Goal: Task Accomplishment & Management: Complete application form

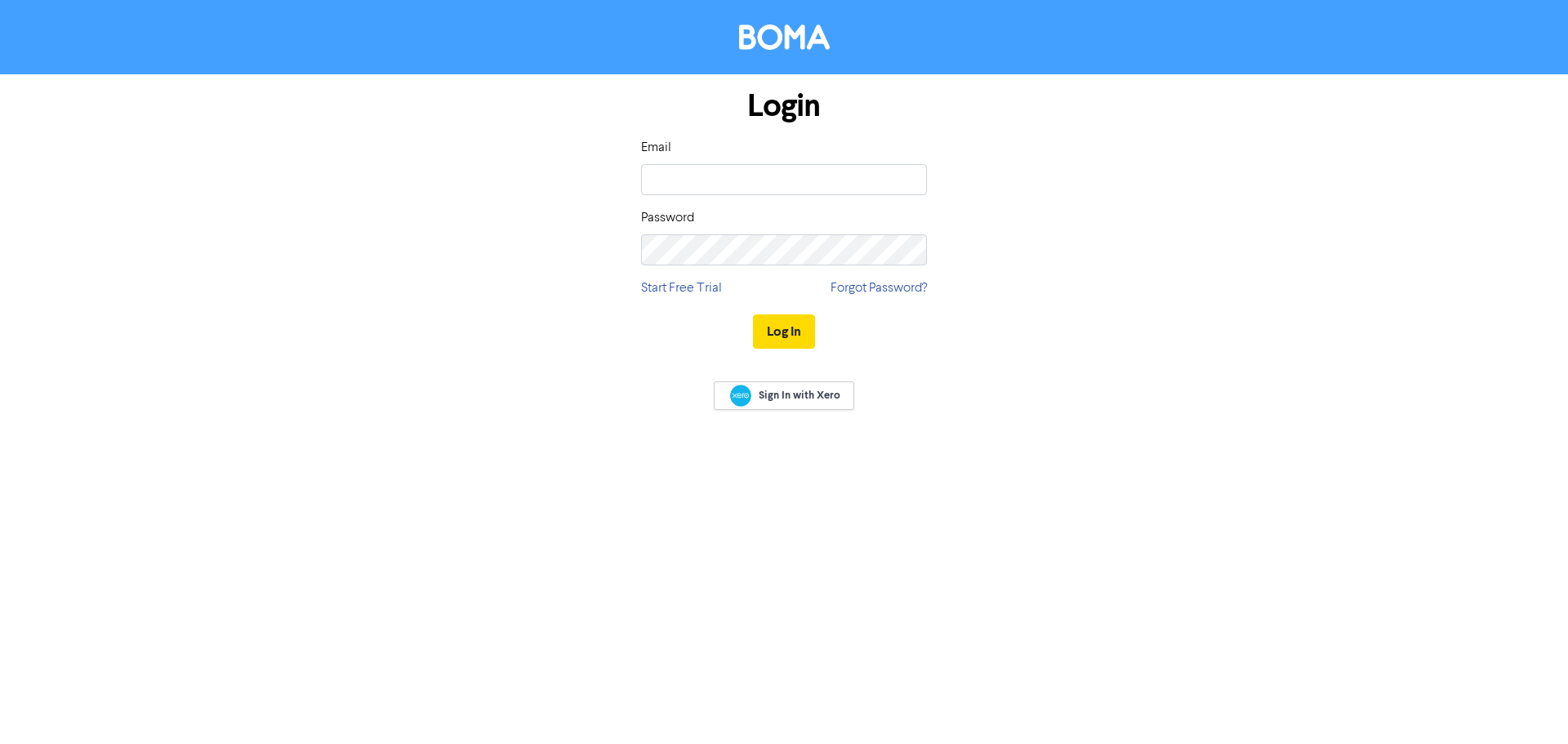
click at [669, 168] on input "email" at bounding box center [784, 179] width 286 height 31
type input "[PERSON_NAME][EMAIL_ADDRESS][DOMAIN_NAME]"
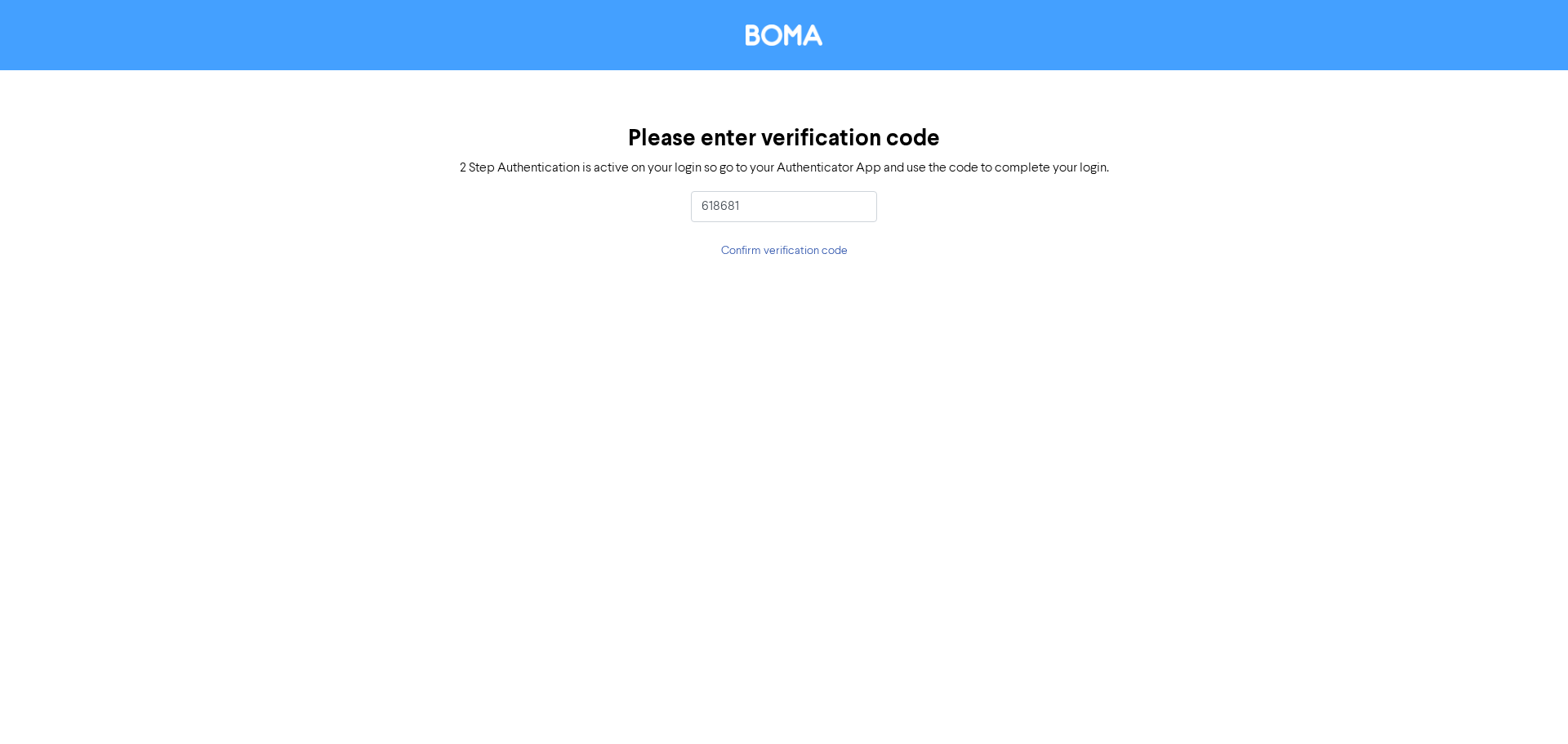
type input "618681"
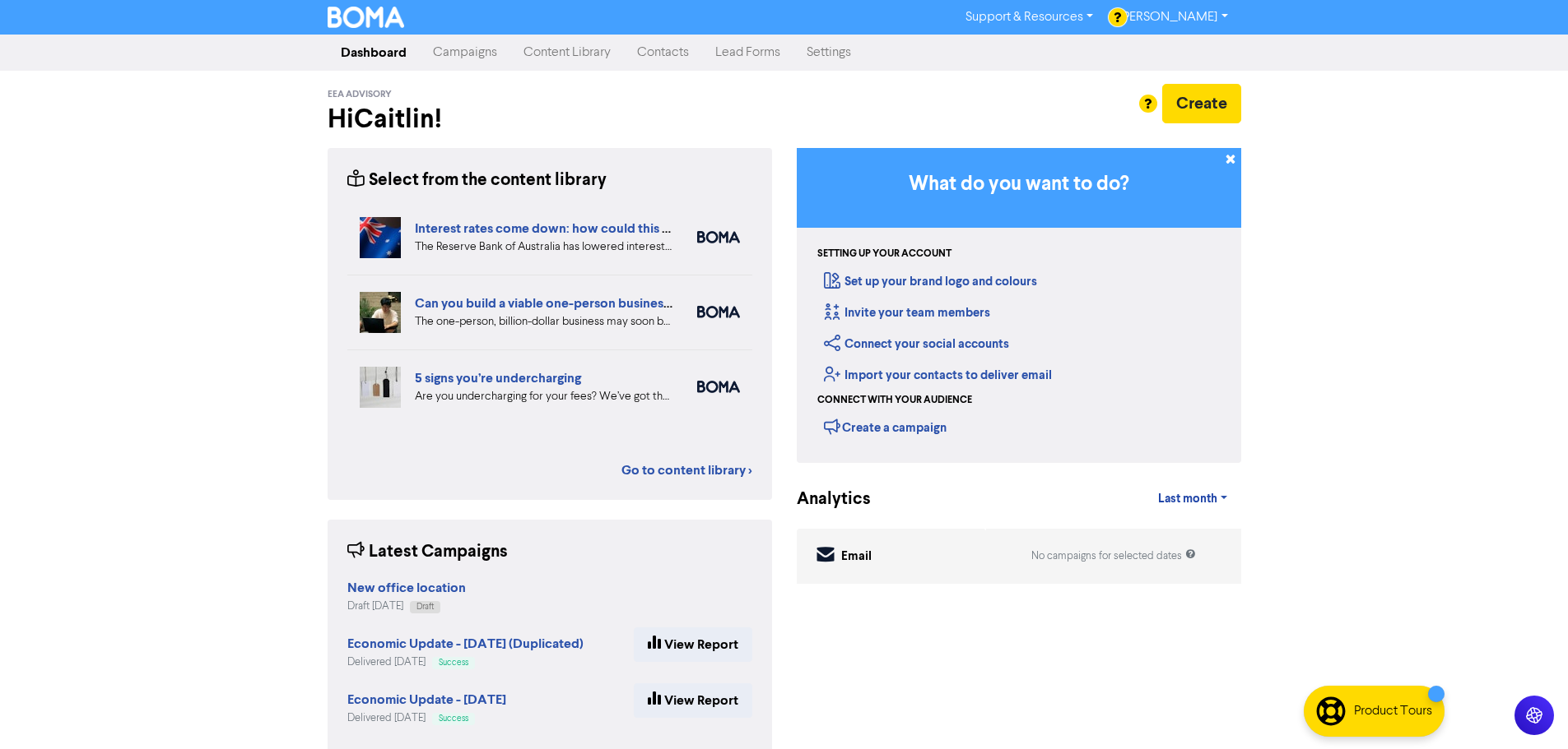
click at [467, 58] on link "Campaigns" at bounding box center [465, 53] width 91 height 33
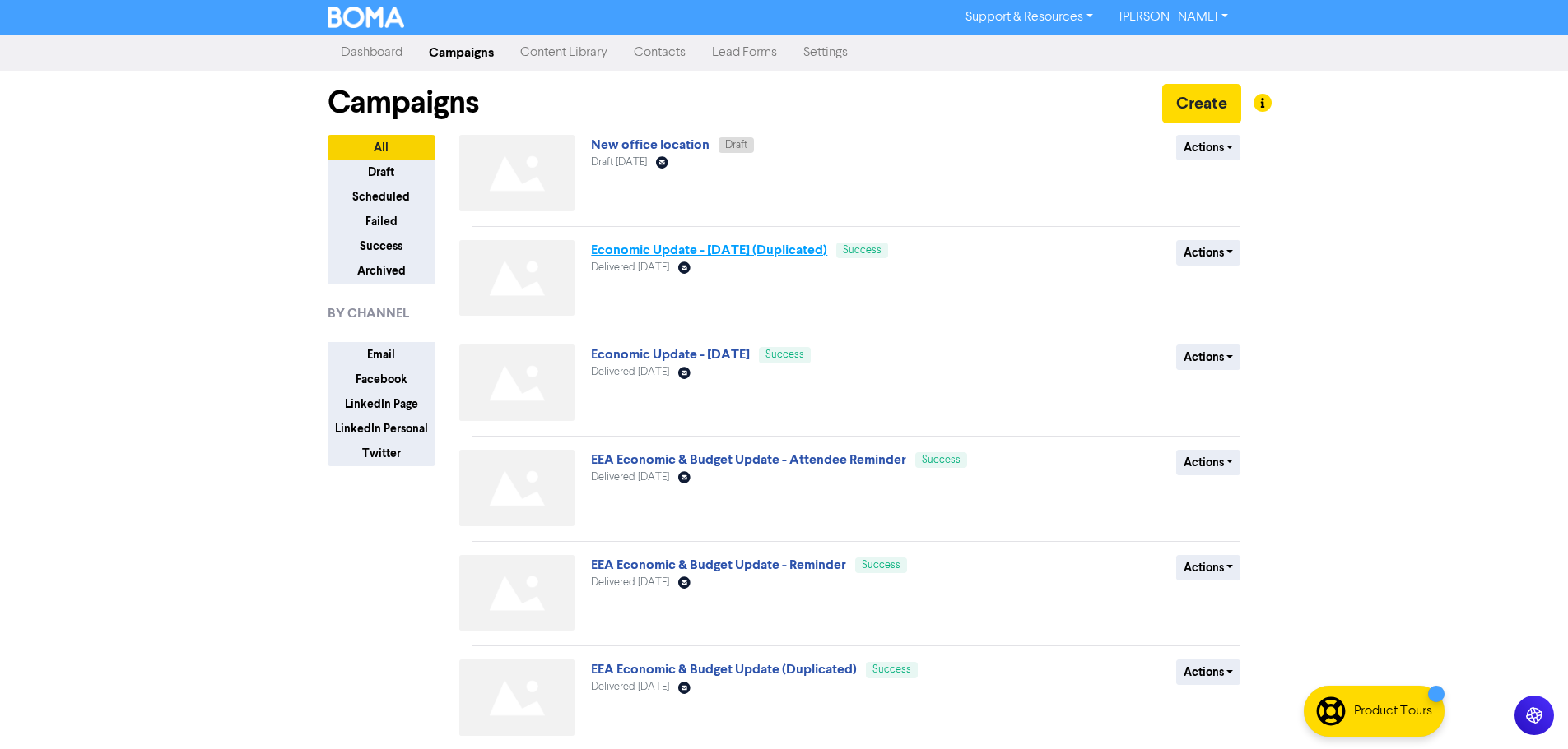
click at [773, 253] on link "Economic Update - [DATE] (Duplicated)" at bounding box center [709, 250] width 236 height 16
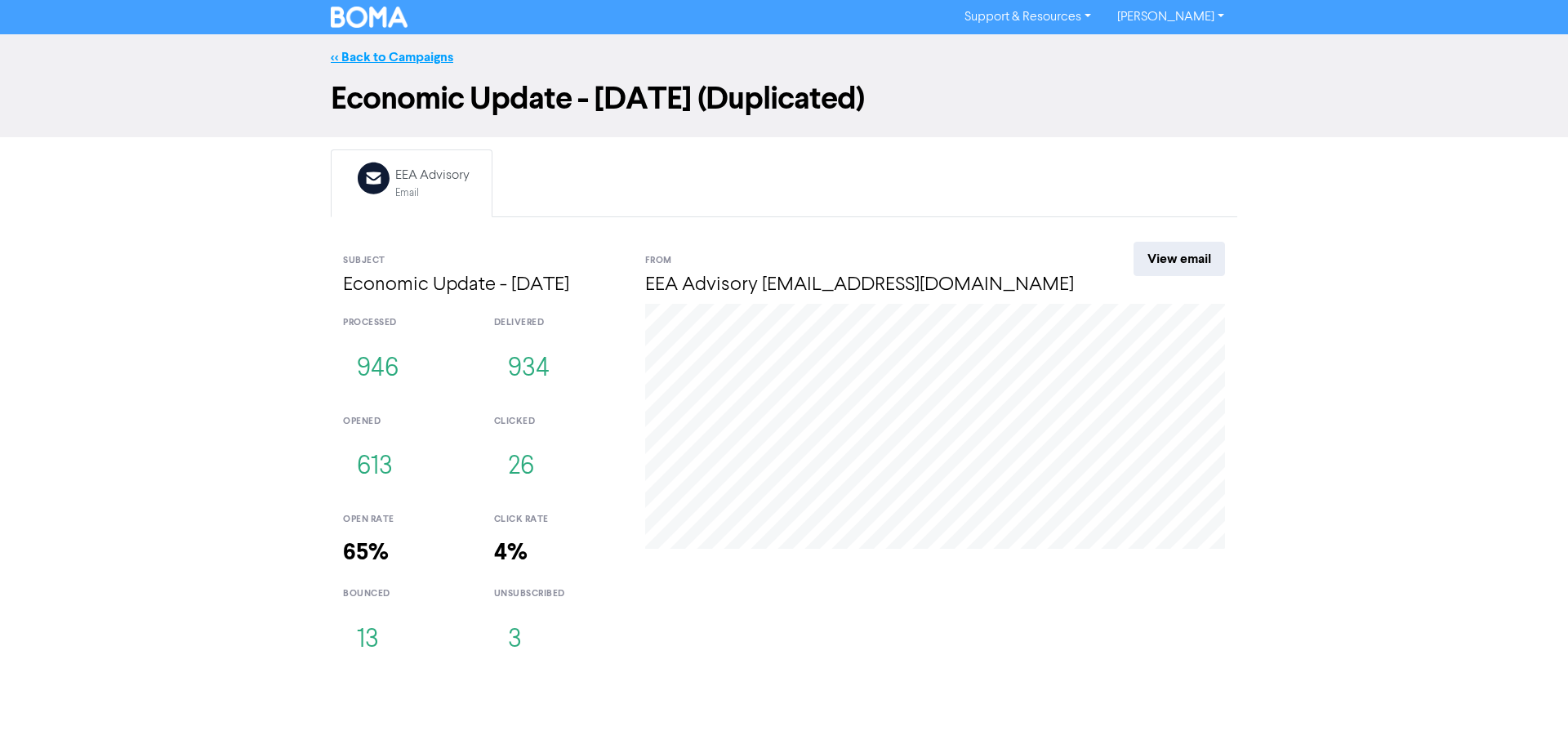
click at [374, 64] on link "<< Back to Campaigns" at bounding box center [392, 57] width 123 height 16
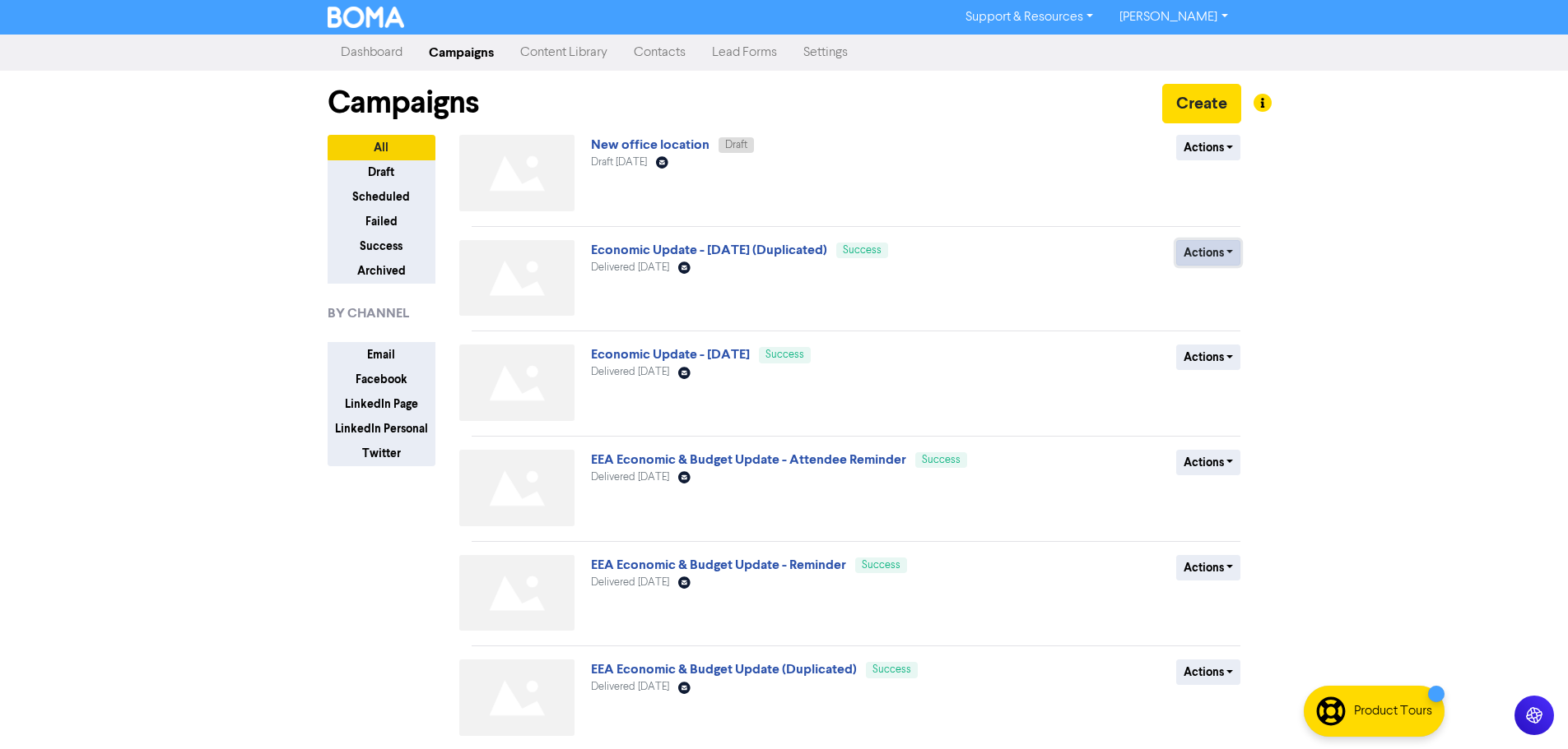
click at [1216, 251] on button "Actions" at bounding box center [1209, 253] width 65 height 25
click at [653, 144] on link "New office location" at bounding box center [650, 144] width 118 height 16
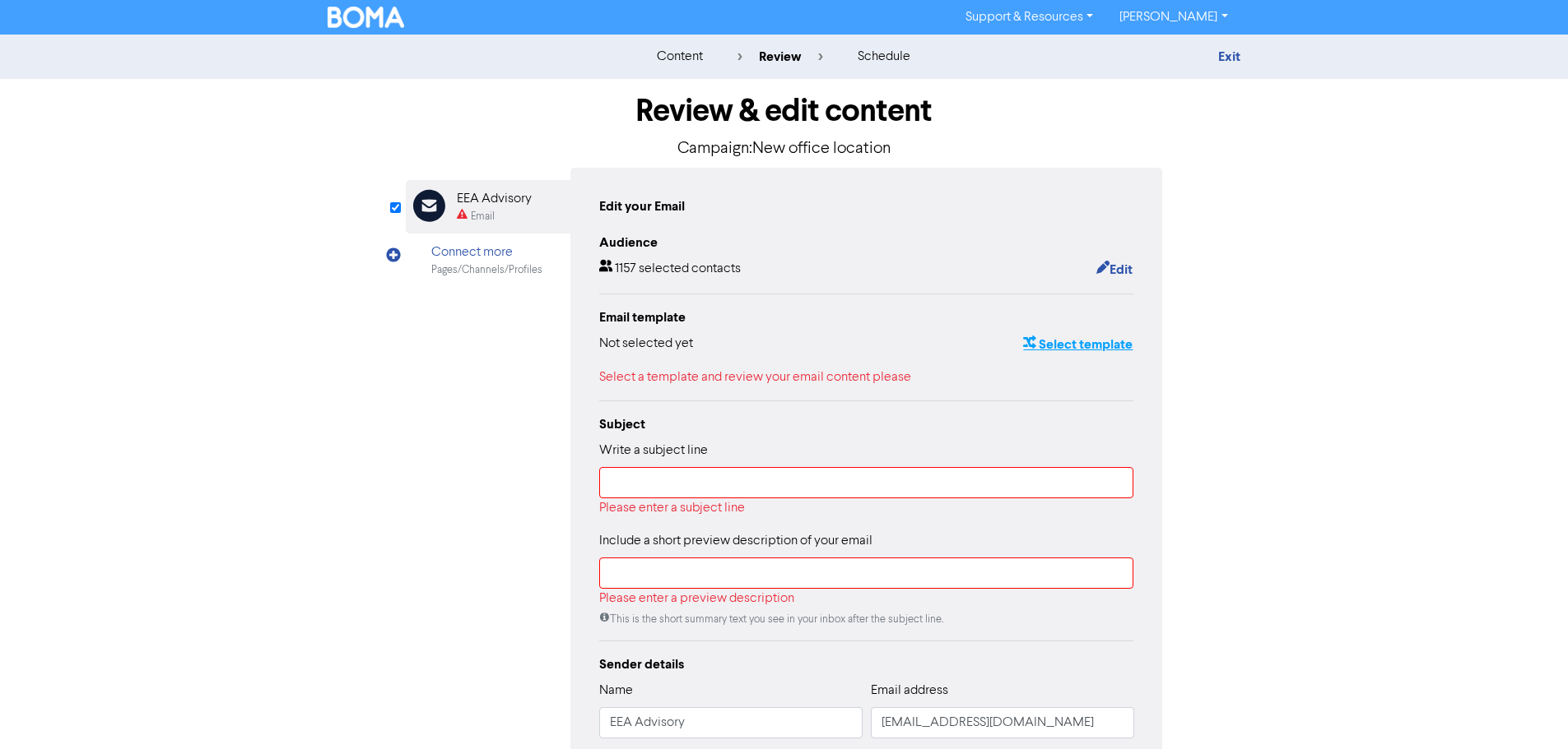
click at [1097, 336] on button "Select template" at bounding box center [1077, 345] width 111 height 22
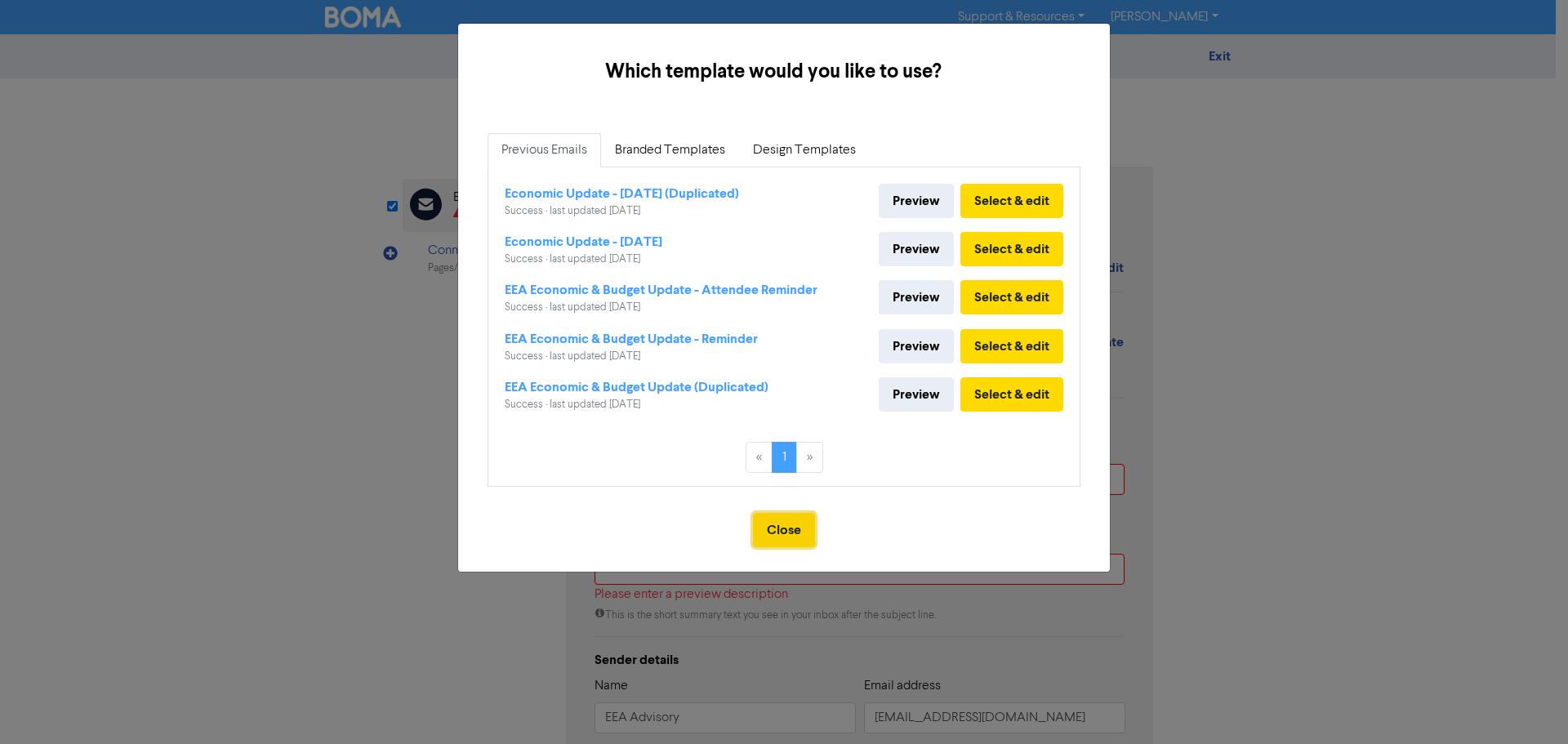
click at [786, 519] on button "Close" at bounding box center [784, 530] width 62 height 34
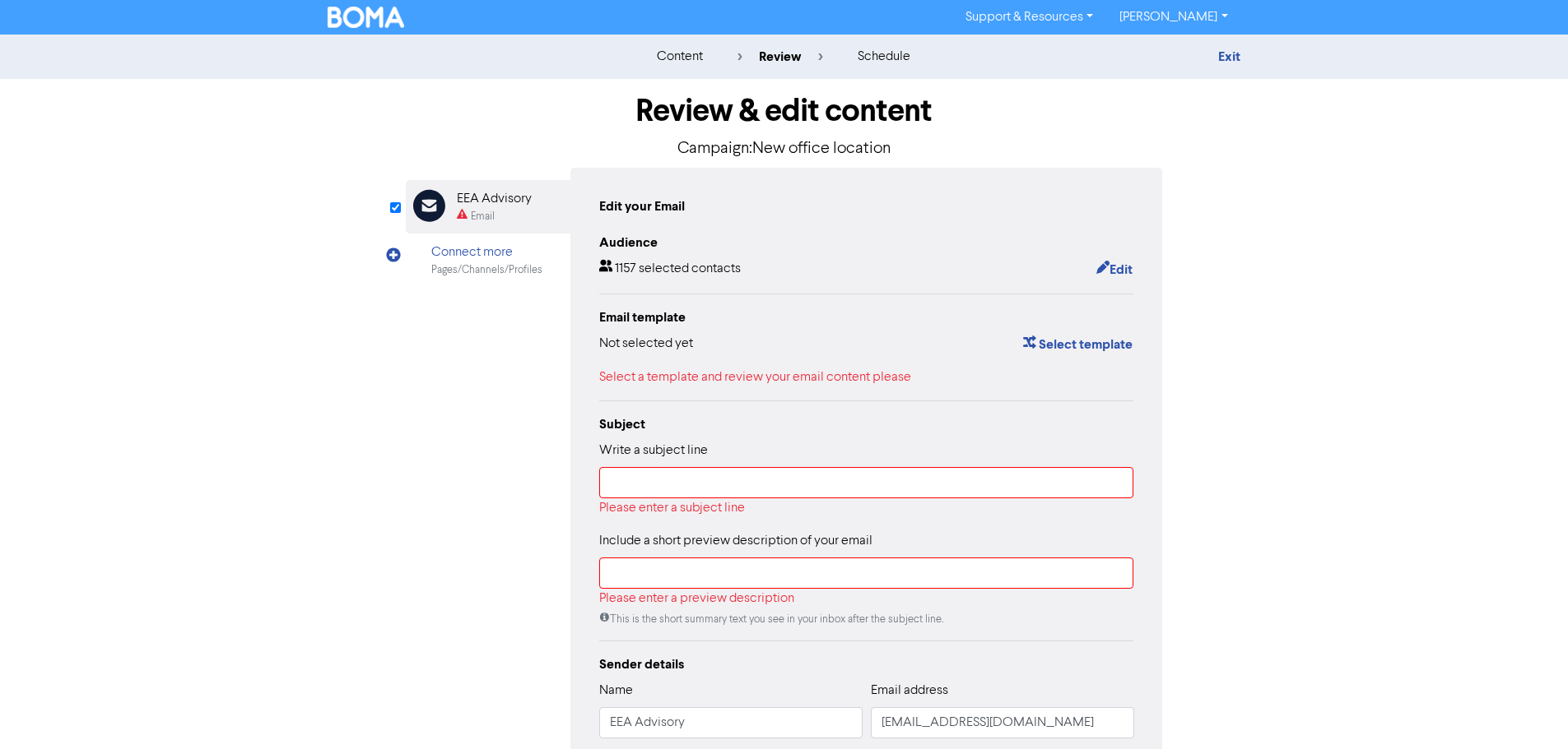
click at [1216, 57] on div "Exit" at bounding box center [1097, 57] width 288 height 20
click at [1243, 54] on div "Exit" at bounding box center [1097, 57] width 313 height 20
click at [1225, 61] on link "Exit" at bounding box center [1229, 56] width 22 height 16
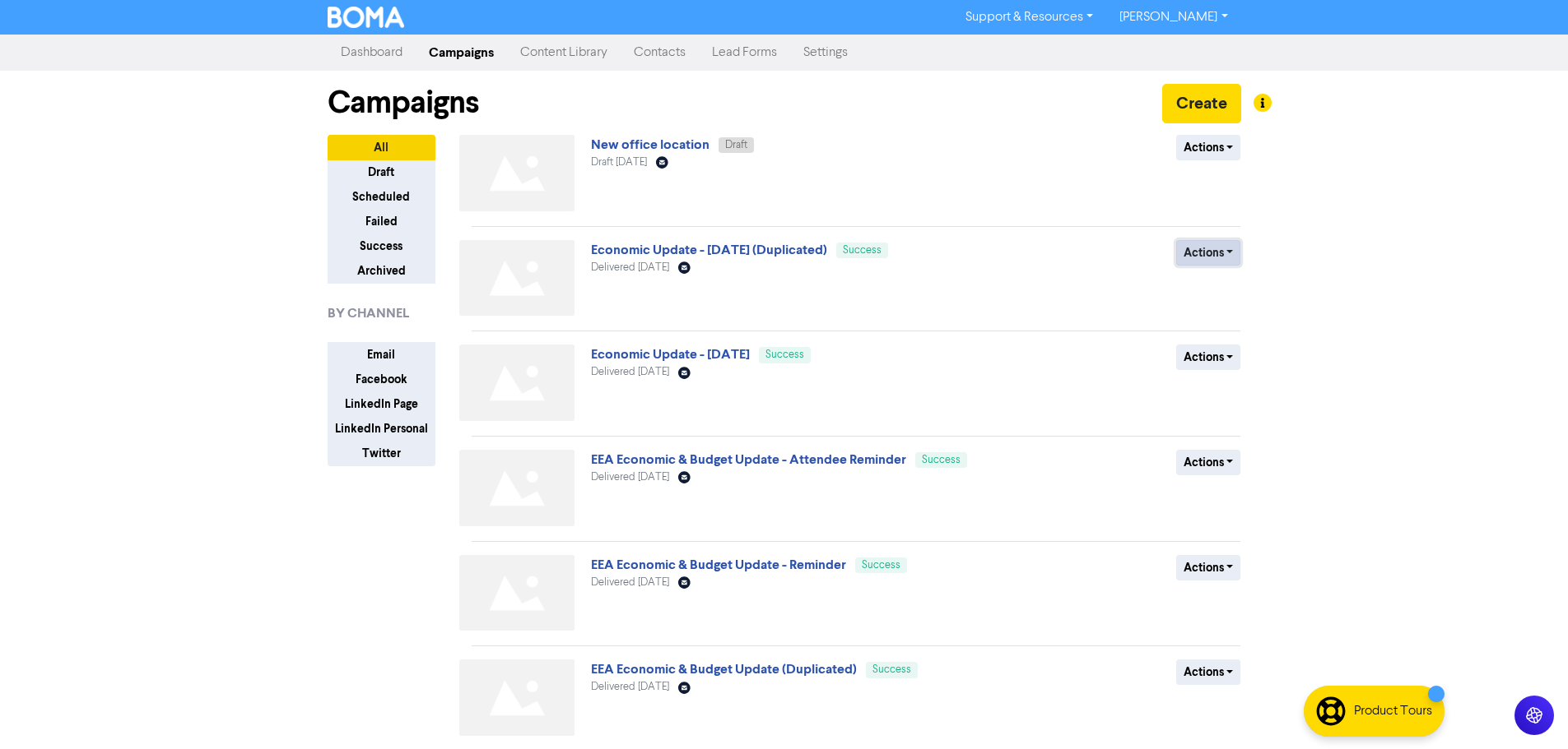
click at [1216, 264] on button "Actions" at bounding box center [1209, 253] width 65 height 25
click at [1216, 251] on button "Actions" at bounding box center [1209, 253] width 65 height 25
click at [651, 146] on link "New office location" at bounding box center [650, 144] width 118 height 16
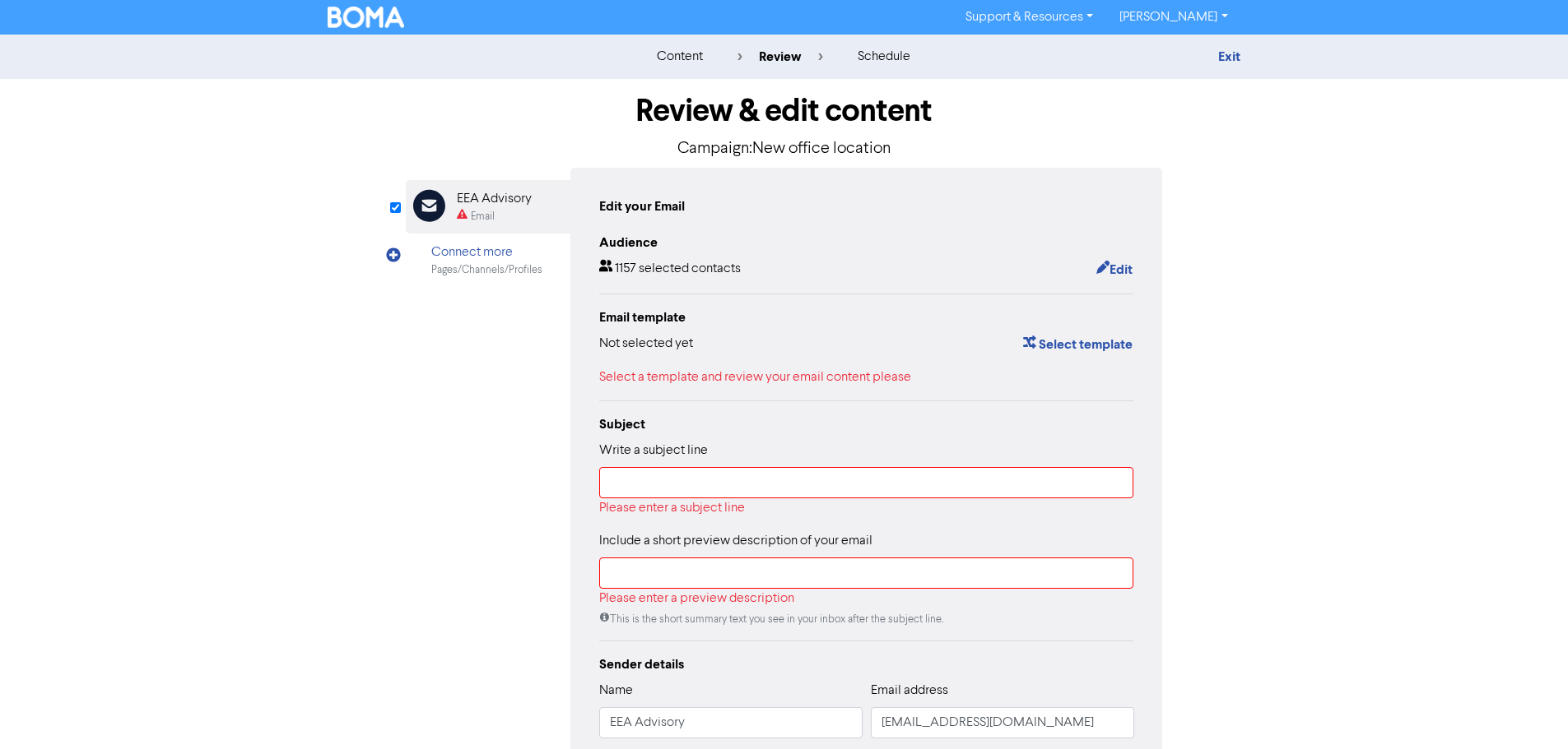
scroll to position [119, 0]
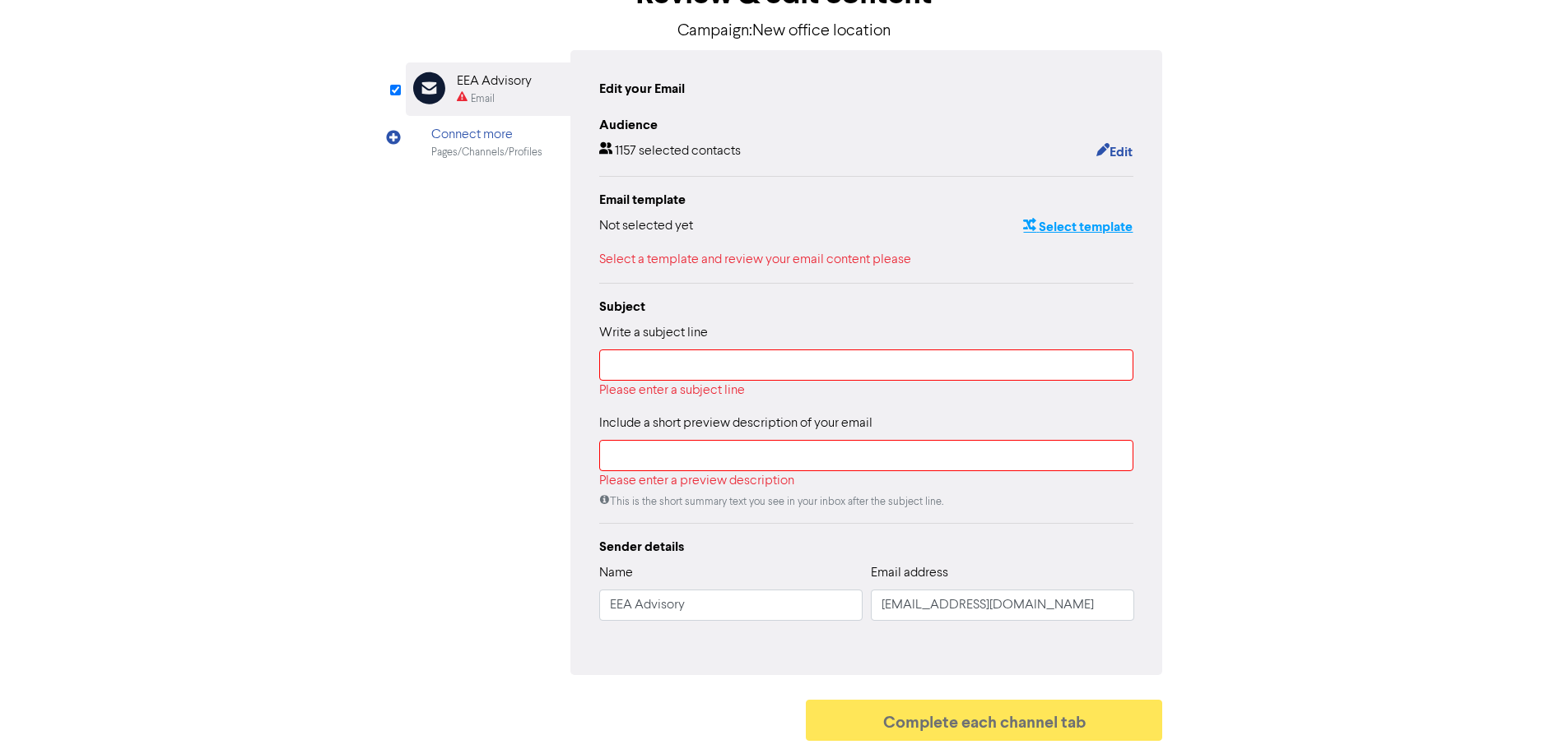
click at [1067, 219] on button "Select template" at bounding box center [1077, 227] width 111 height 22
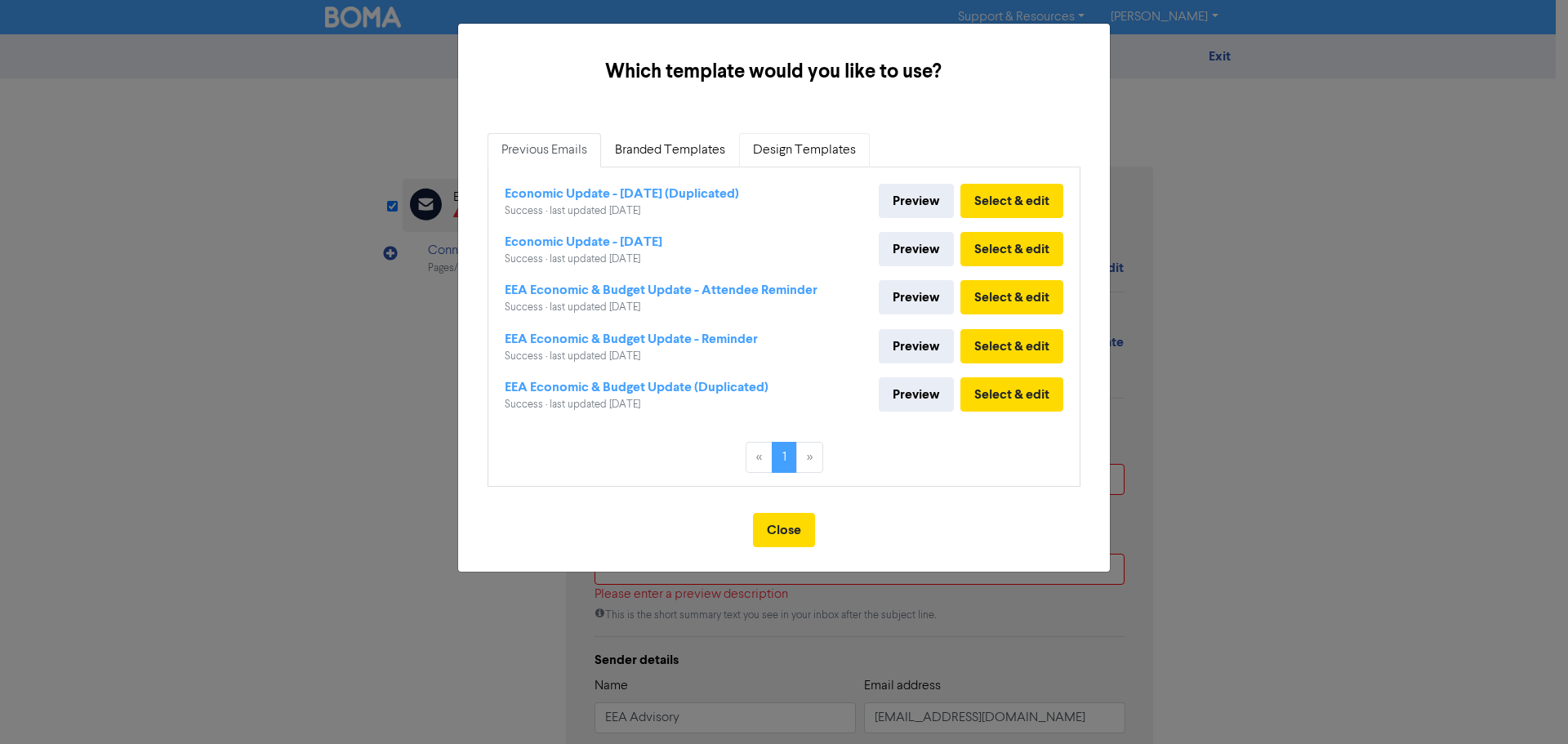
click at [807, 158] on link "Design Templates" at bounding box center [804, 151] width 131 height 34
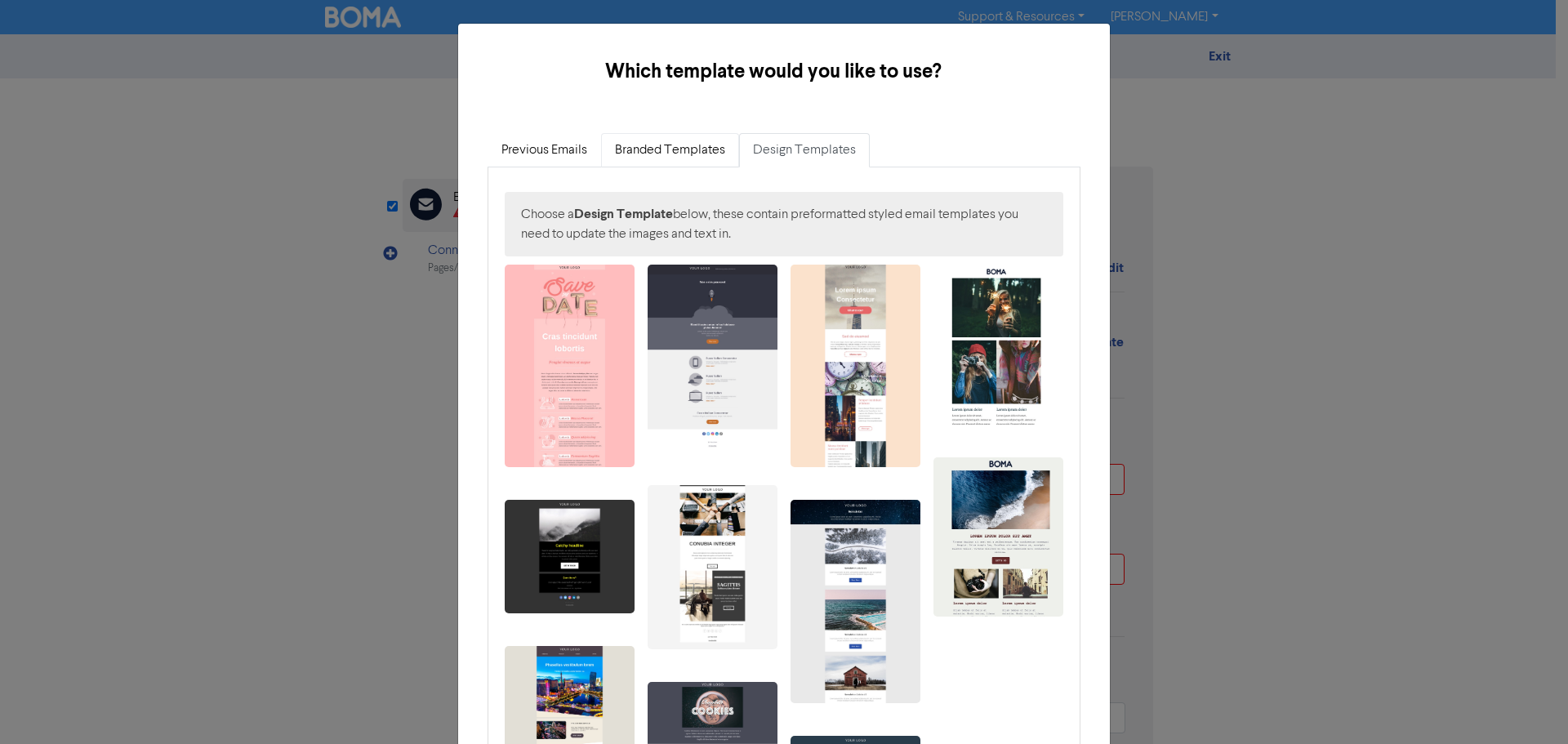
click at [673, 157] on link "Branded Templates" at bounding box center [670, 151] width 138 height 34
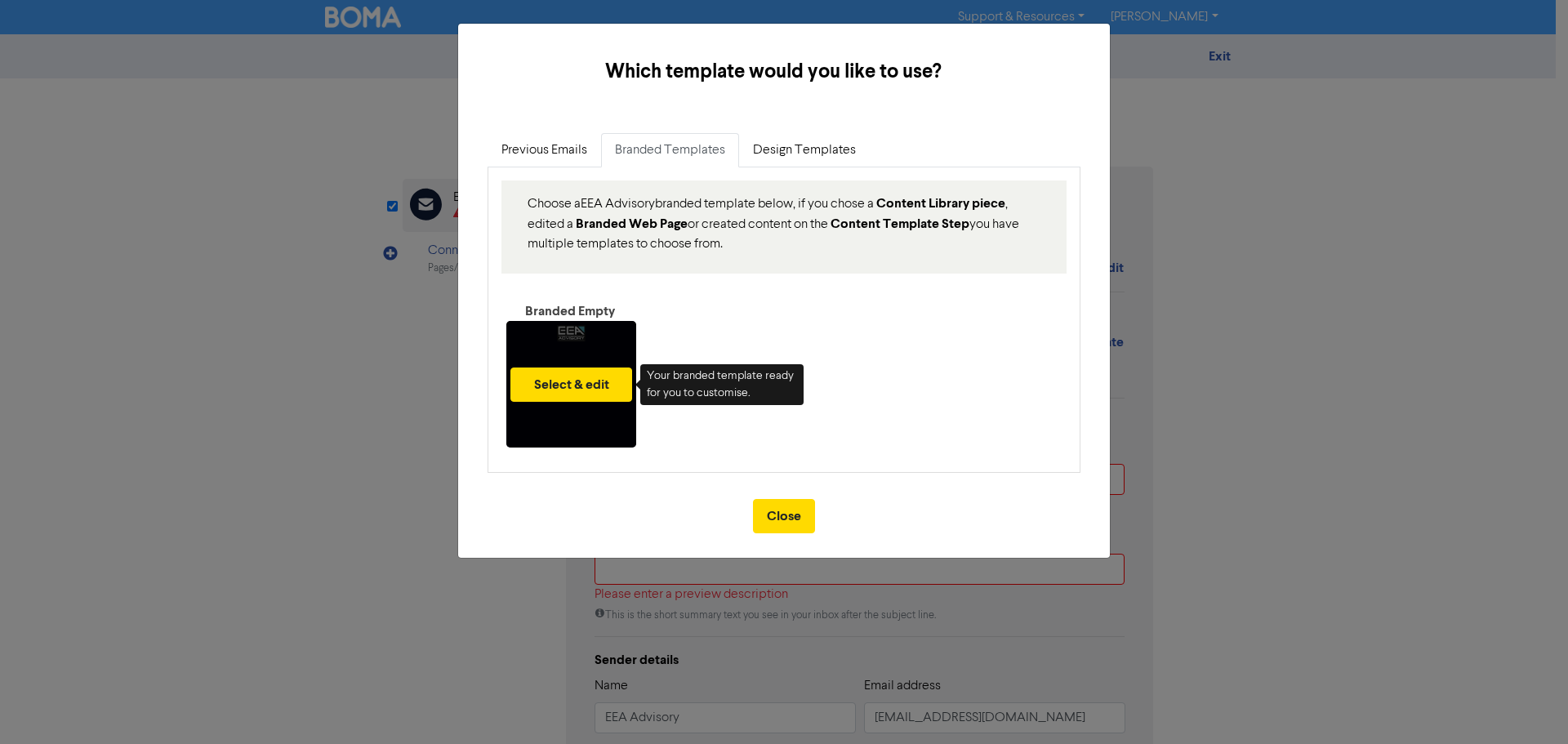
click at [582, 354] on div "Select & edit" at bounding box center [572, 384] width 130 height 126
click at [559, 387] on button "Select & edit" at bounding box center [571, 385] width 122 height 34
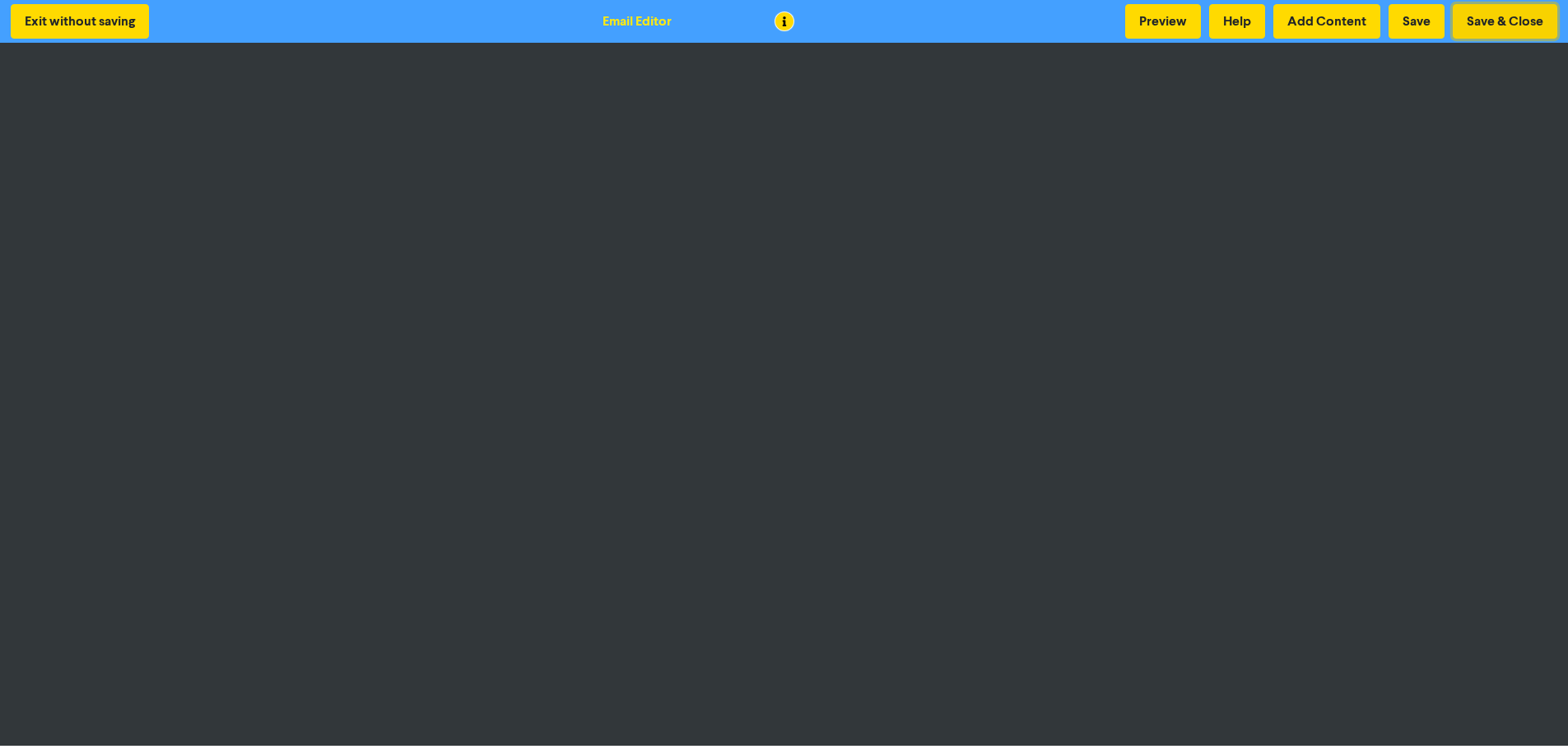
click at [1520, 24] on button "Save & Close" at bounding box center [1504, 22] width 104 height 34
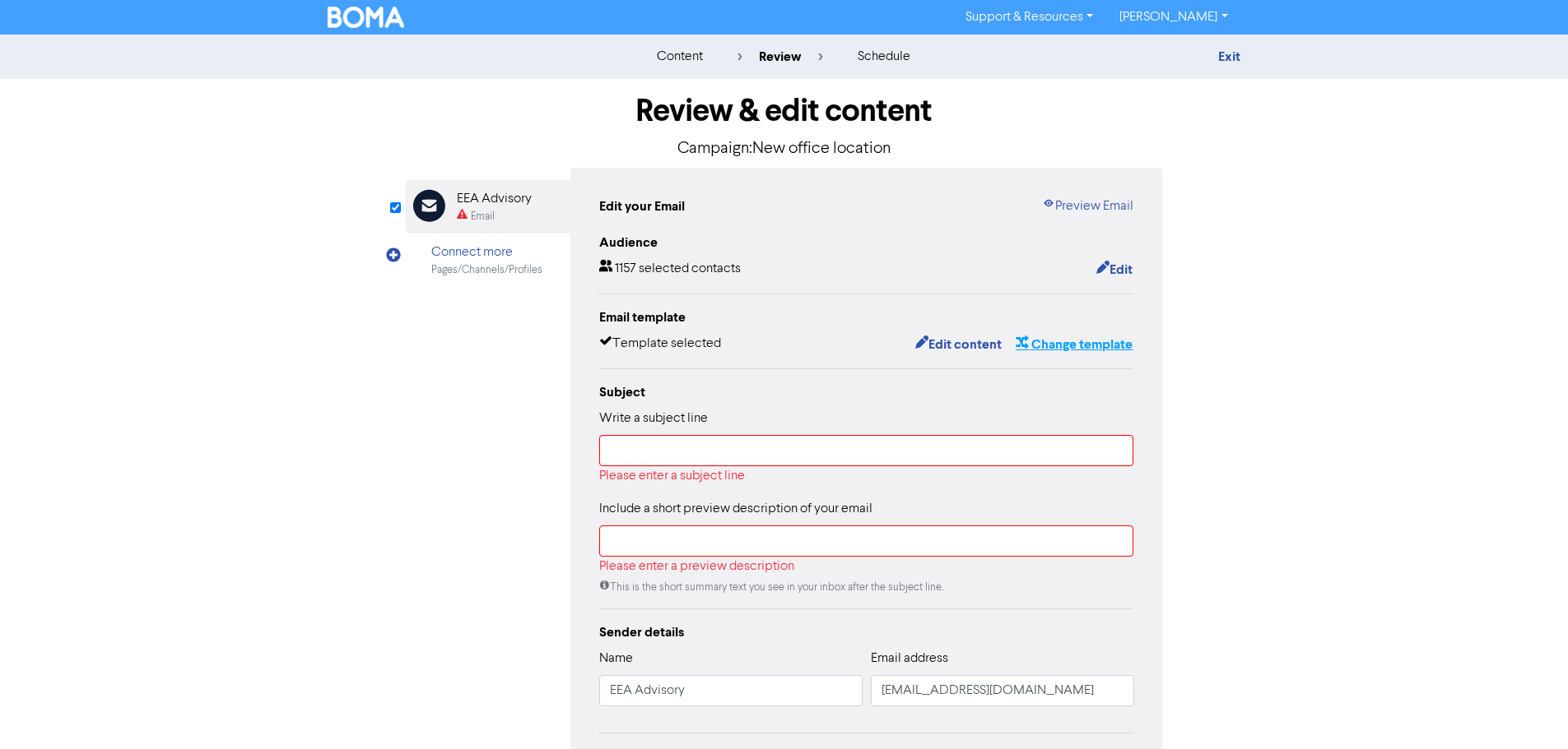
click at [1072, 345] on button "Change template" at bounding box center [1074, 345] width 118 height 22
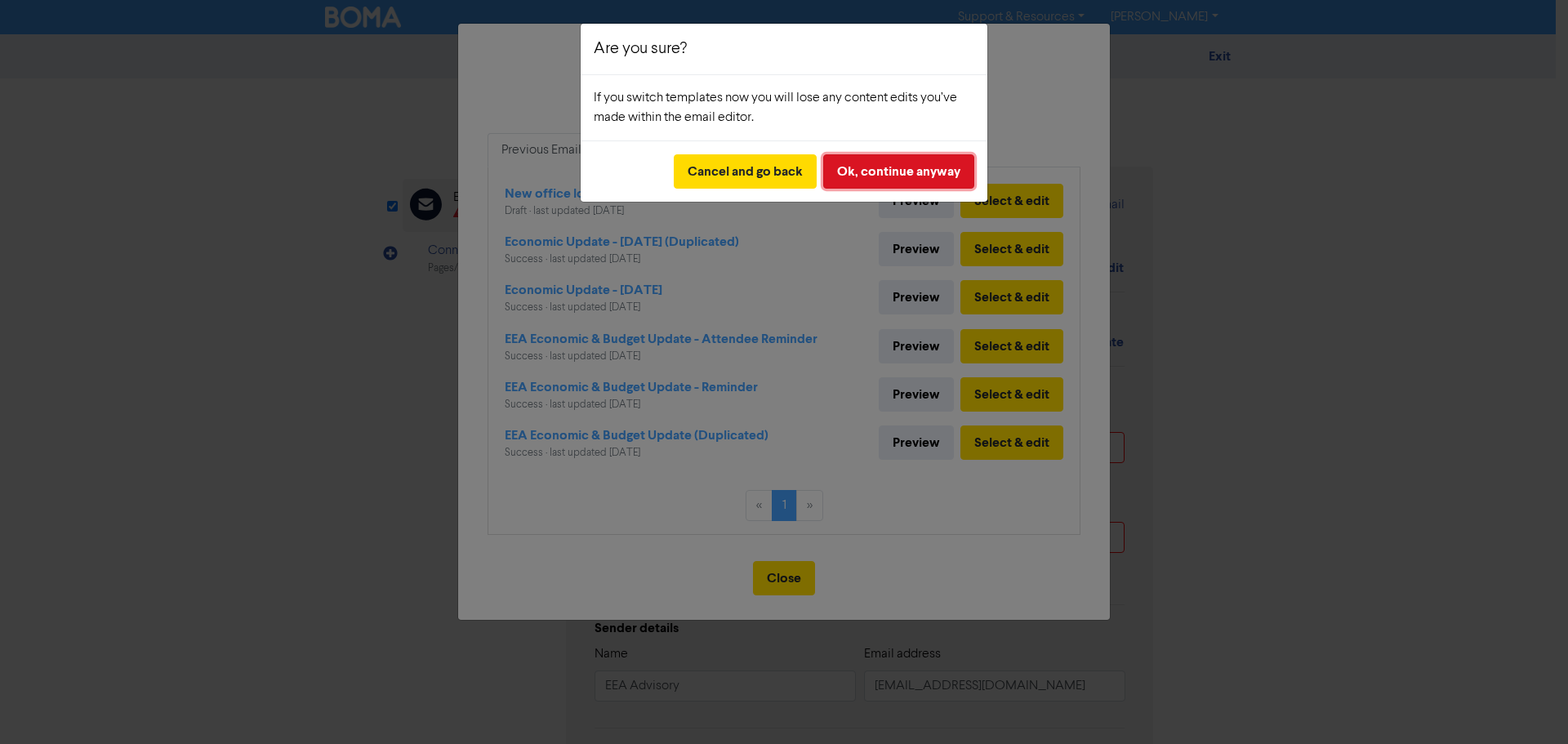
click at [885, 179] on button "Ok, continue anyway" at bounding box center [899, 171] width 151 height 34
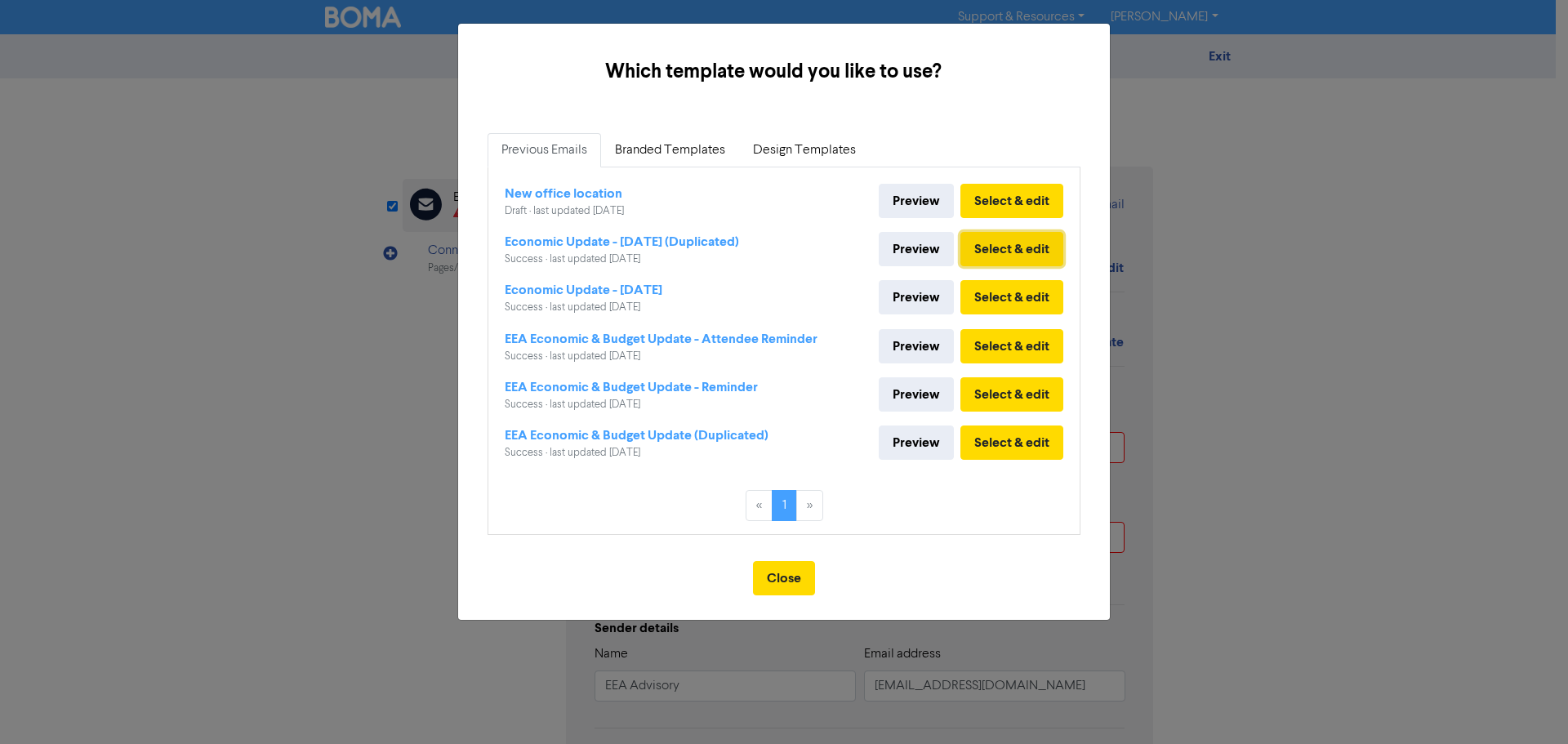
click at [1013, 257] on button "Select & edit" at bounding box center [1012, 249] width 103 height 34
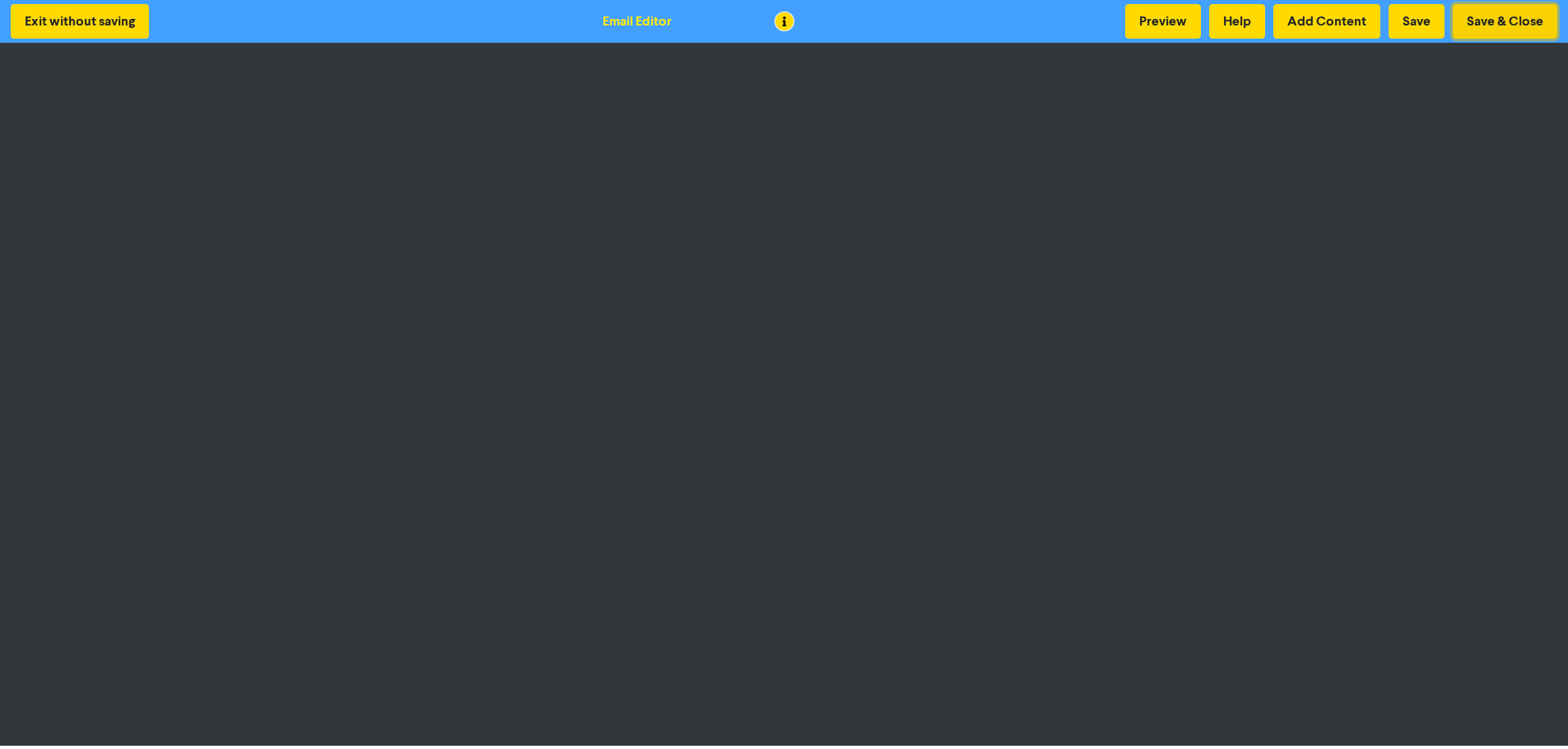
click at [1492, 25] on button "Save & Close" at bounding box center [1504, 22] width 104 height 34
click at [86, 25] on button "Exit without saving" at bounding box center [80, 22] width 138 height 34
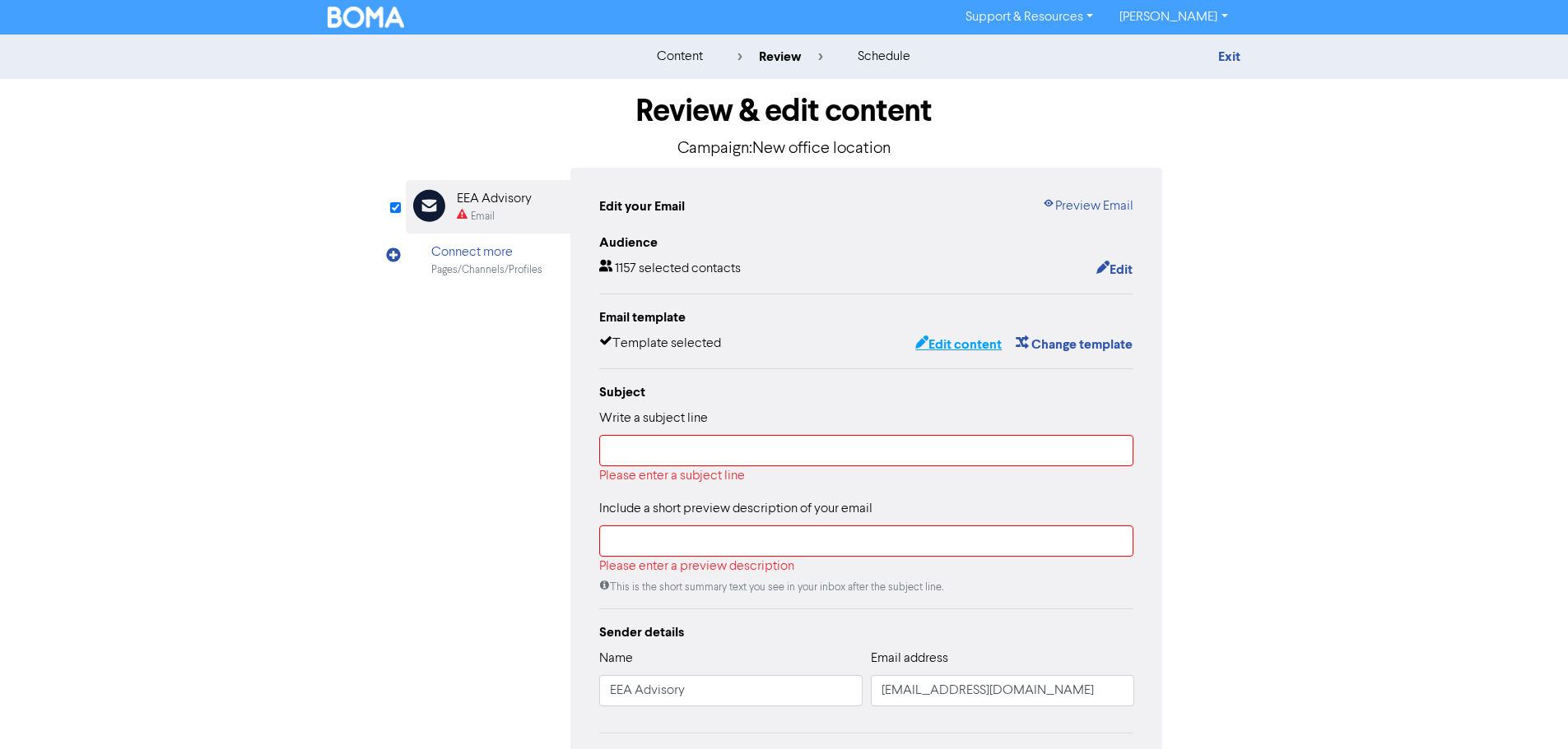
click at [979, 349] on button "Edit content" at bounding box center [958, 345] width 88 height 22
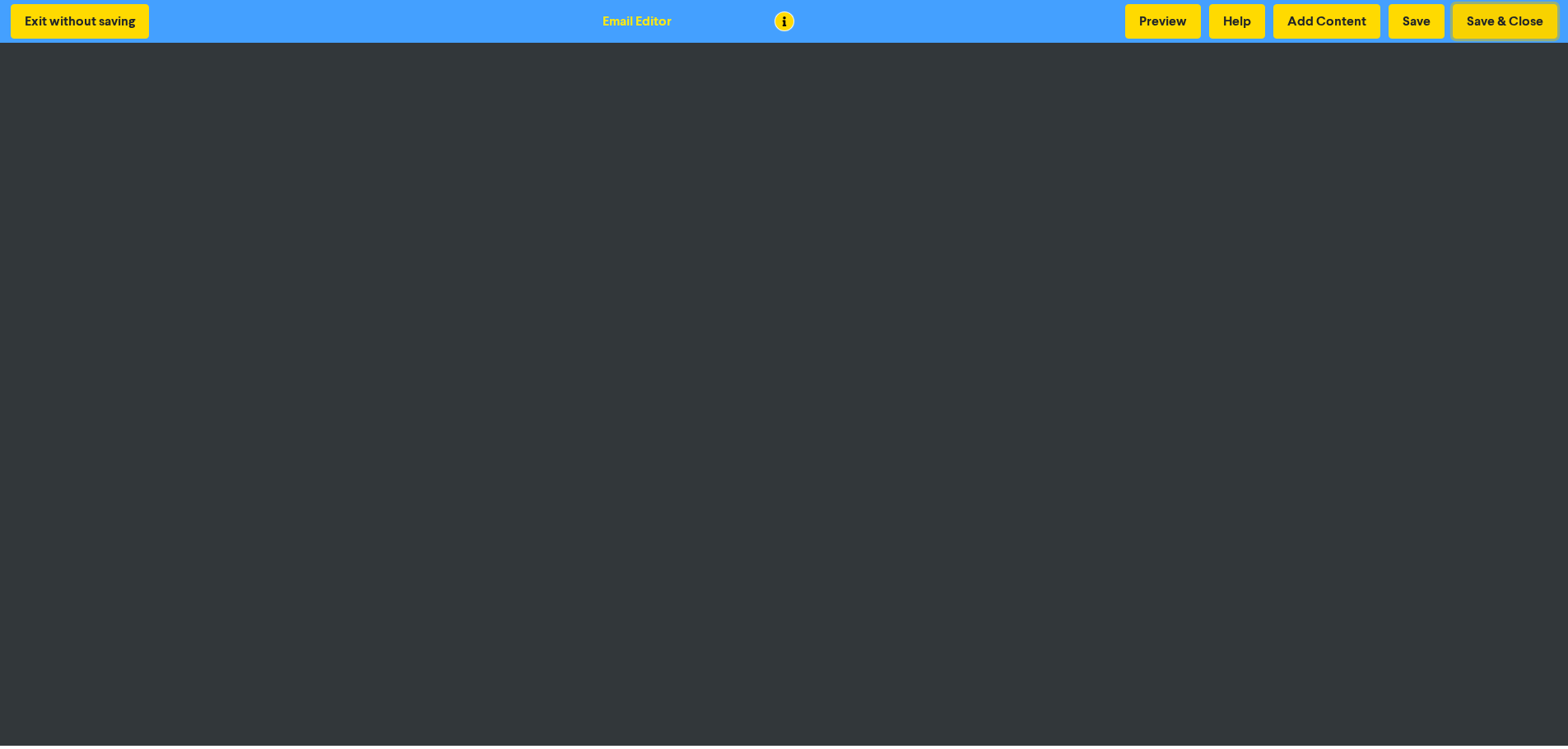
click at [1506, 20] on button "Save & Close" at bounding box center [1504, 22] width 104 height 34
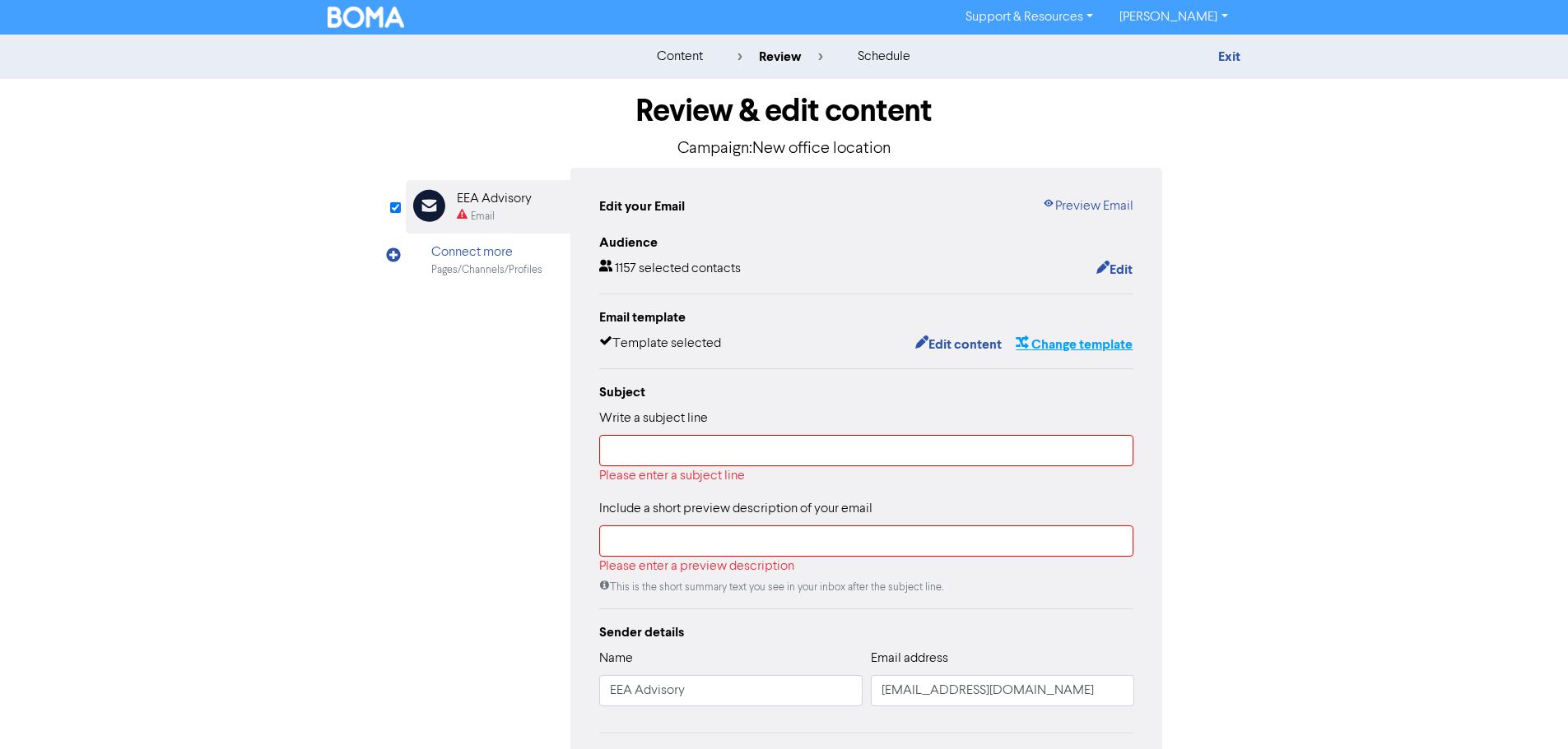
click at [1072, 343] on button "Change template" at bounding box center [1074, 345] width 118 height 22
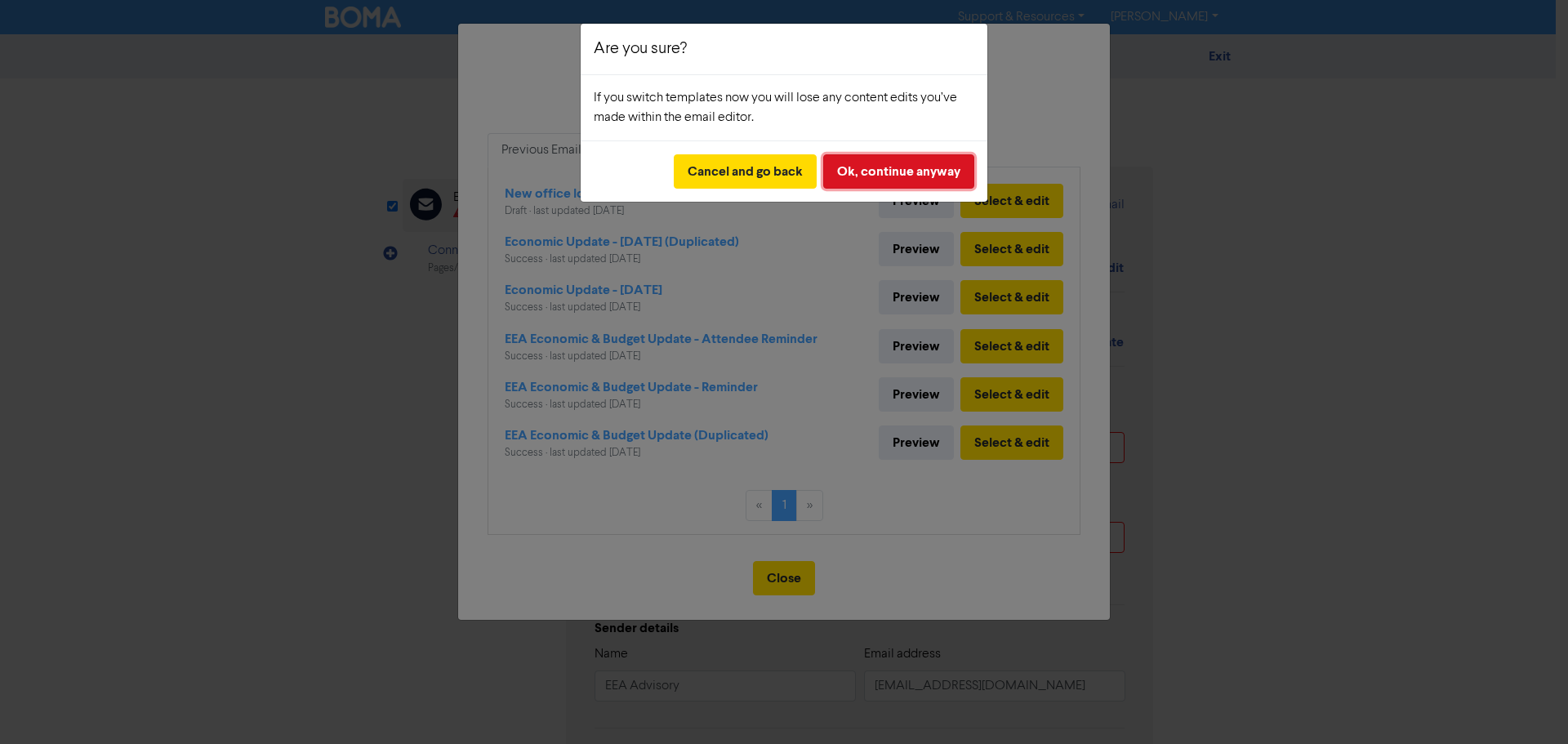
click at [902, 166] on button "Ok, continue anyway" at bounding box center [899, 171] width 151 height 34
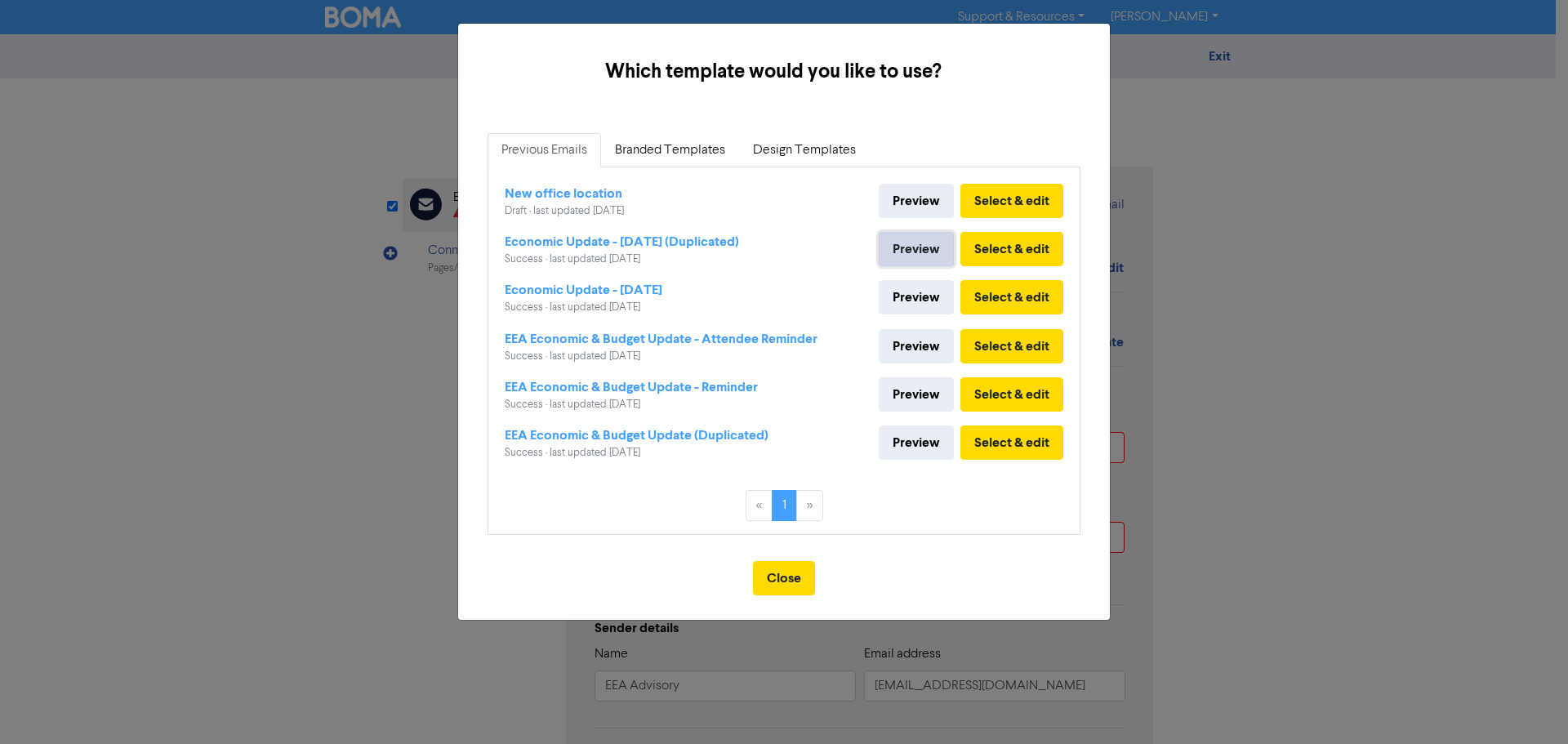
click at [930, 260] on link "Preview" at bounding box center [916, 249] width 75 height 34
click at [1014, 256] on button "Select & edit" at bounding box center [1012, 249] width 103 height 34
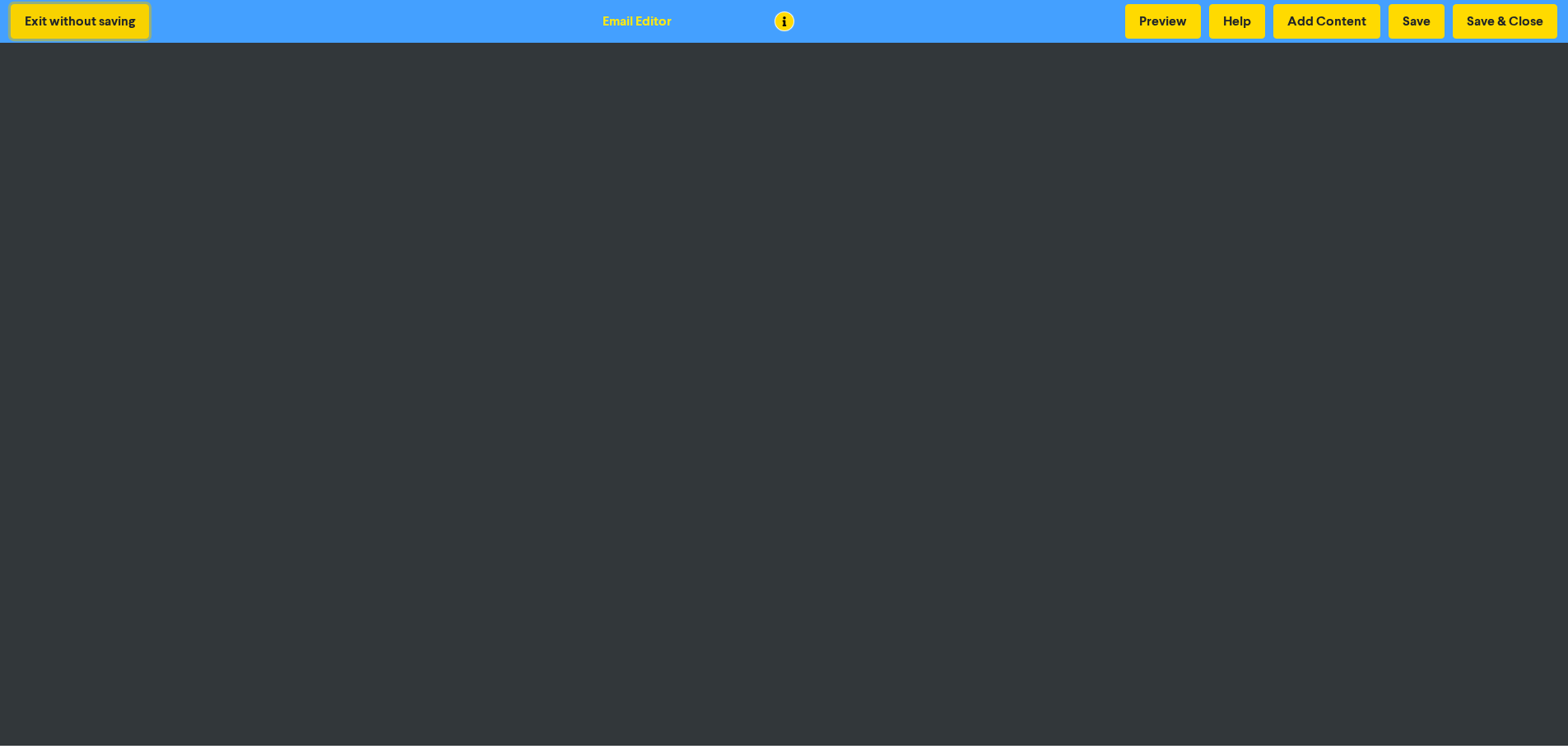
click at [106, 22] on button "Exit without saving" at bounding box center [80, 22] width 138 height 34
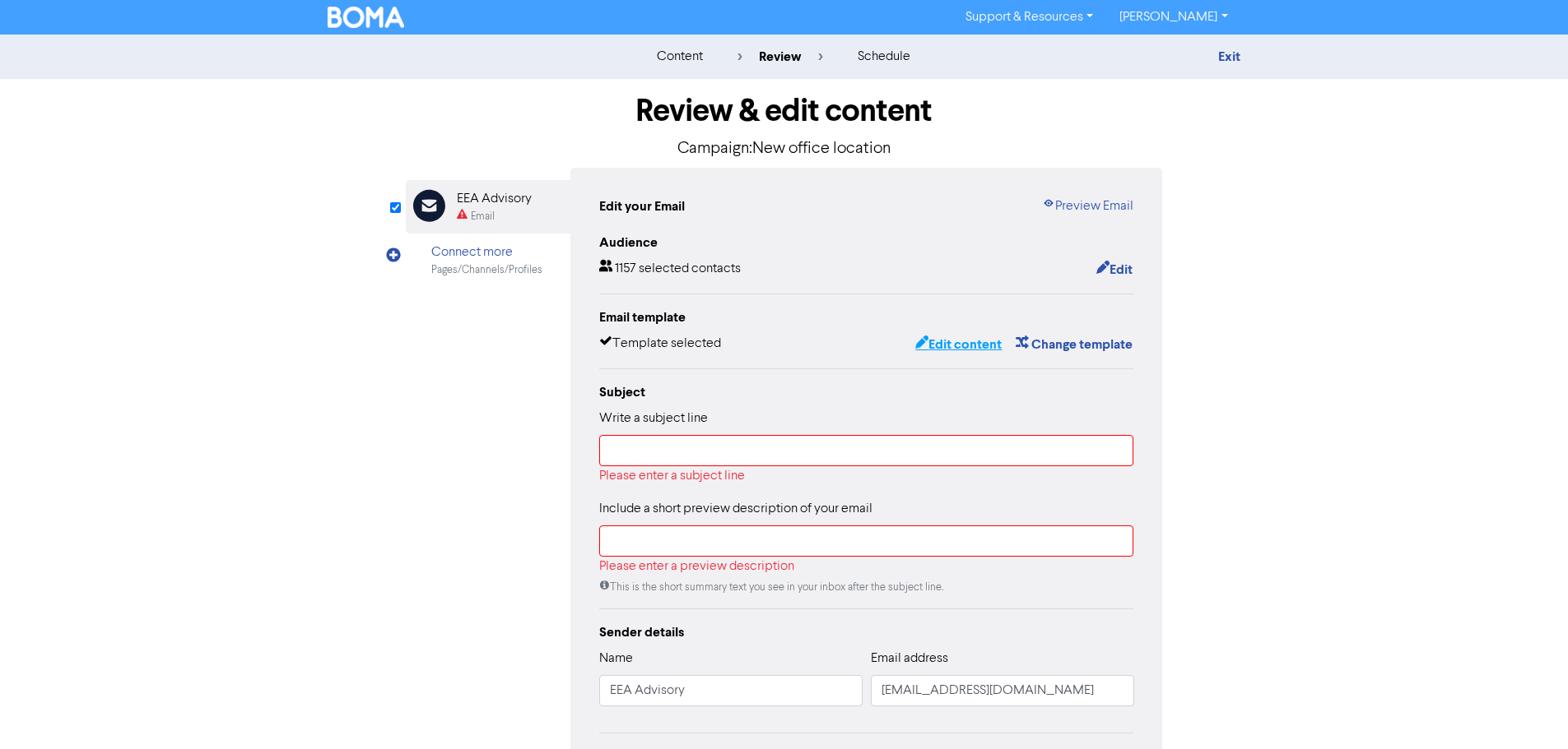
click at [954, 346] on button "Edit content" at bounding box center [958, 345] width 88 height 22
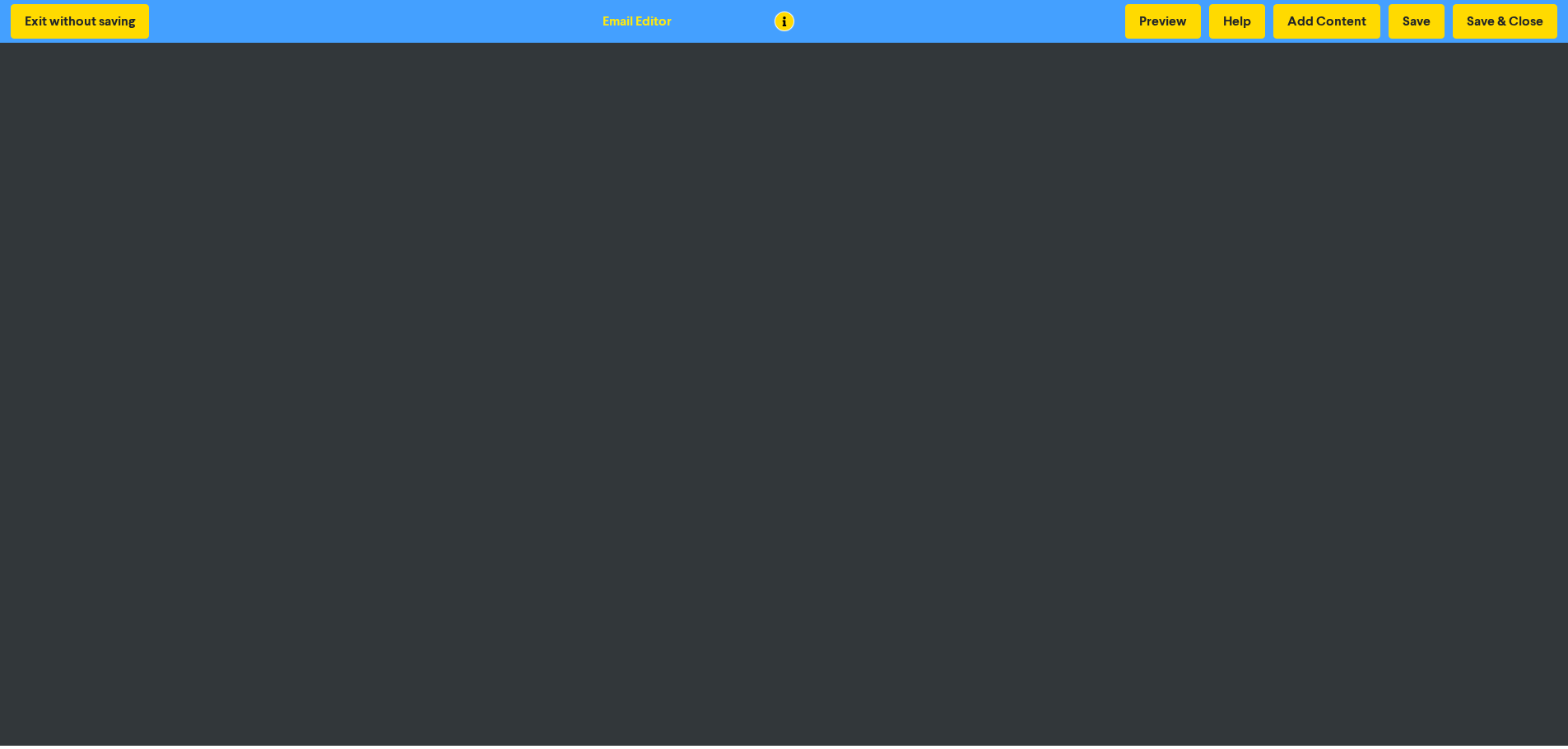
scroll to position [2, 0]
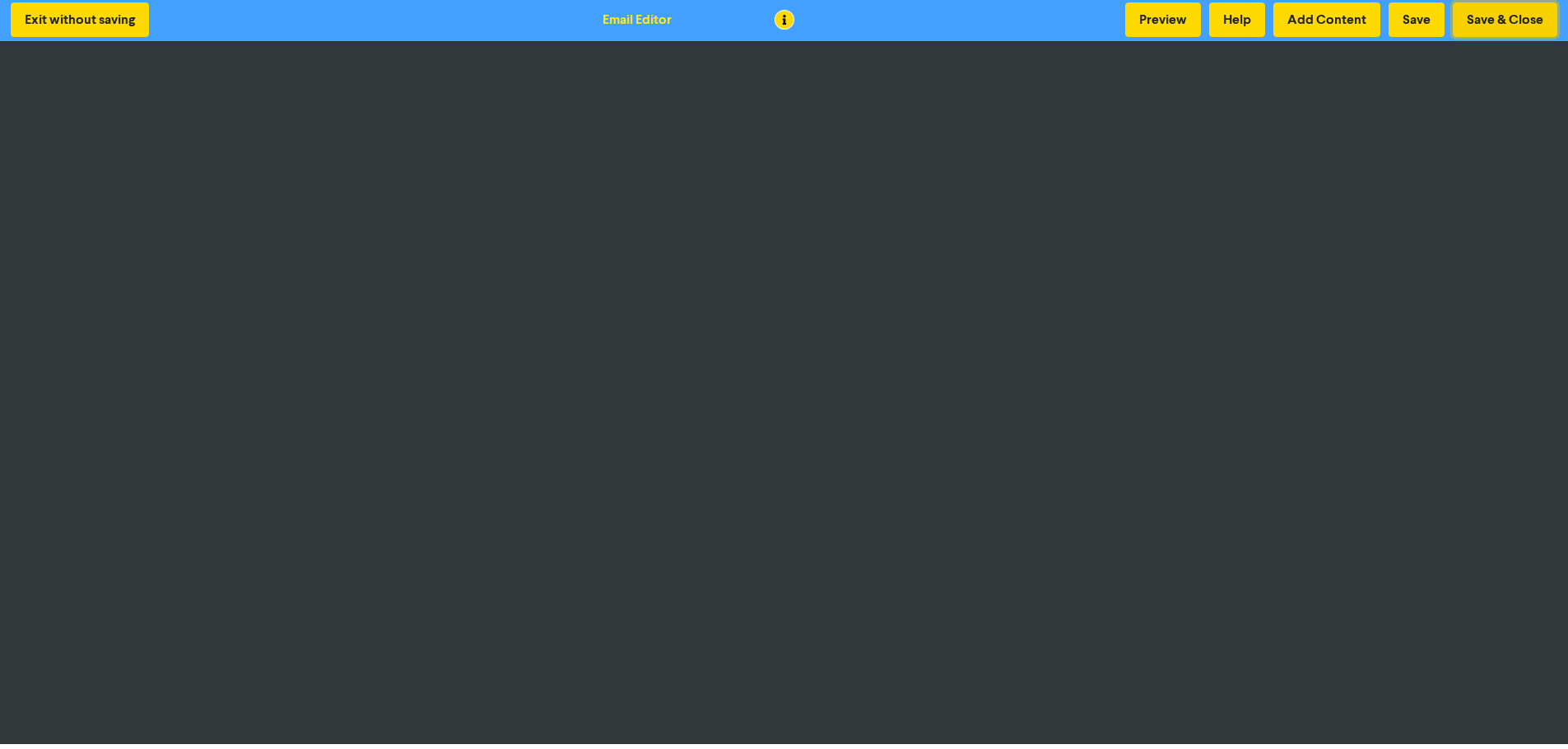
click at [1491, 25] on button "Save & Close" at bounding box center [1504, 20] width 104 height 34
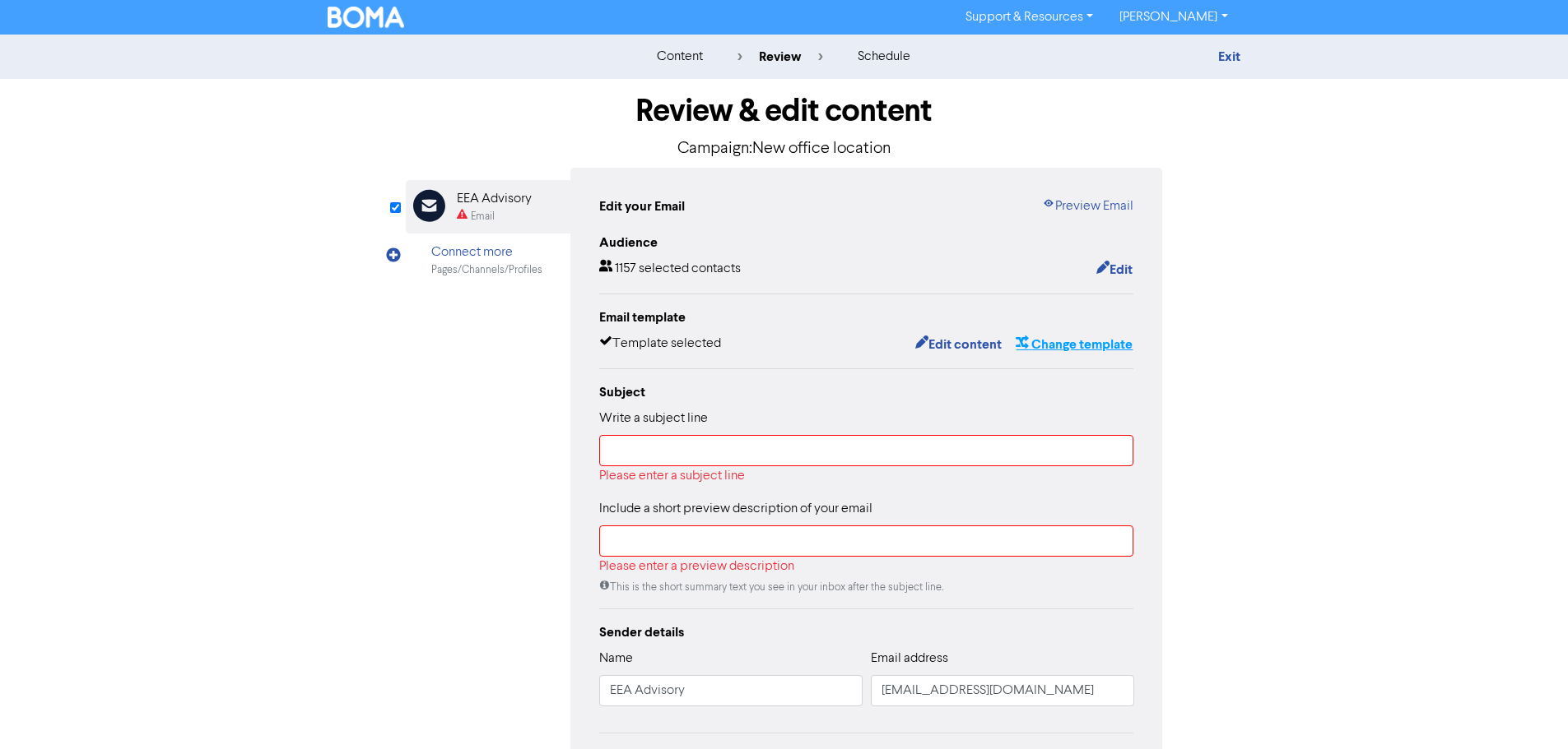
click at [1079, 347] on button "Change template" at bounding box center [1074, 345] width 118 height 22
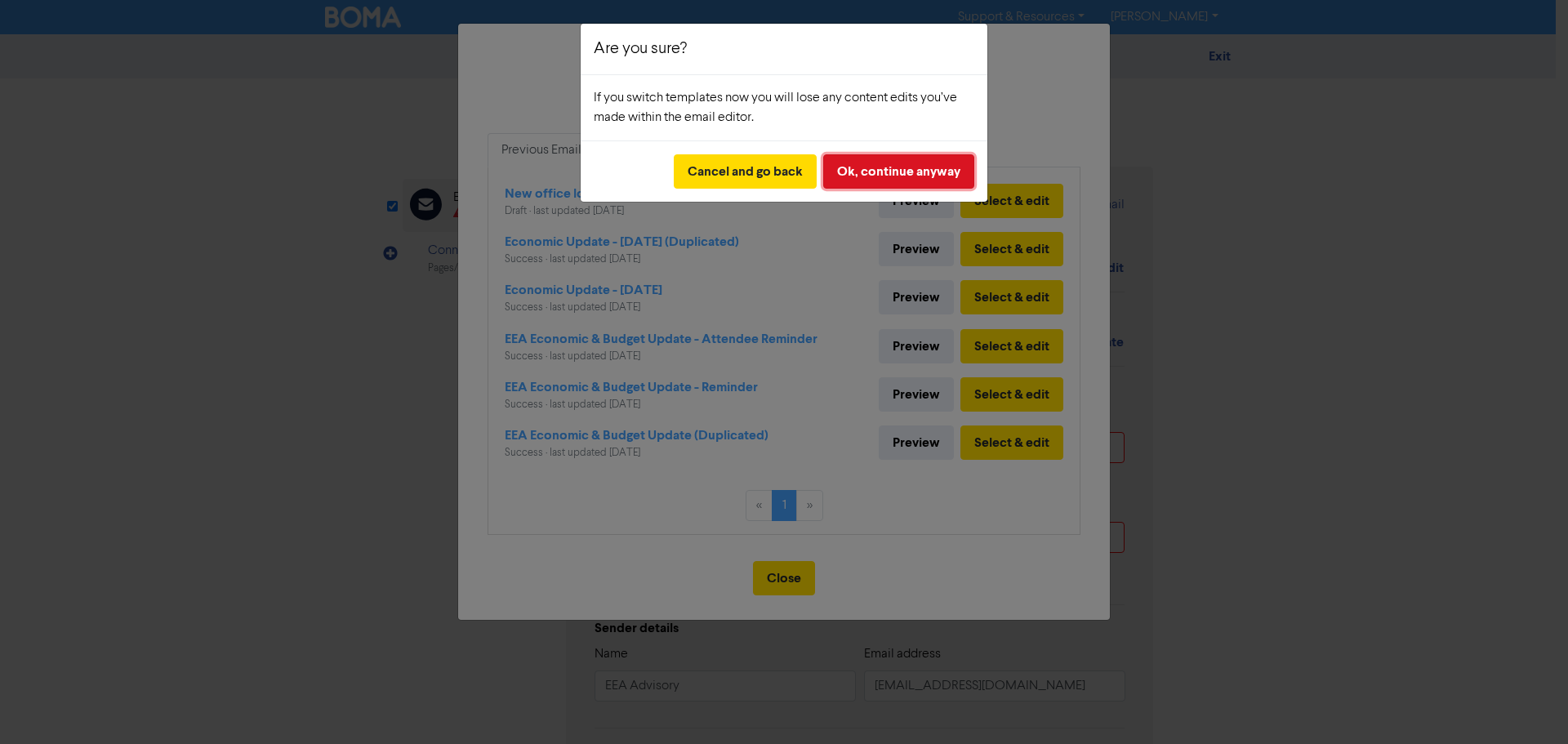
click at [849, 170] on button "Ok, continue anyway" at bounding box center [899, 171] width 151 height 34
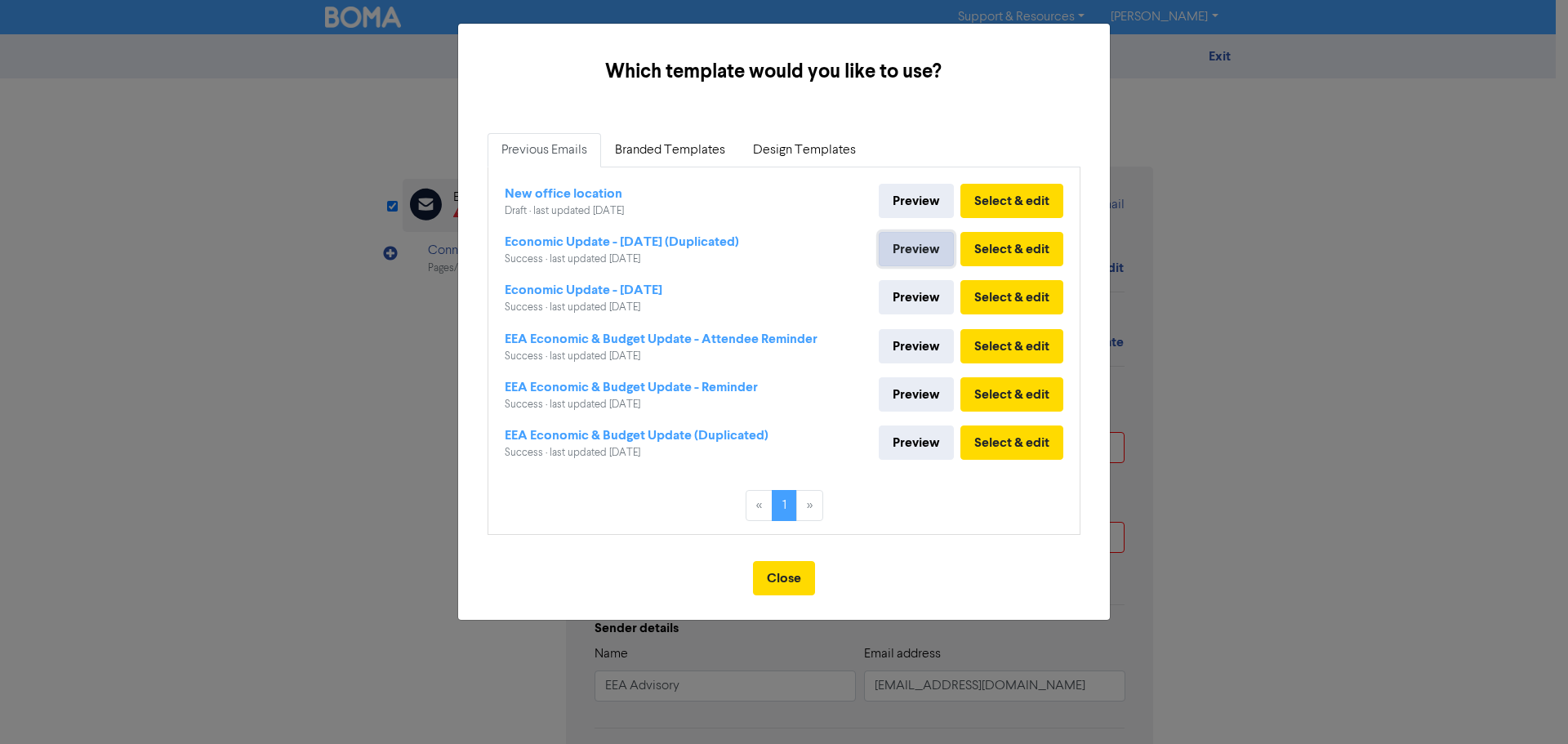
click at [922, 252] on link "Preview" at bounding box center [916, 249] width 75 height 34
click at [916, 352] on link "Preview" at bounding box center [916, 346] width 75 height 34
click at [778, 589] on button "Close" at bounding box center [784, 578] width 62 height 34
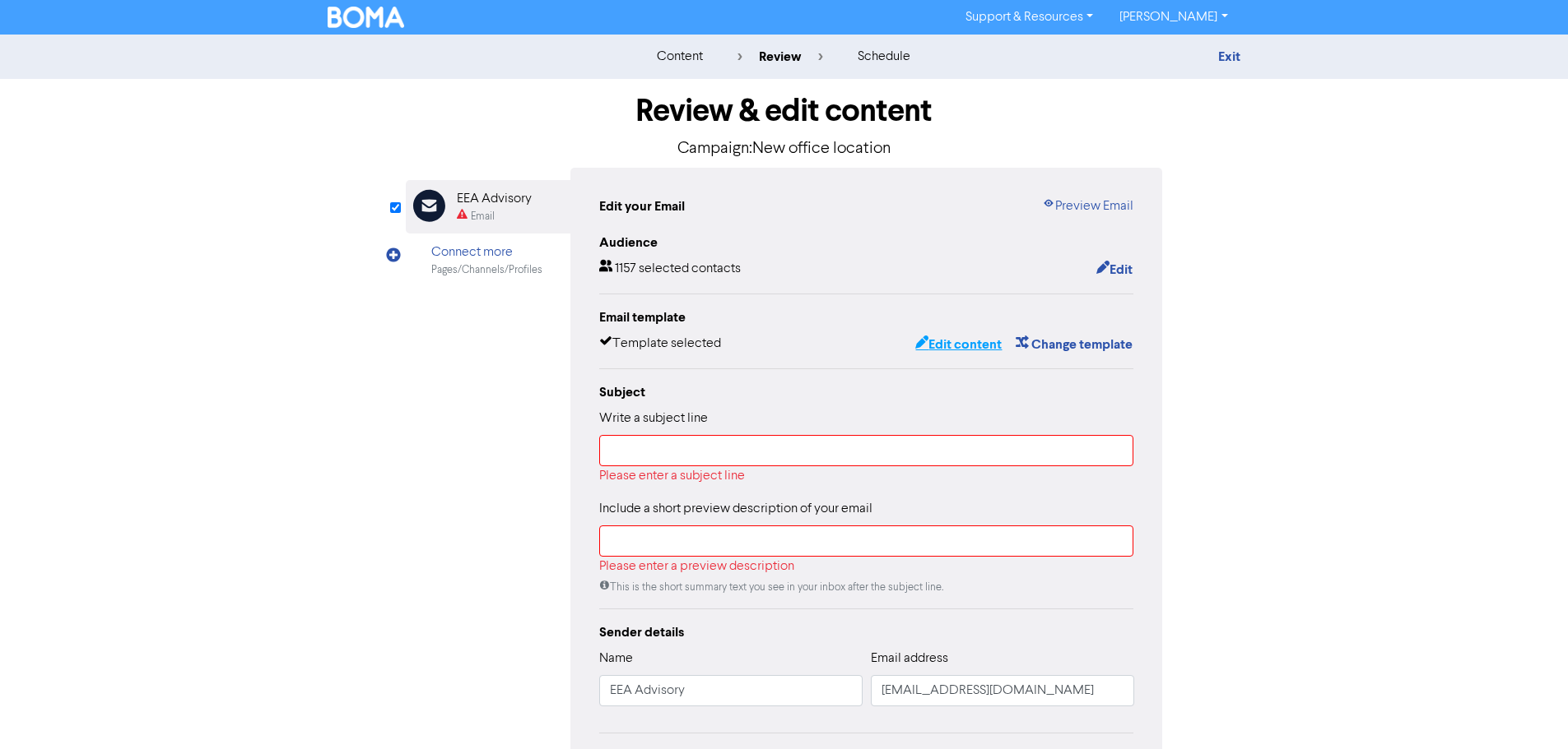
click at [961, 350] on button "Edit content" at bounding box center [958, 345] width 88 height 22
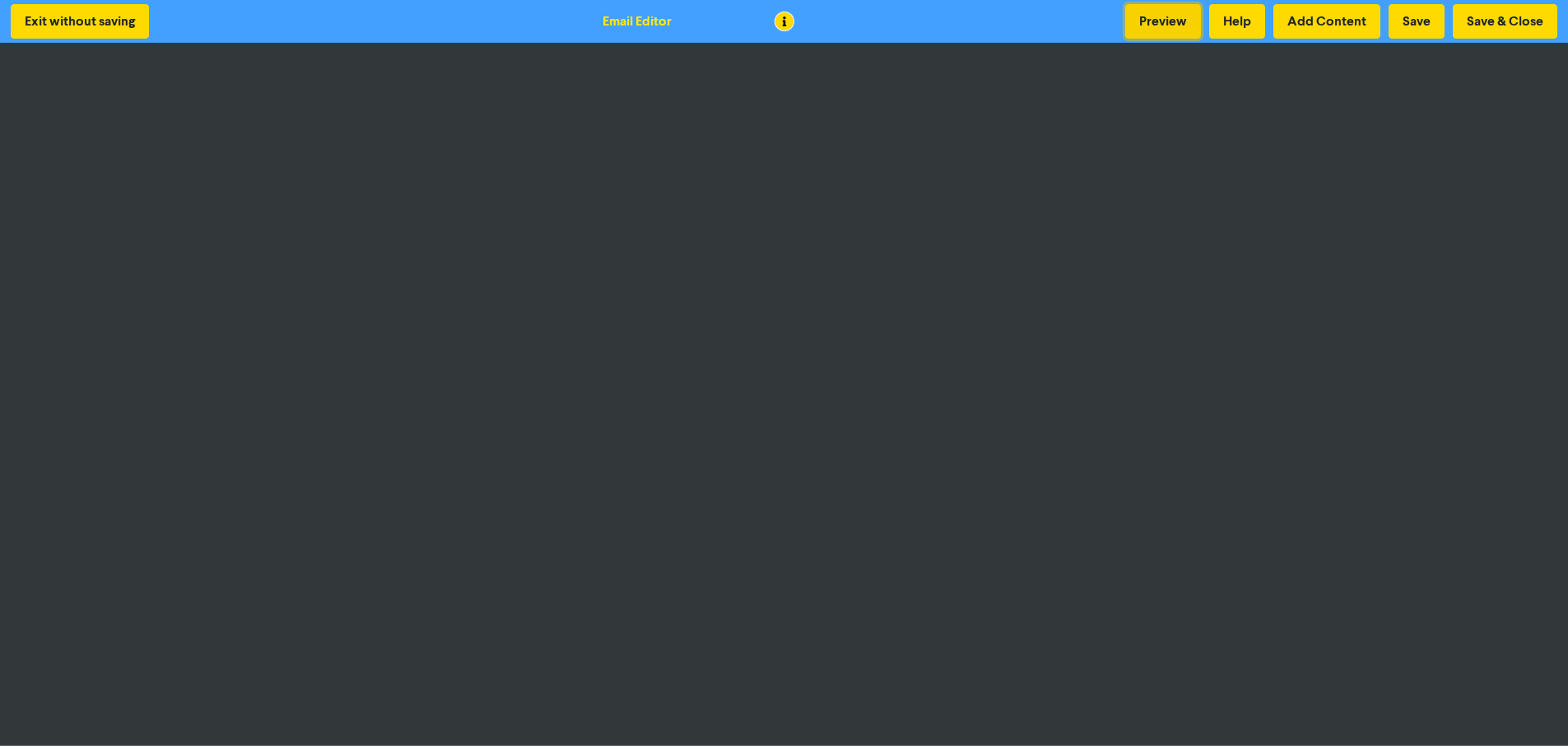
click at [1136, 13] on button "Preview" at bounding box center [1162, 22] width 75 height 34
click at [1155, 5] on button "Preview" at bounding box center [1162, 22] width 75 height 34
click at [1436, 25] on button "Save" at bounding box center [1416, 22] width 56 height 34
click at [1523, 23] on button "Save & Close" at bounding box center [1504, 22] width 104 height 34
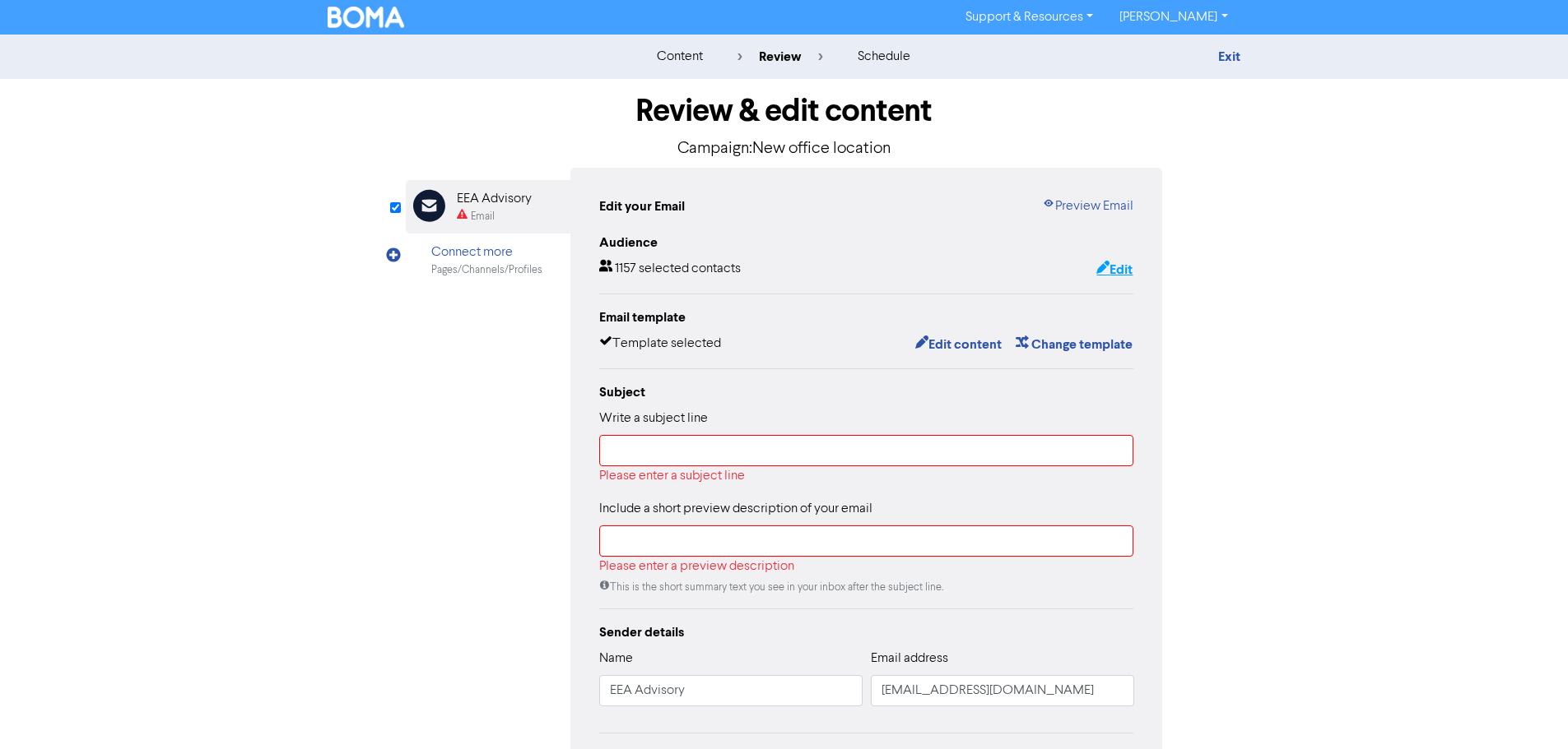
click at [1111, 271] on button "Edit" at bounding box center [1115, 270] width 38 height 22
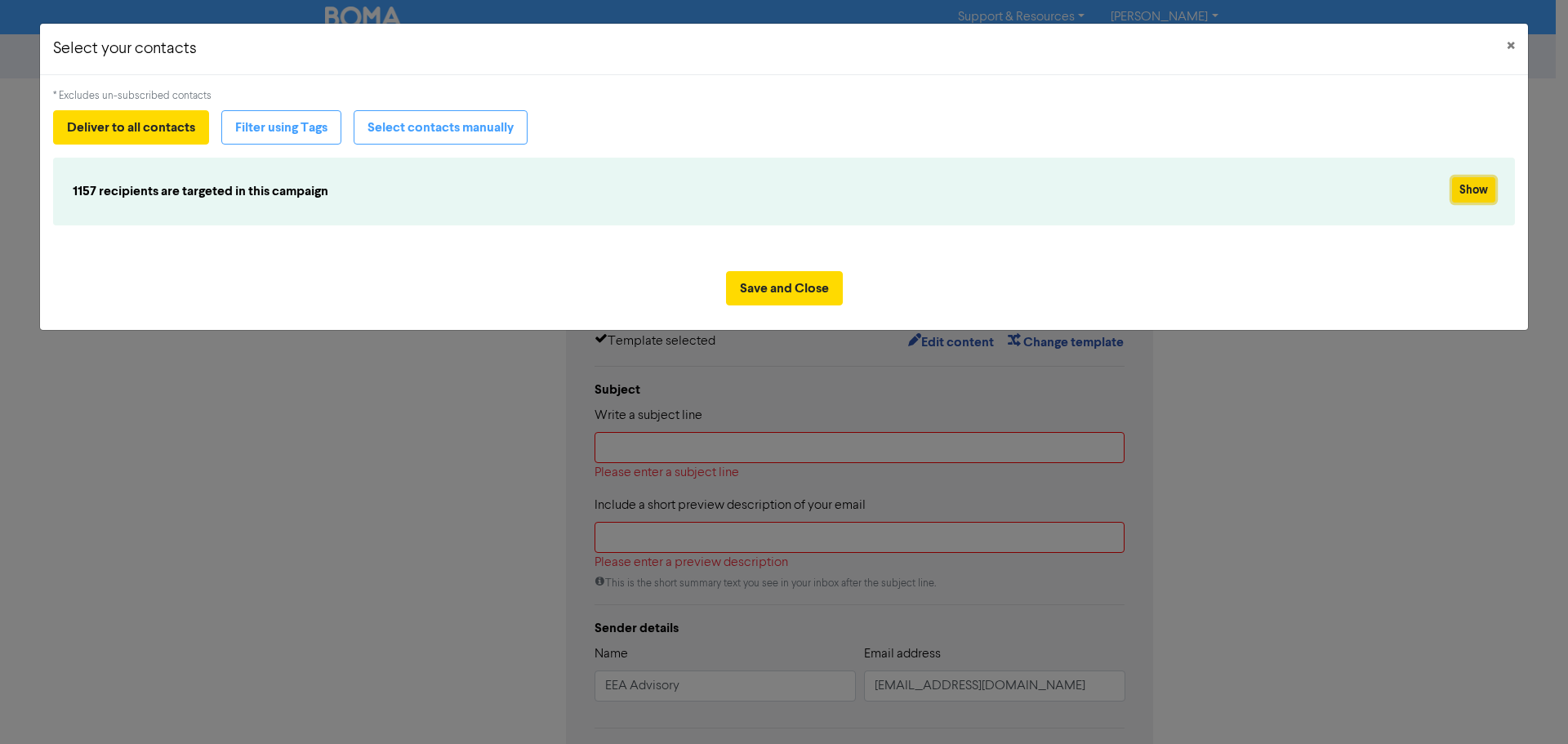
click at [1489, 196] on button "Show" at bounding box center [1474, 190] width 43 height 25
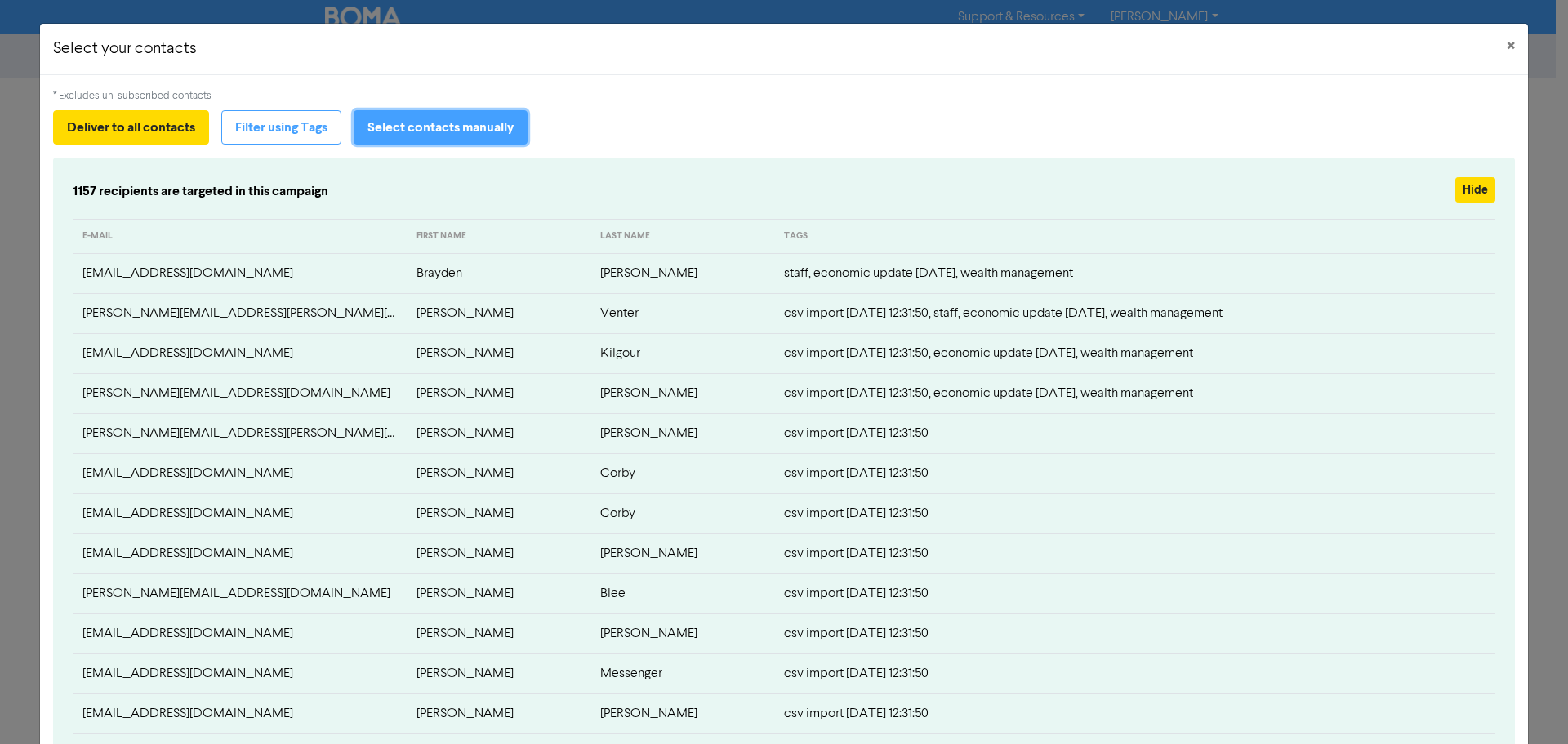
click at [509, 130] on button "Select contacts manually" at bounding box center [440, 127] width 174 height 34
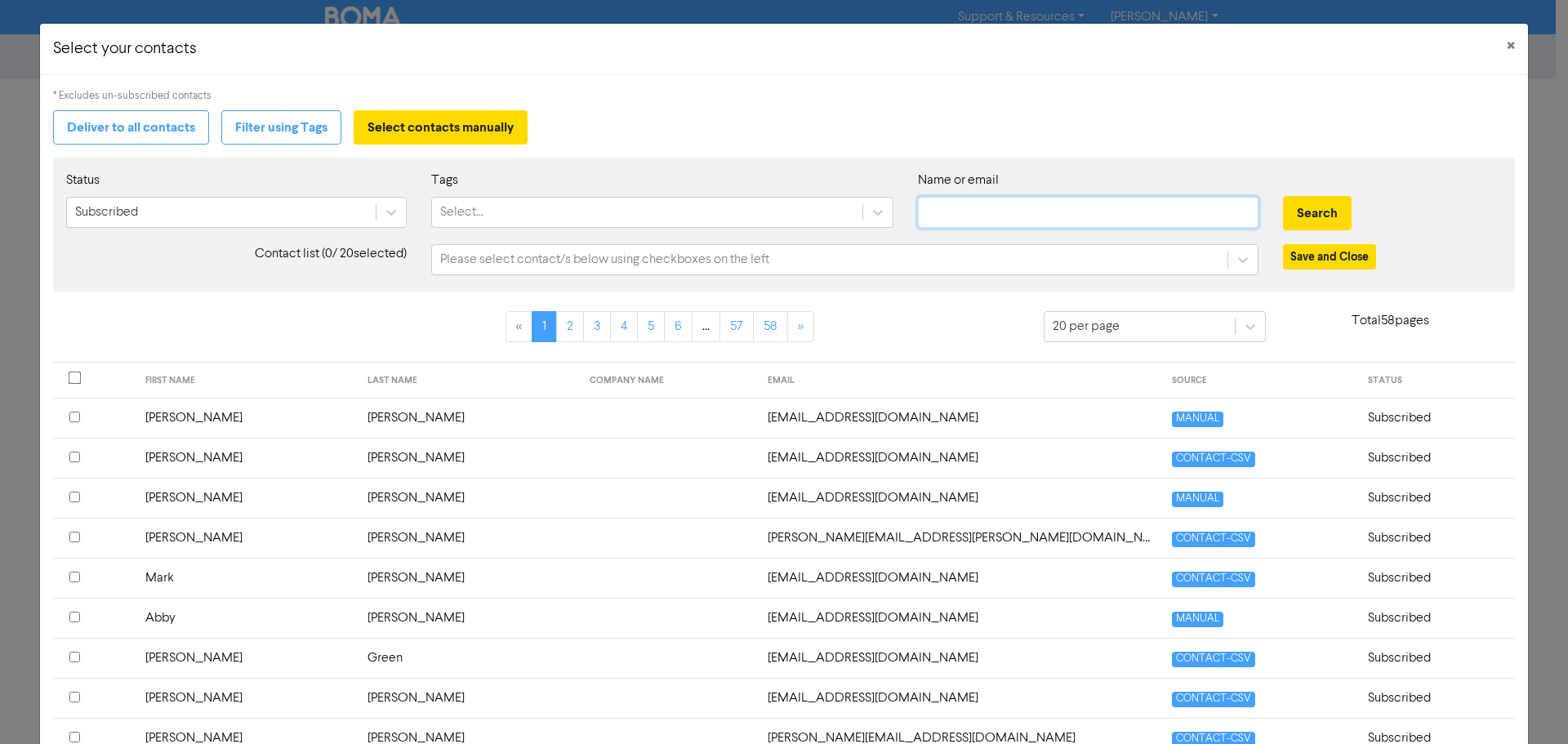
click at [970, 213] on input "text" at bounding box center [1088, 212] width 341 height 31
type input "eea-"
click at [1304, 217] on button "Search" at bounding box center [1317, 213] width 69 height 34
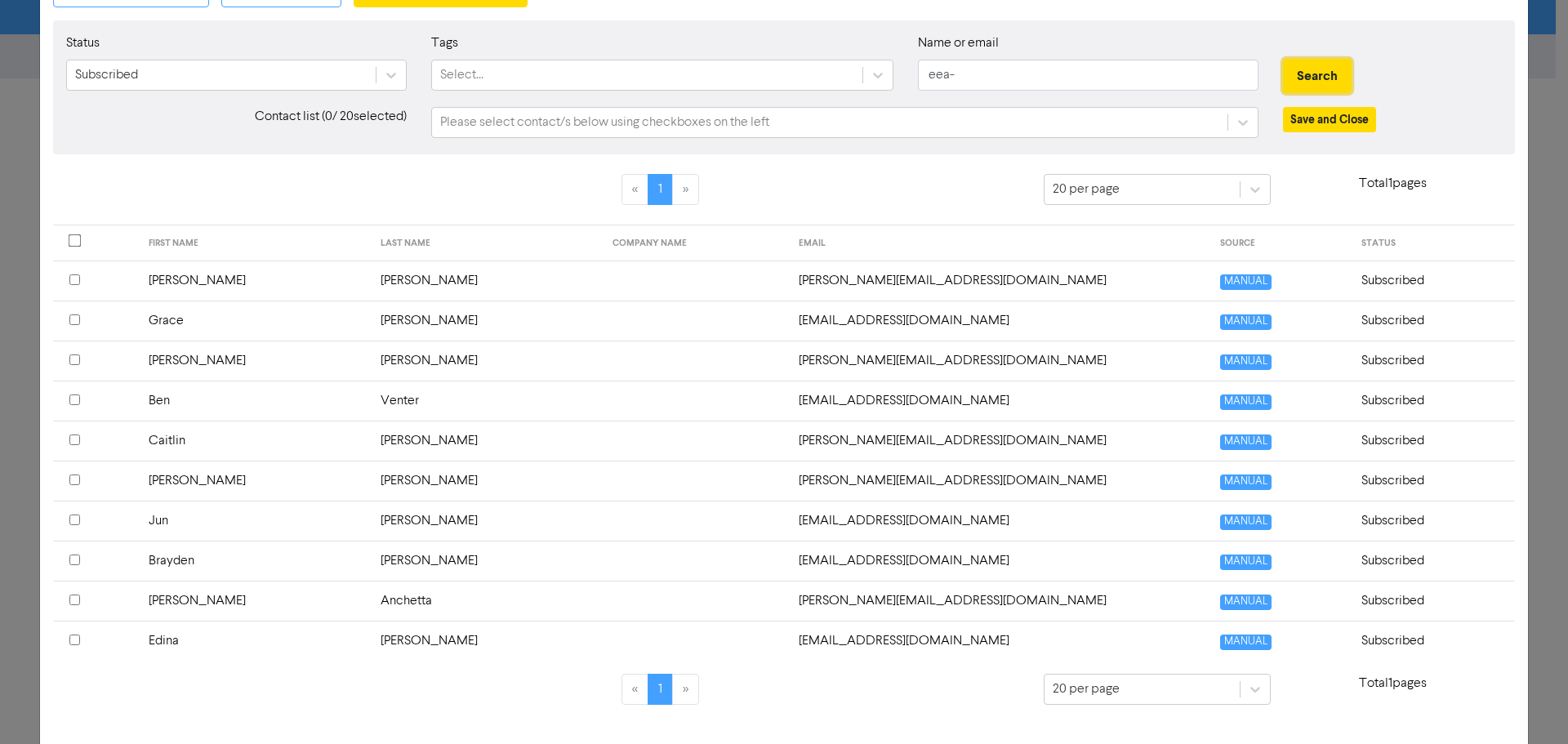
scroll to position [226, 0]
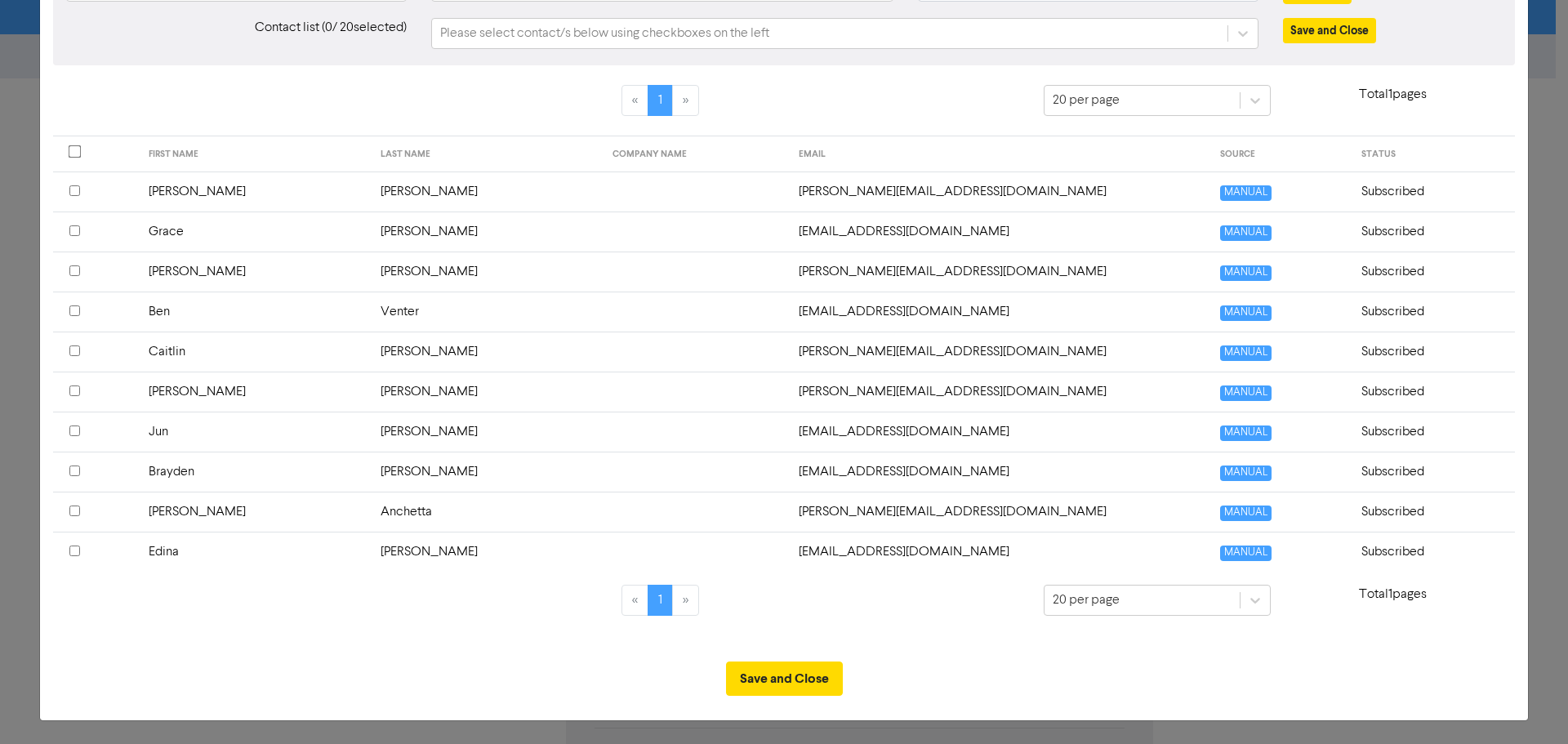
click at [74, 272] on input "checkbox" at bounding box center [75, 271] width 11 height 11
click at [73, 430] on input "checkbox" at bounding box center [75, 431] width 11 height 11
click at [74, 473] on input "checkbox" at bounding box center [75, 471] width 11 height 11
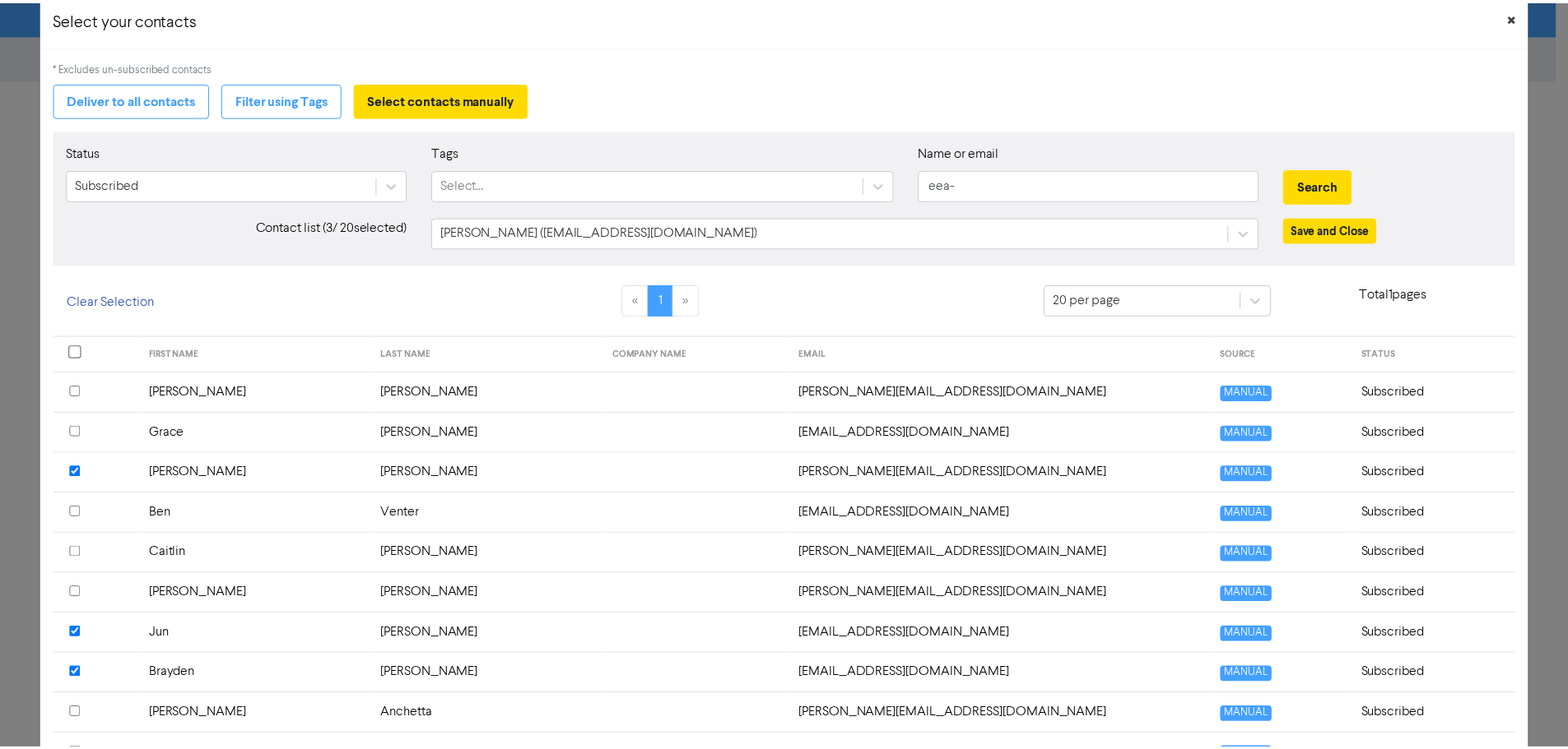
scroll to position [0, 0]
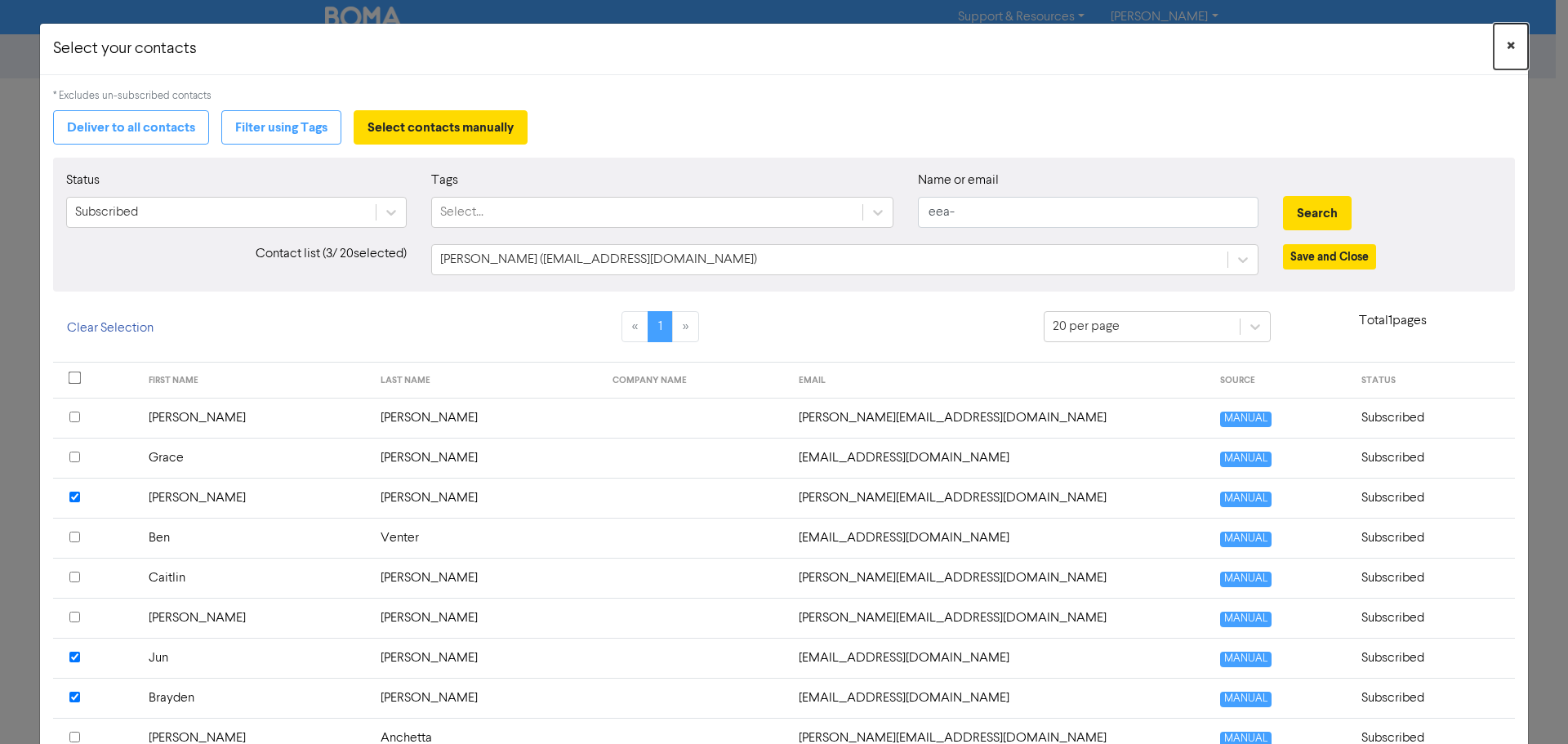
click at [1507, 48] on span "×" at bounding box center [1510, 46] width 8 height 24
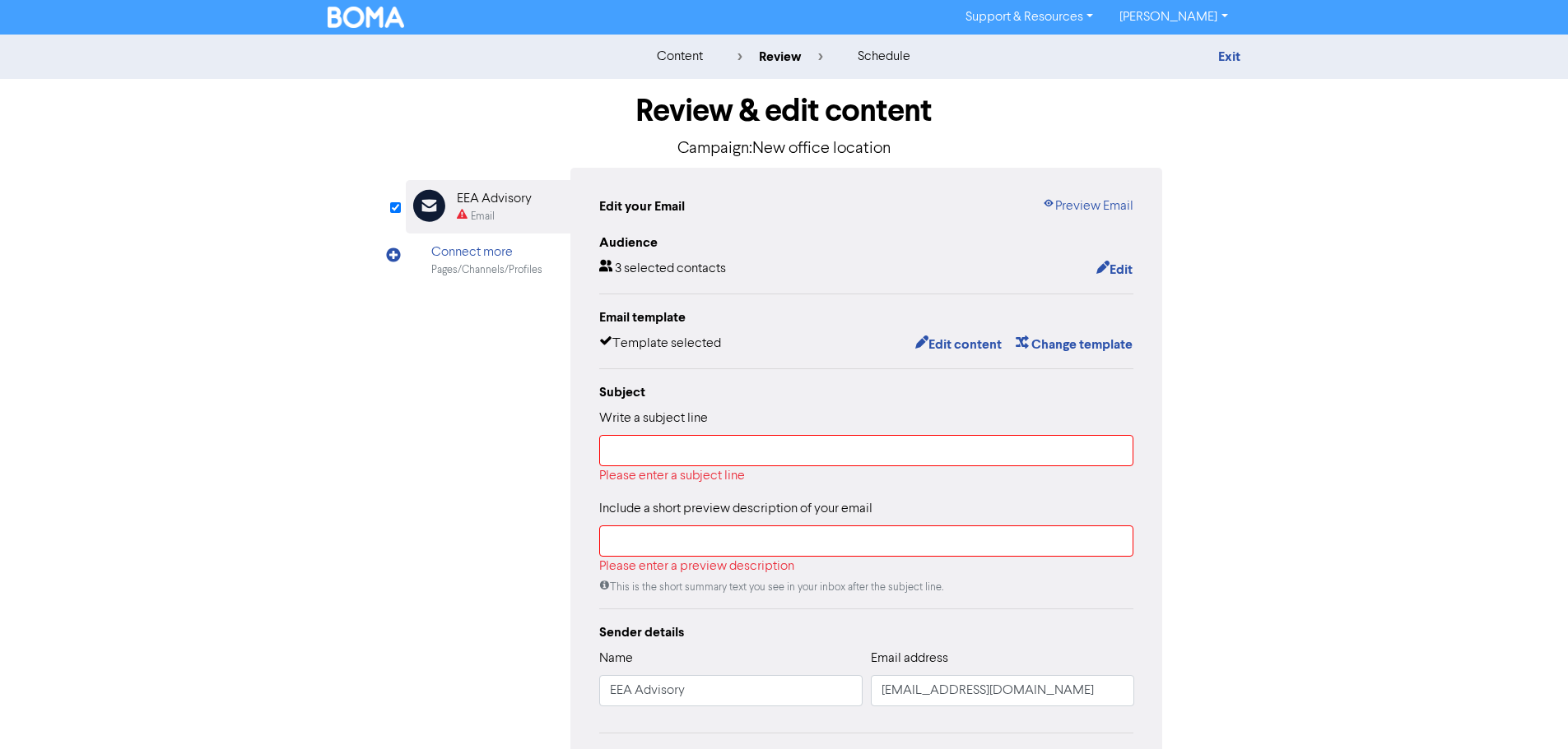
click at [1228, 48] on div "Exit" at bounding box center [1097, 57] width 288 height 20
click at [1237, 59] on link "Exit" at bounding box center [1229, 56] width 22 height 16
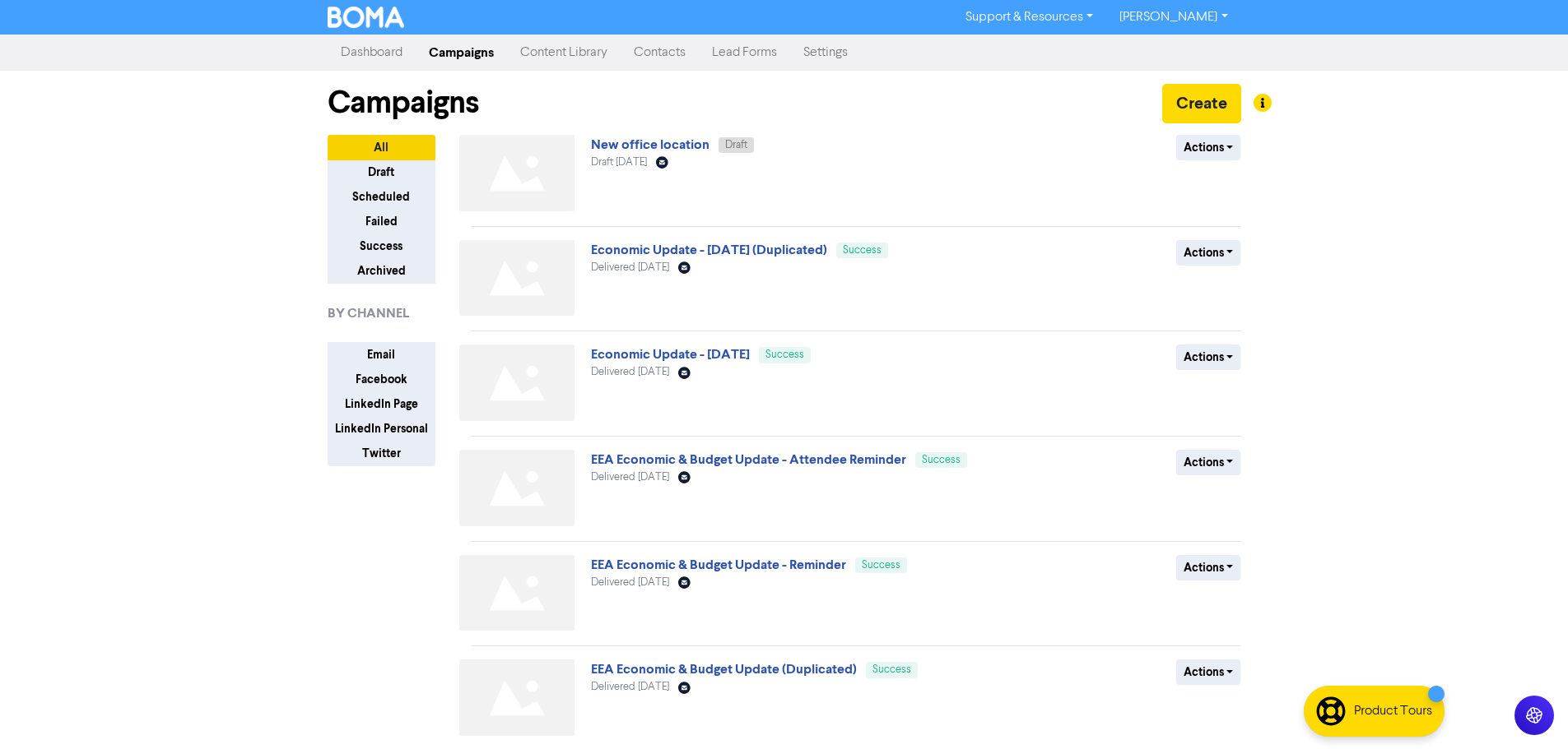
click at [659, 57] on link "Contacts" at bounding box center [660, 53] width 78 height 33
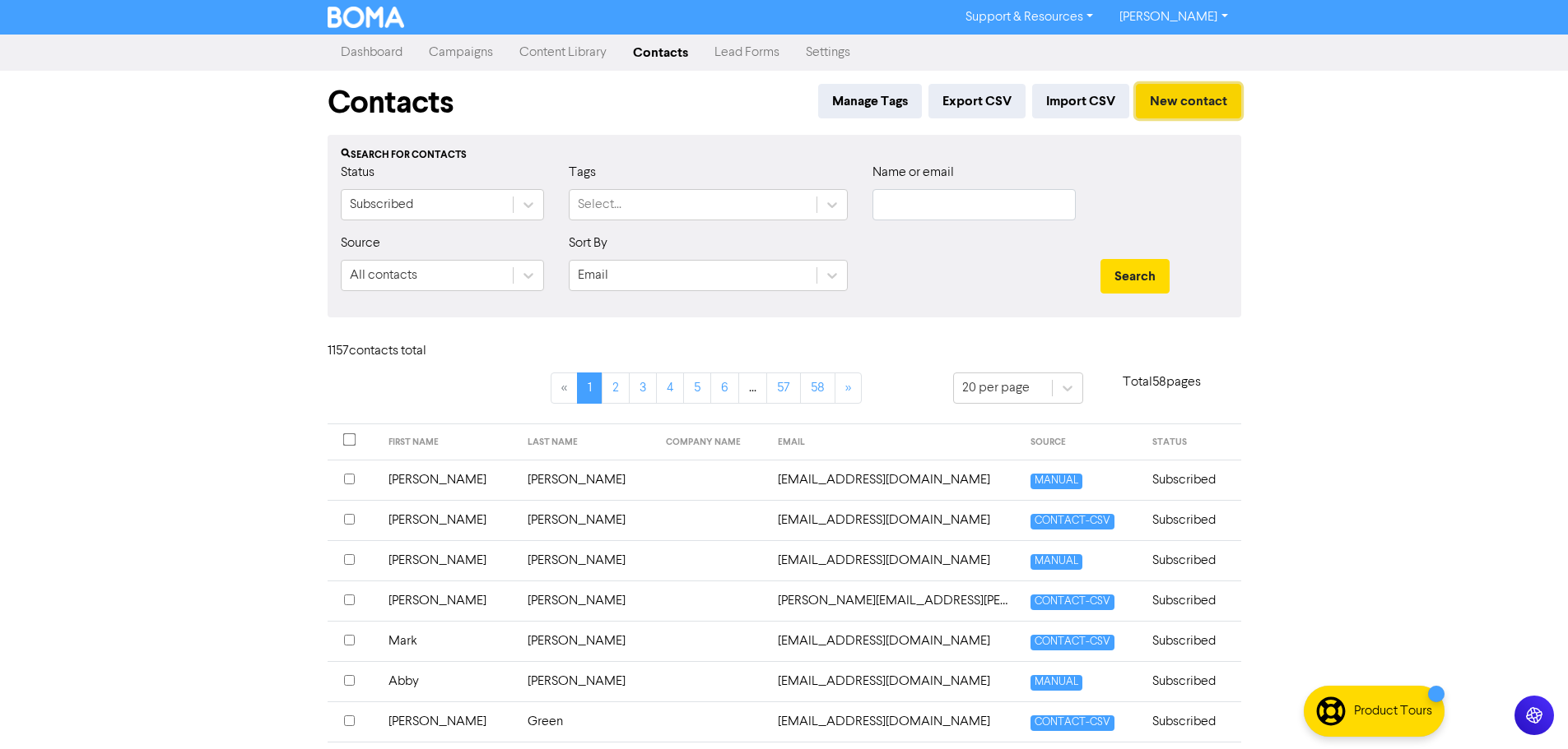
click at [1218, 95] on button "New contact" at bounding box center [1188, 101] width 105 height 34
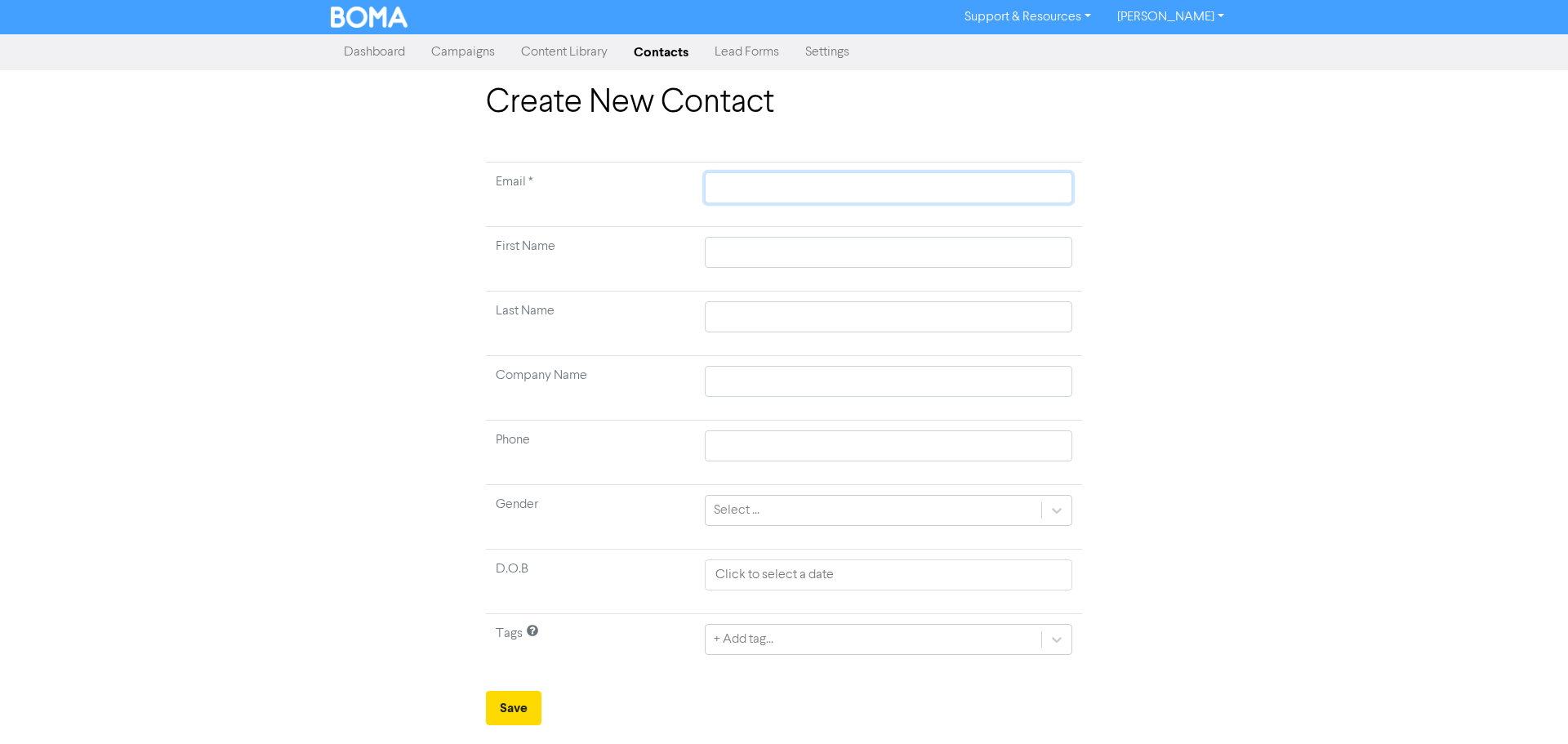
click at [740, 179] on input "text" at bounding box center [889, 188] width 368 height 31
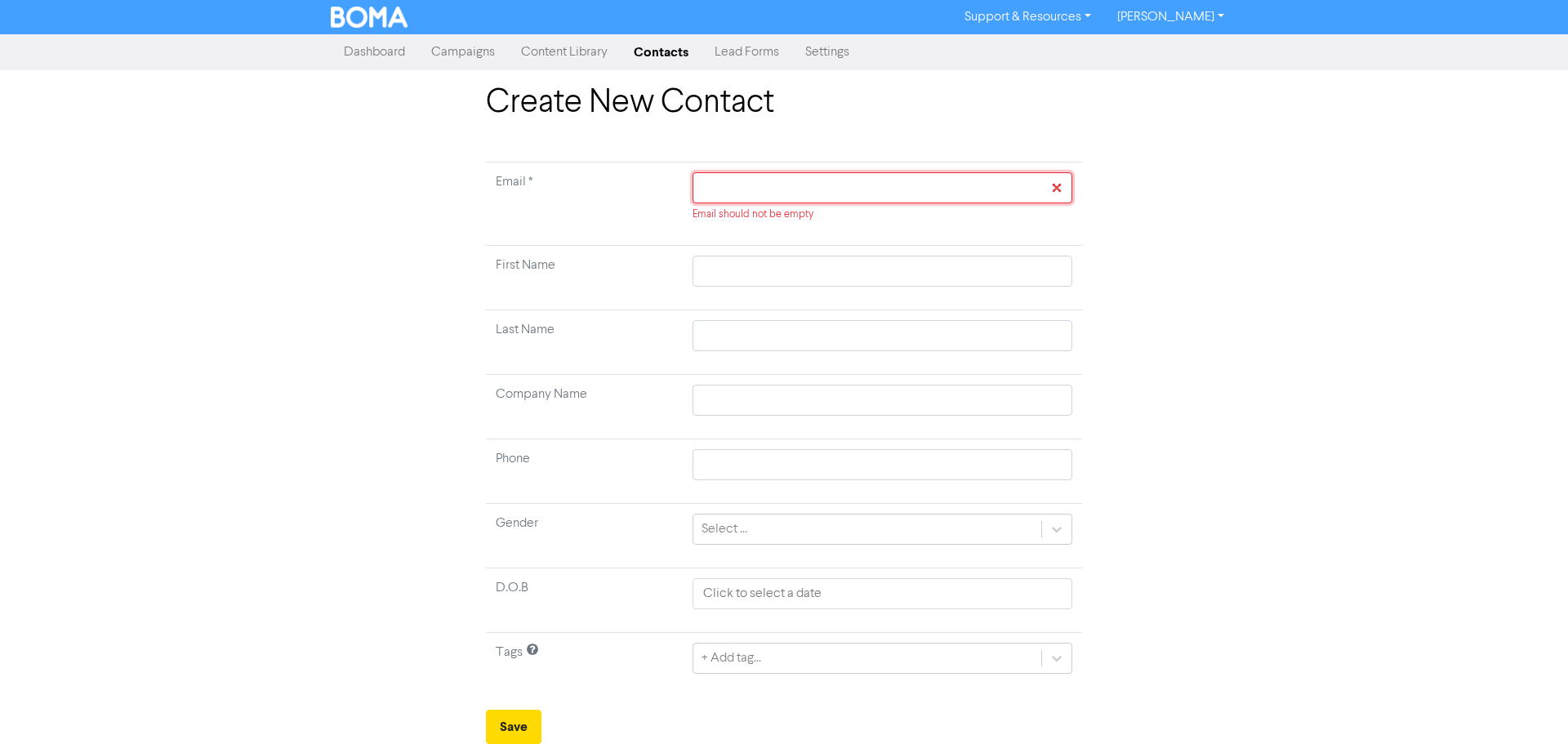
drag, startPoint x: 752, startPoint y: 187, endPoint x: 749, endPoint y: 199, distance: 12.4
click at [752, 187] on input "text" at bounding box center [882, 188] width 380 height 31
paste input "[EMAIL_ADDRESS][DOMAIN_NAME]"
type input "[EMAIL_ADDRESS][DOMAIN_NAME]"
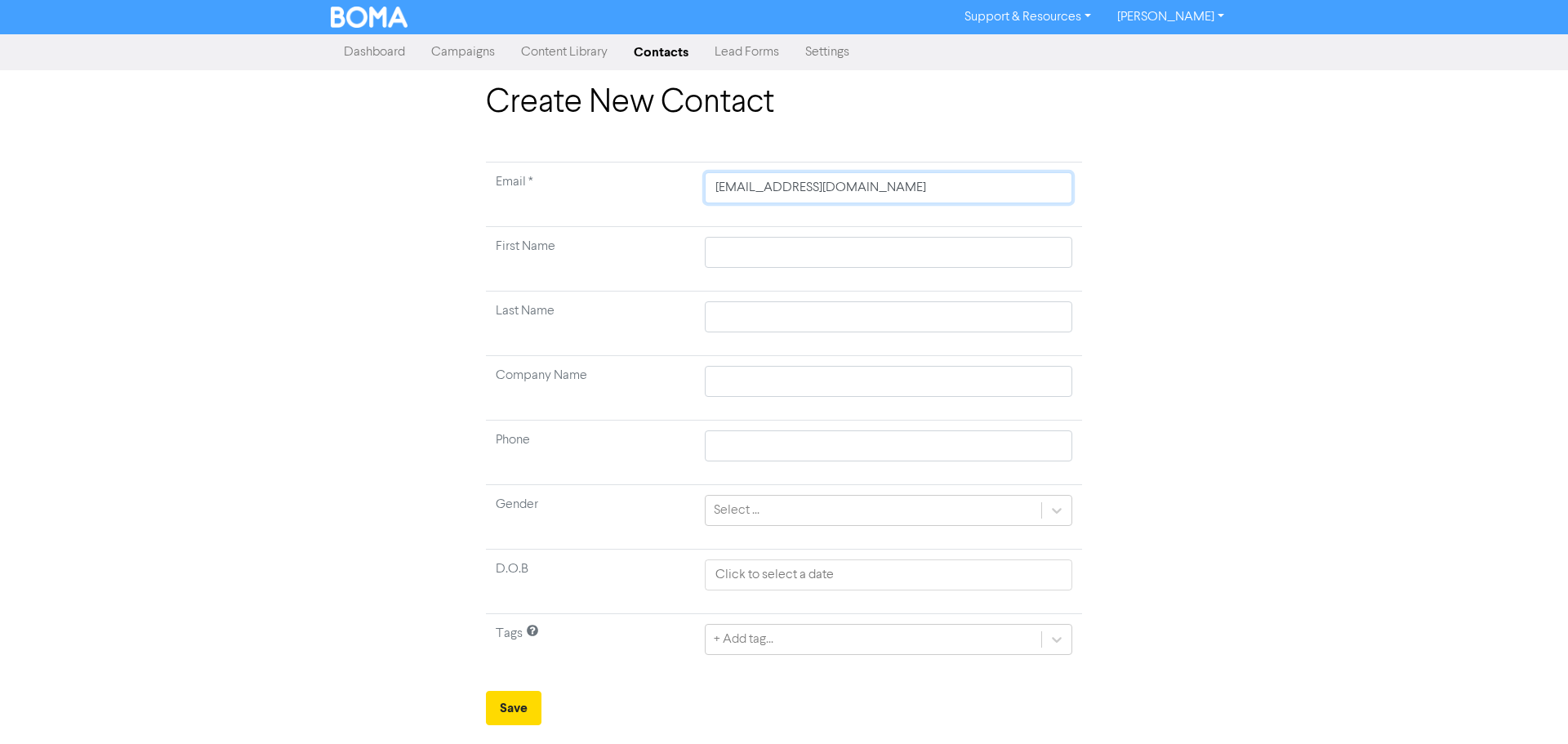
type input "[EMAIL_ADDRESS][DOMAIN_NAME]"
click at [743, 270] on td at bounding box center [888, 260] width 387 height 65
click at [830, 254] on input "text" at bounding box center [889, 253] width 368 height 31
type input "J"
type input "Ju"
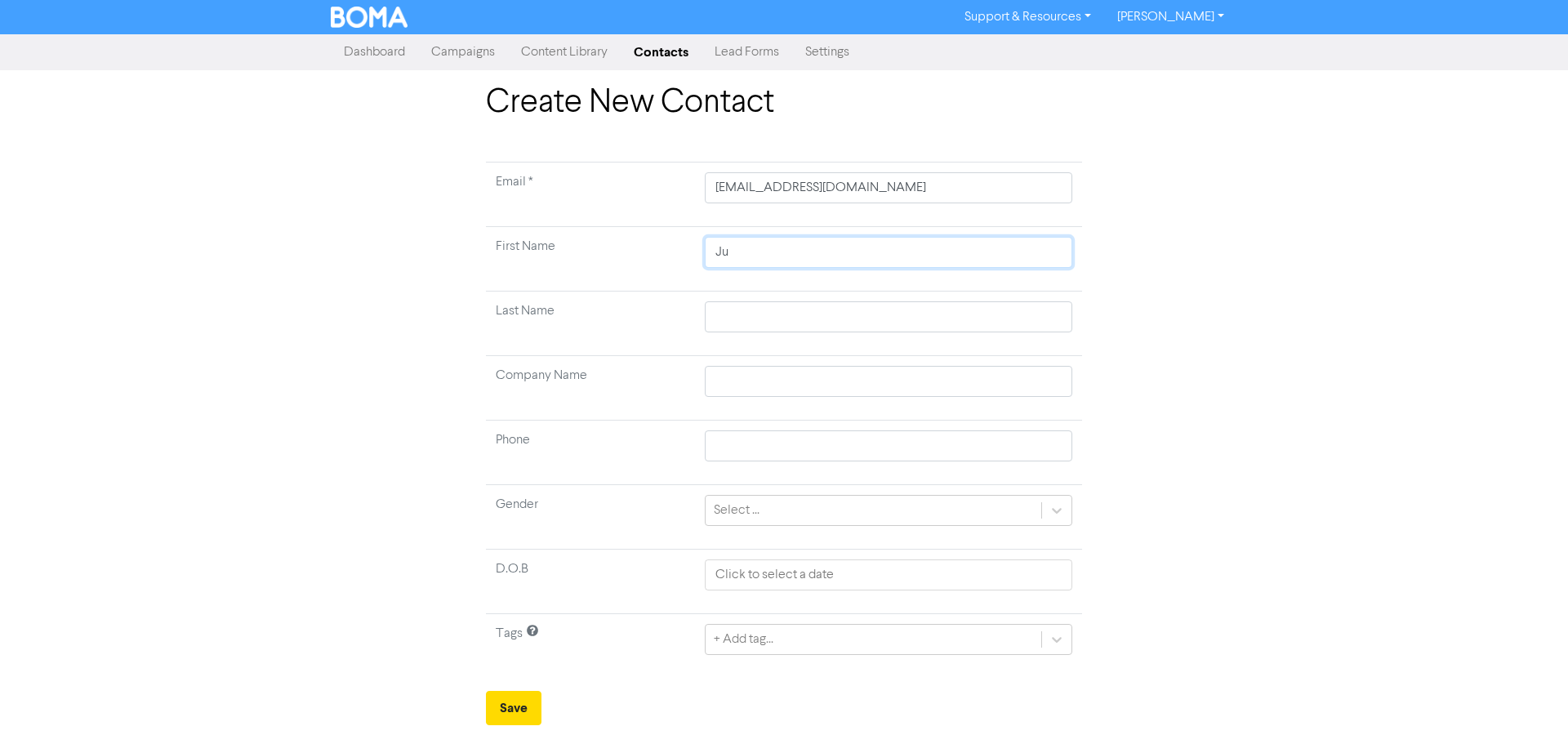
type input "[DEMOGRAPHIC_DATA]"
type input "Just"
type input "Juste"
type input "[PERSON_NAME]"
type input "Justene"
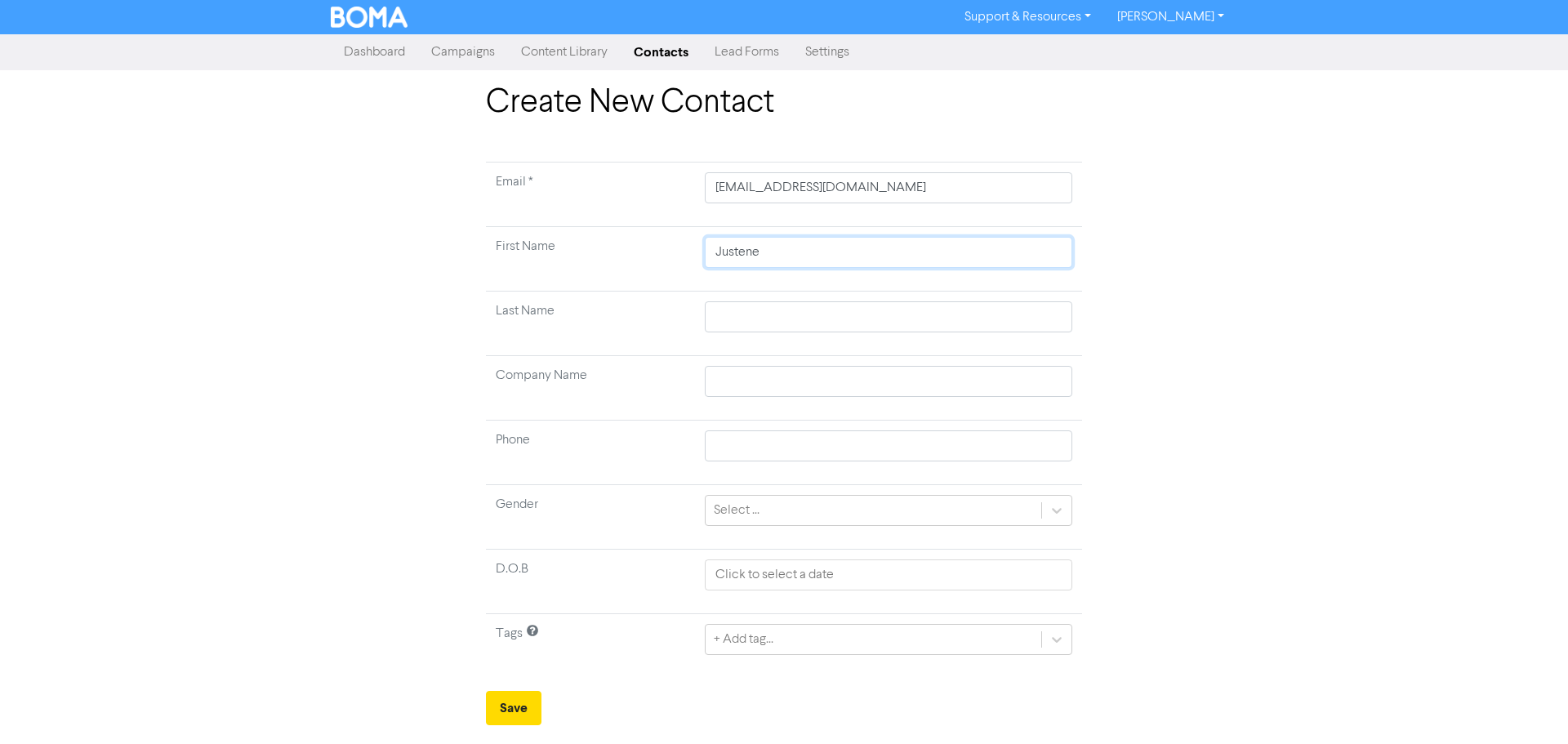
type input "Justene"
type input "S"
type input "Se"
type input "S"
type input "Sh"
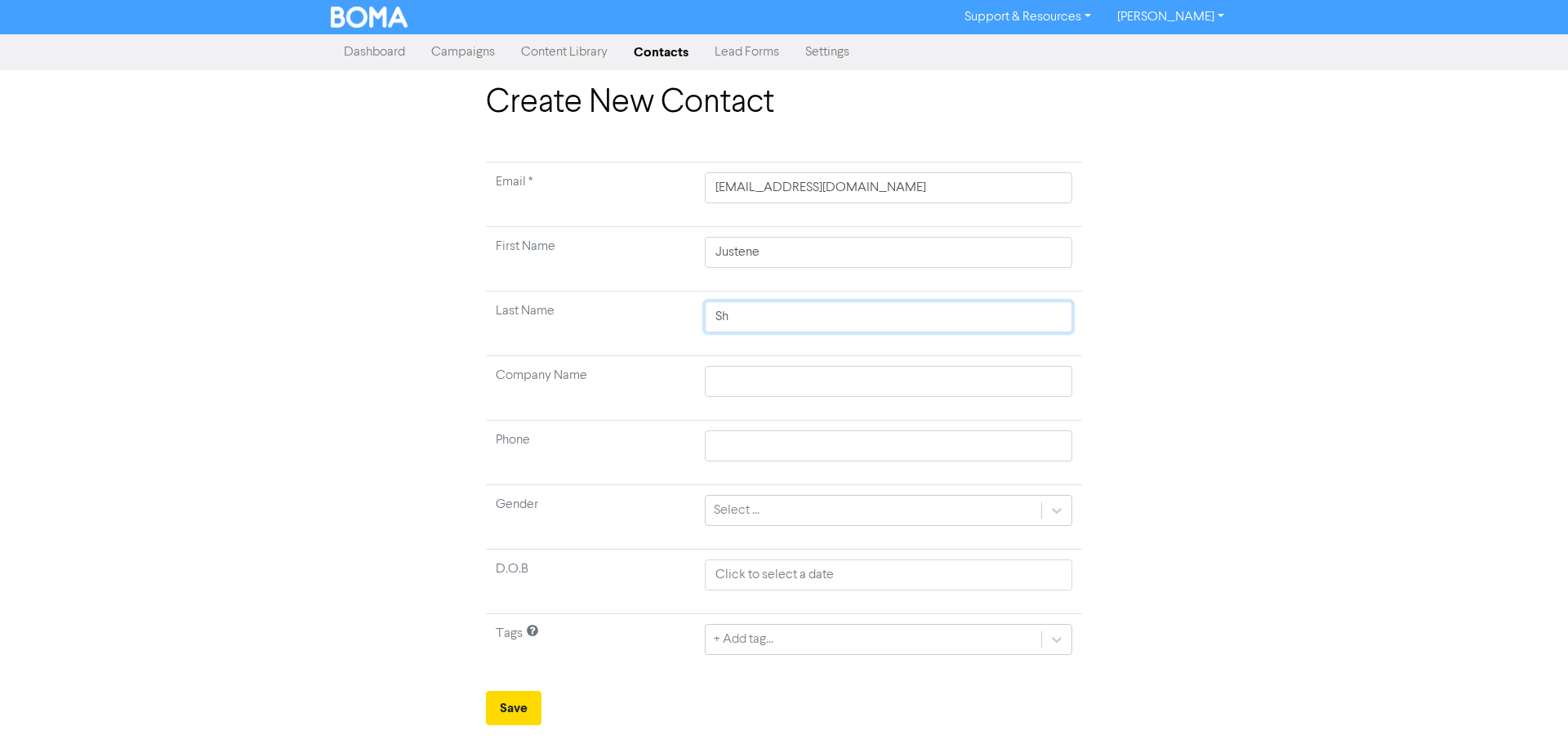
type input "She"
type input "[PERSON_NAME]"
type input "Shenn"
type input "[PERSON_NAME]"
type input "Shennan"
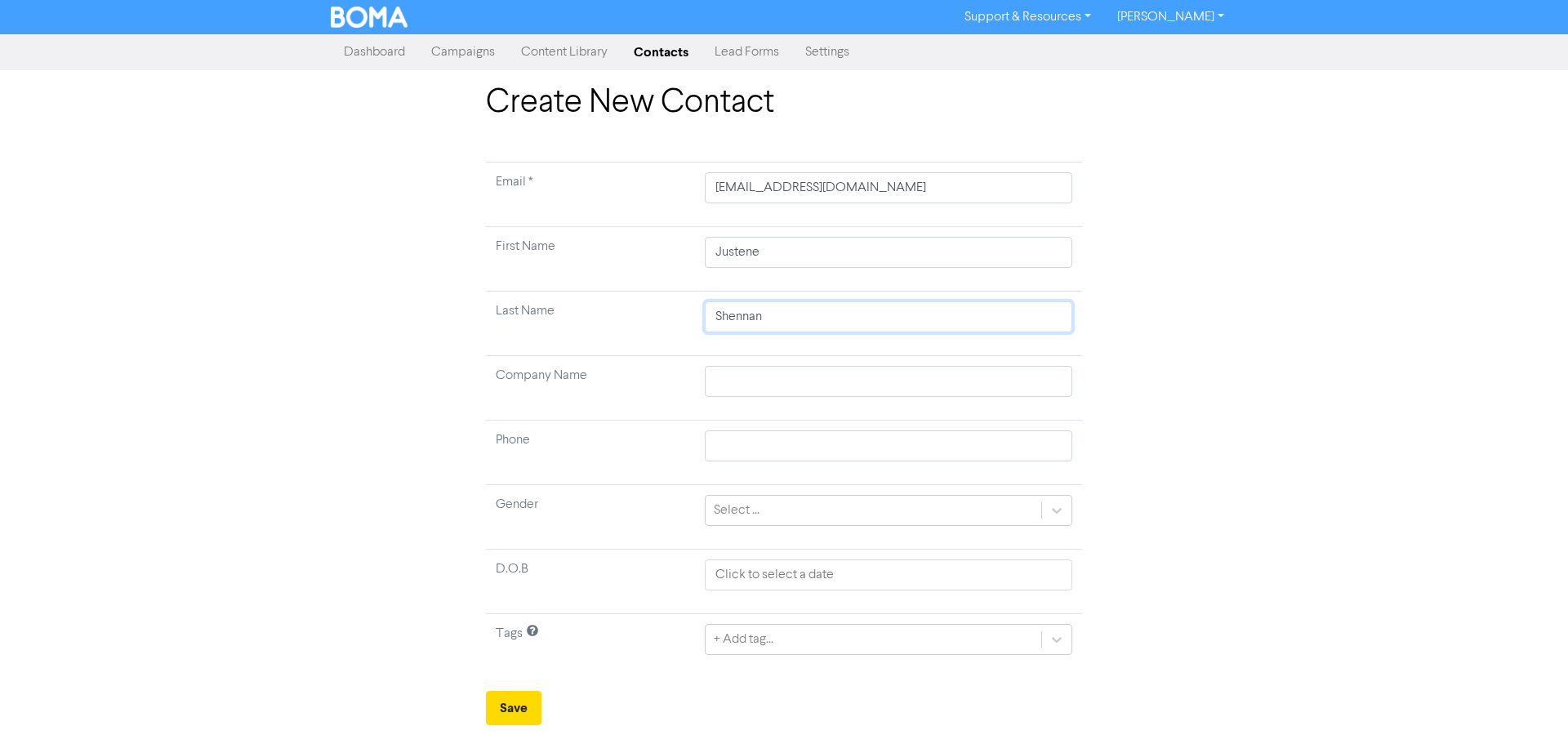
type input "Shennan0"
type input "Shennan"
type input "Shennan-"
type input "Shennan-L"
type input "Shennan-Le"
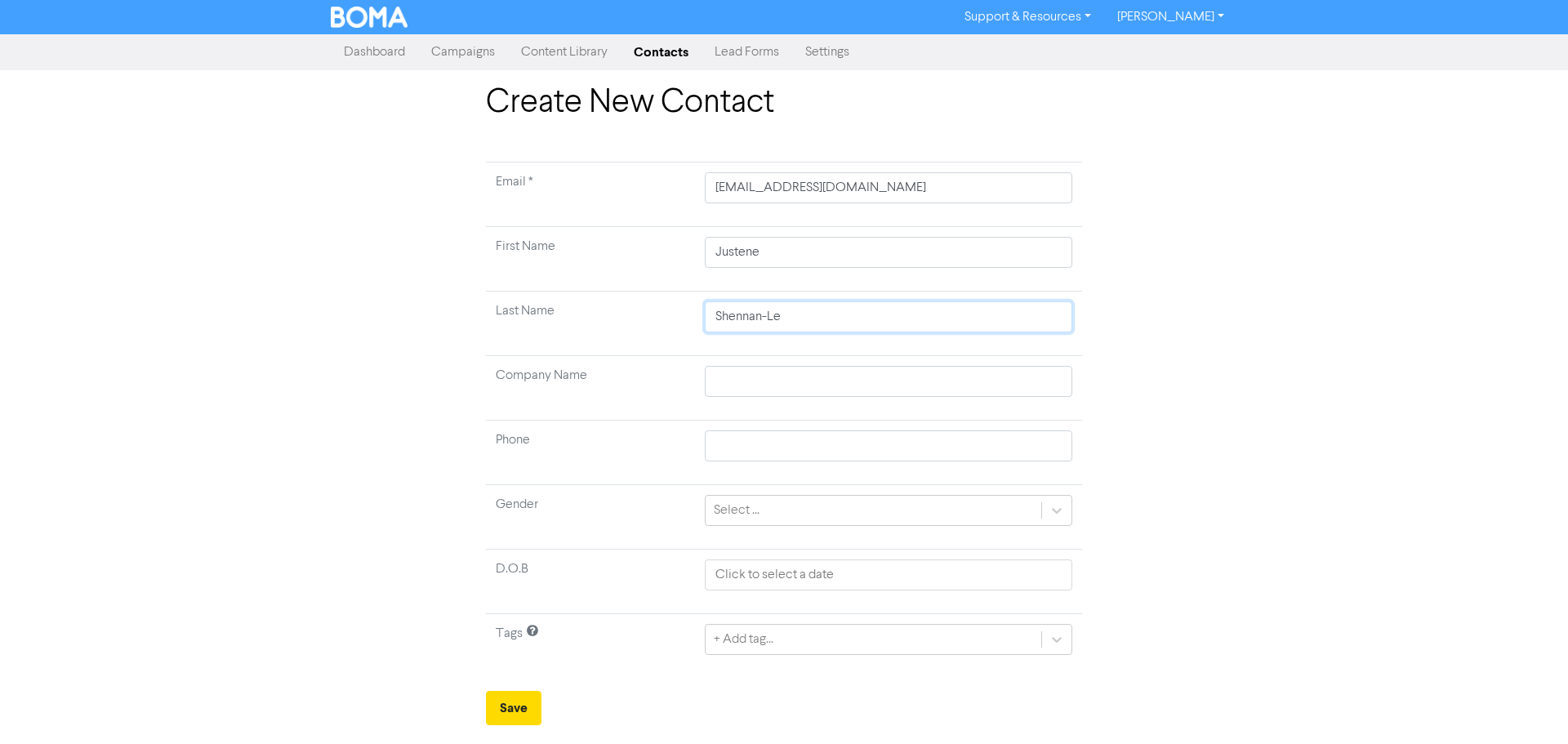
type input "[PERSON_NAME]"
click at [1255, 304] on div "Create New Contact Email * [EMAIL_ADDRESS][DOMAIN_NAME] First Name Justene Last…" at bounding box center [784, 404] width 1568 height 642
click at [812, 624] on td "+ Add tag..." at bounding box center [888, 647] width 387 height 65
click at [809, 638] on div "+ Add tag..." at bounding box center [889, 639] width 368 height 31
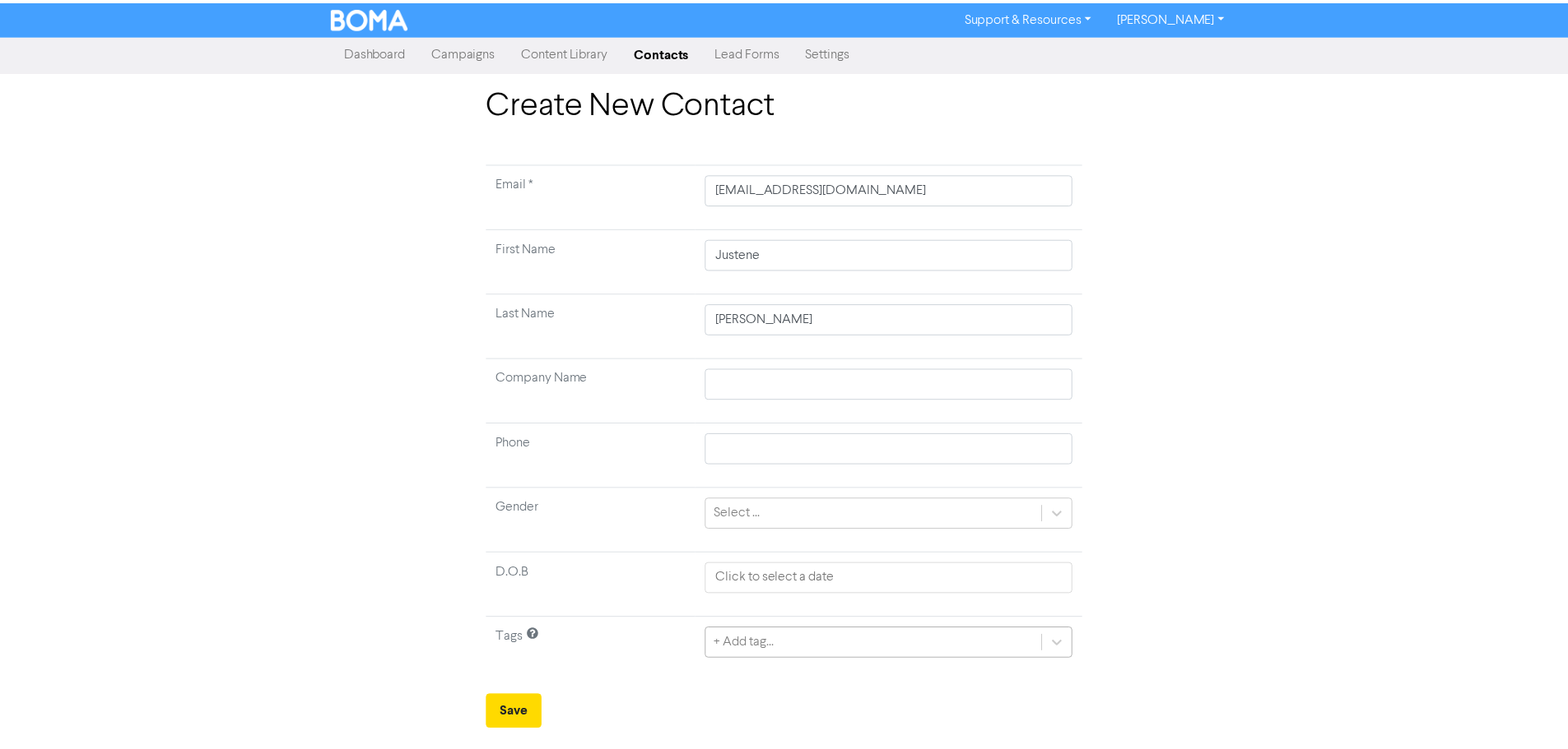
scroll to position [55, 0]
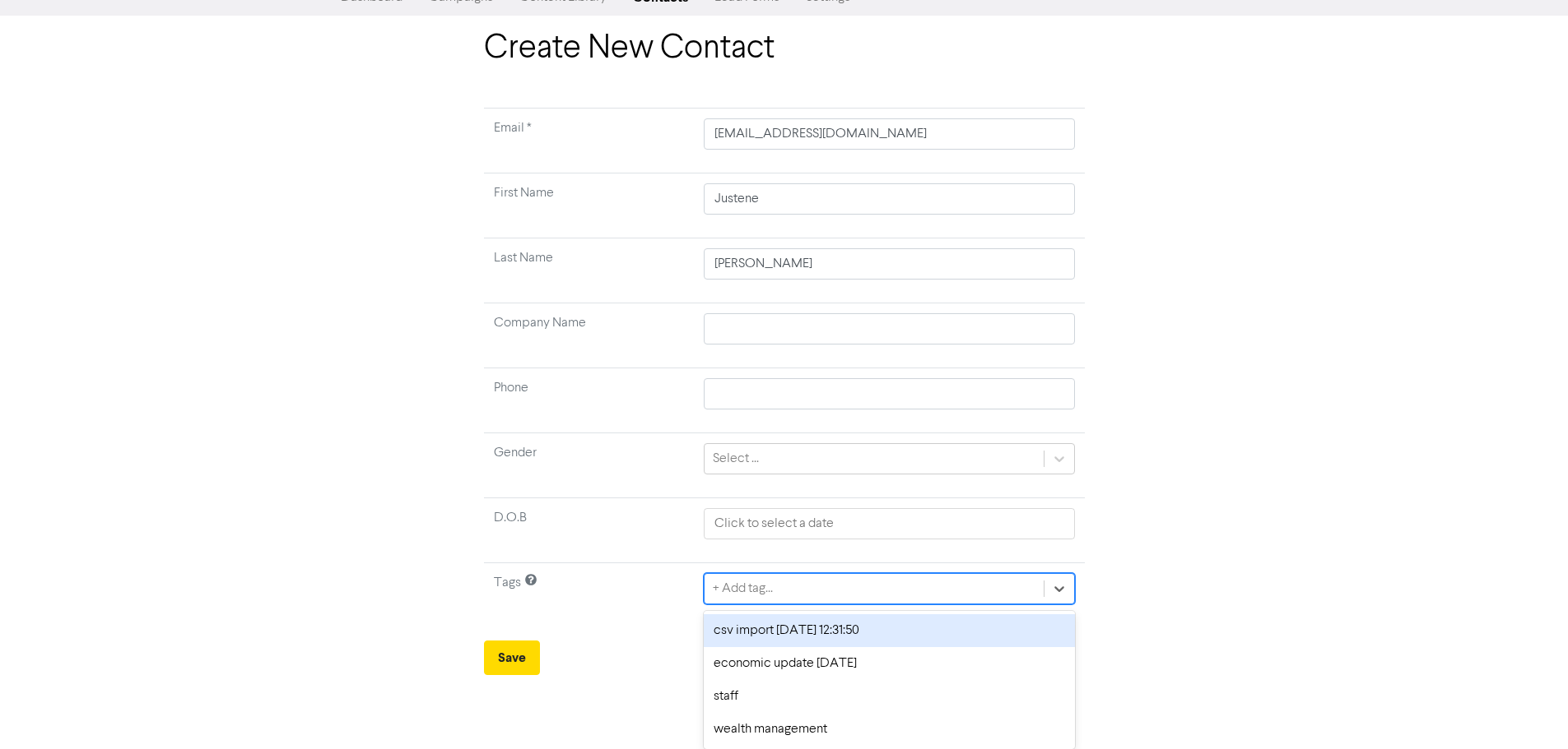
click at [827, 641] on div "csv import [DATE] 12:31:50" at bounding box center [889, 631] width 371 height 33
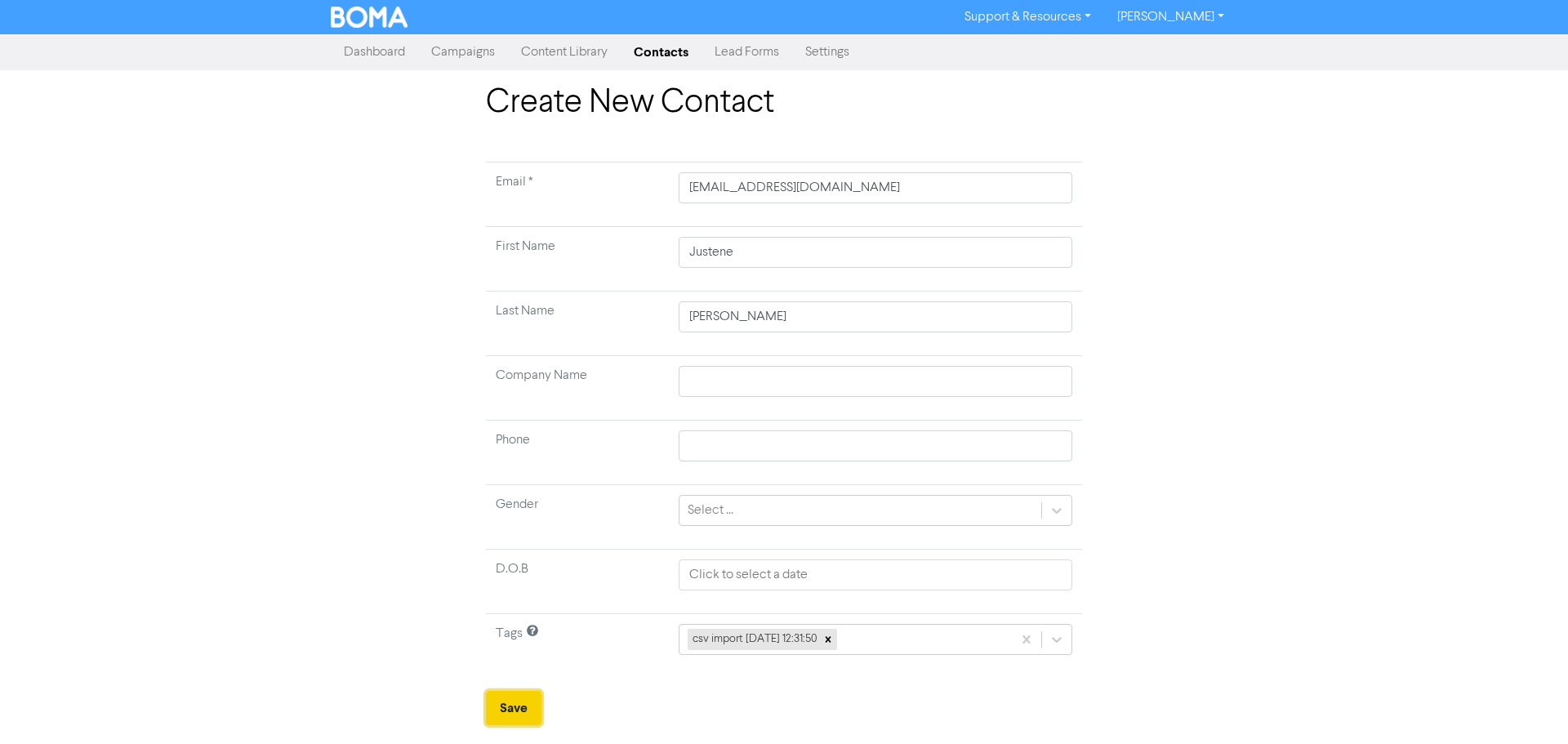
click at [515, 704] on button "Save" at bounding box center [514, 708] width 56 height 34
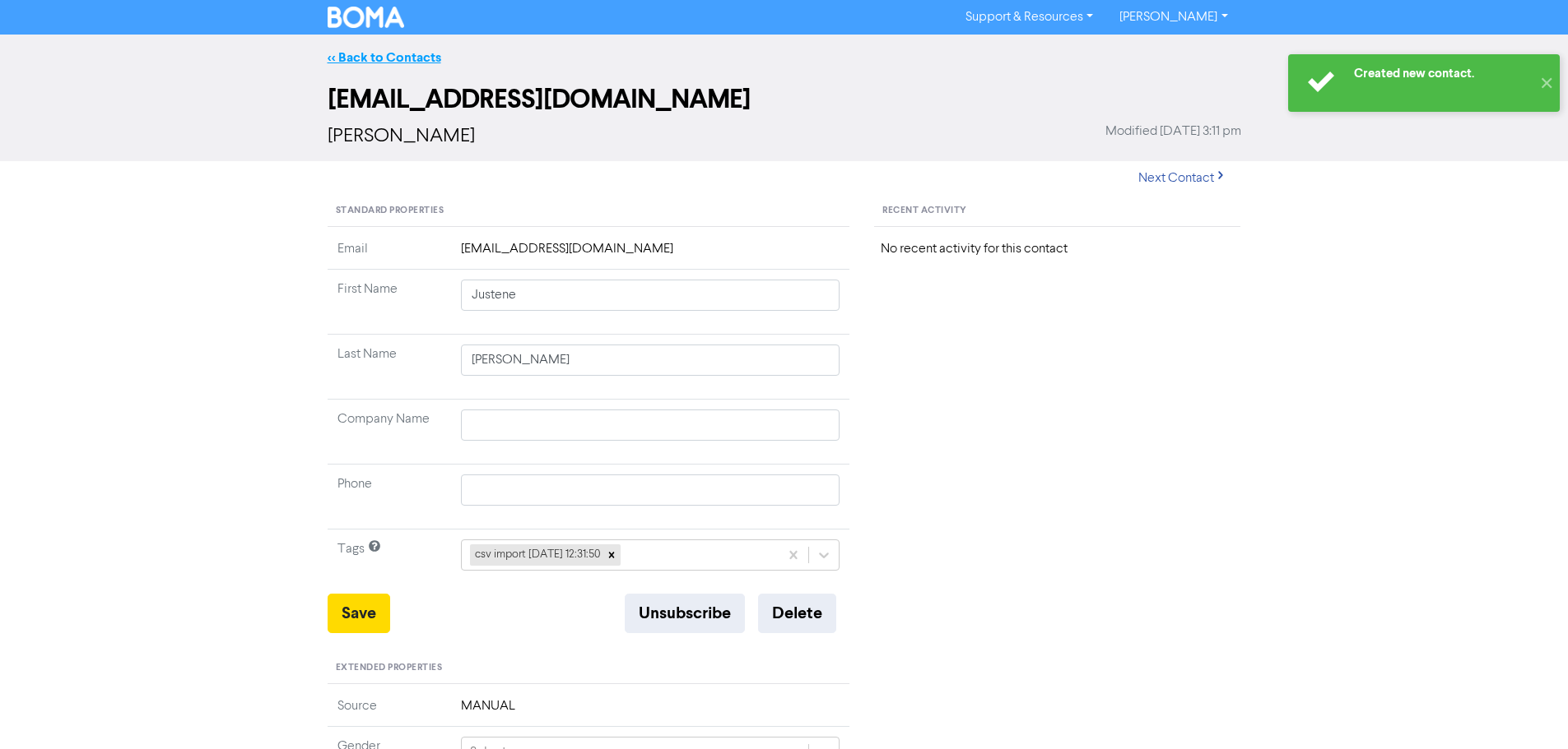
click at [373, 57] on link "<< Back to Contacts" at bounding box center [384, 57] width 114 height 16
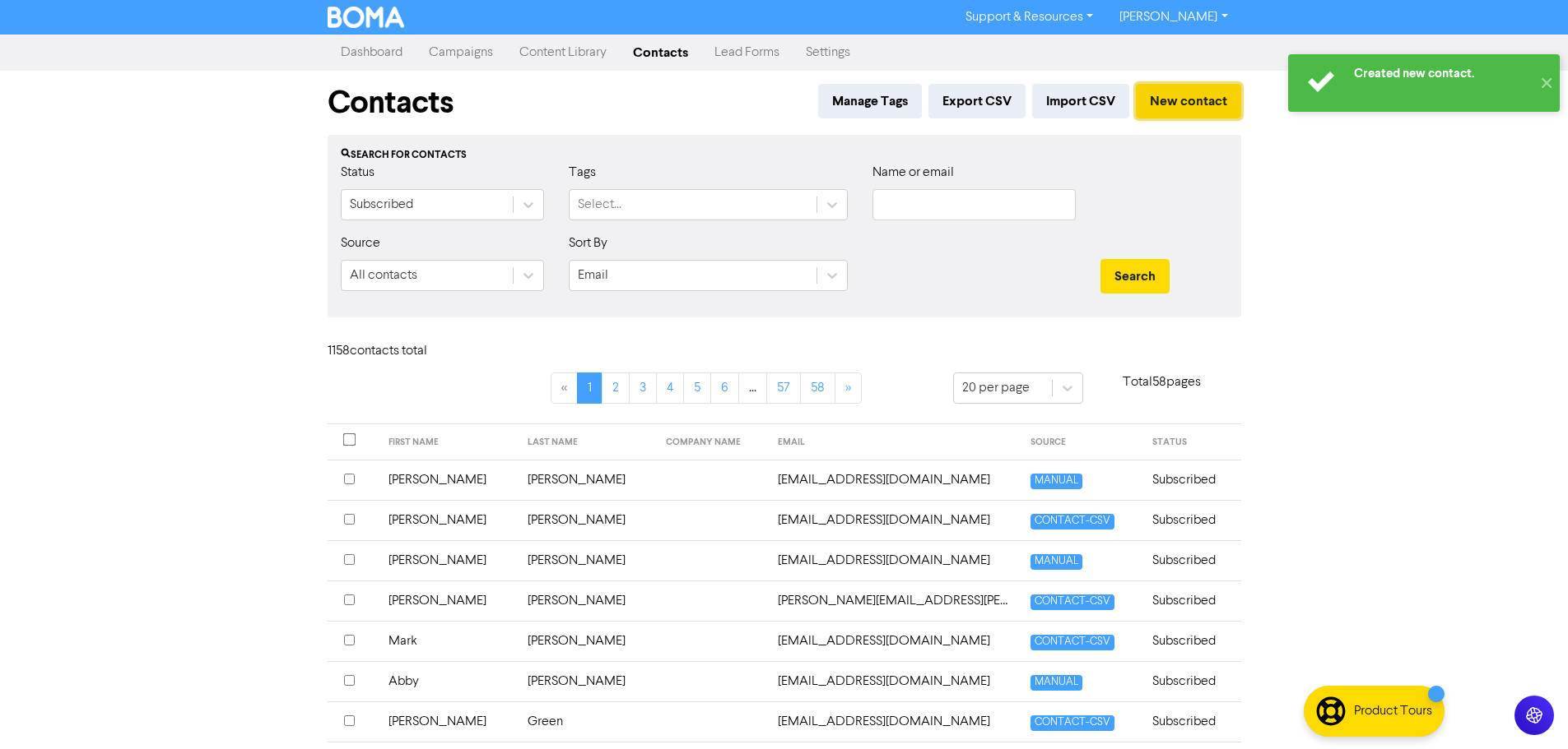
click at [1224, 101] on button "New contact" at bounding box center [1188, 101] width 105 height 34
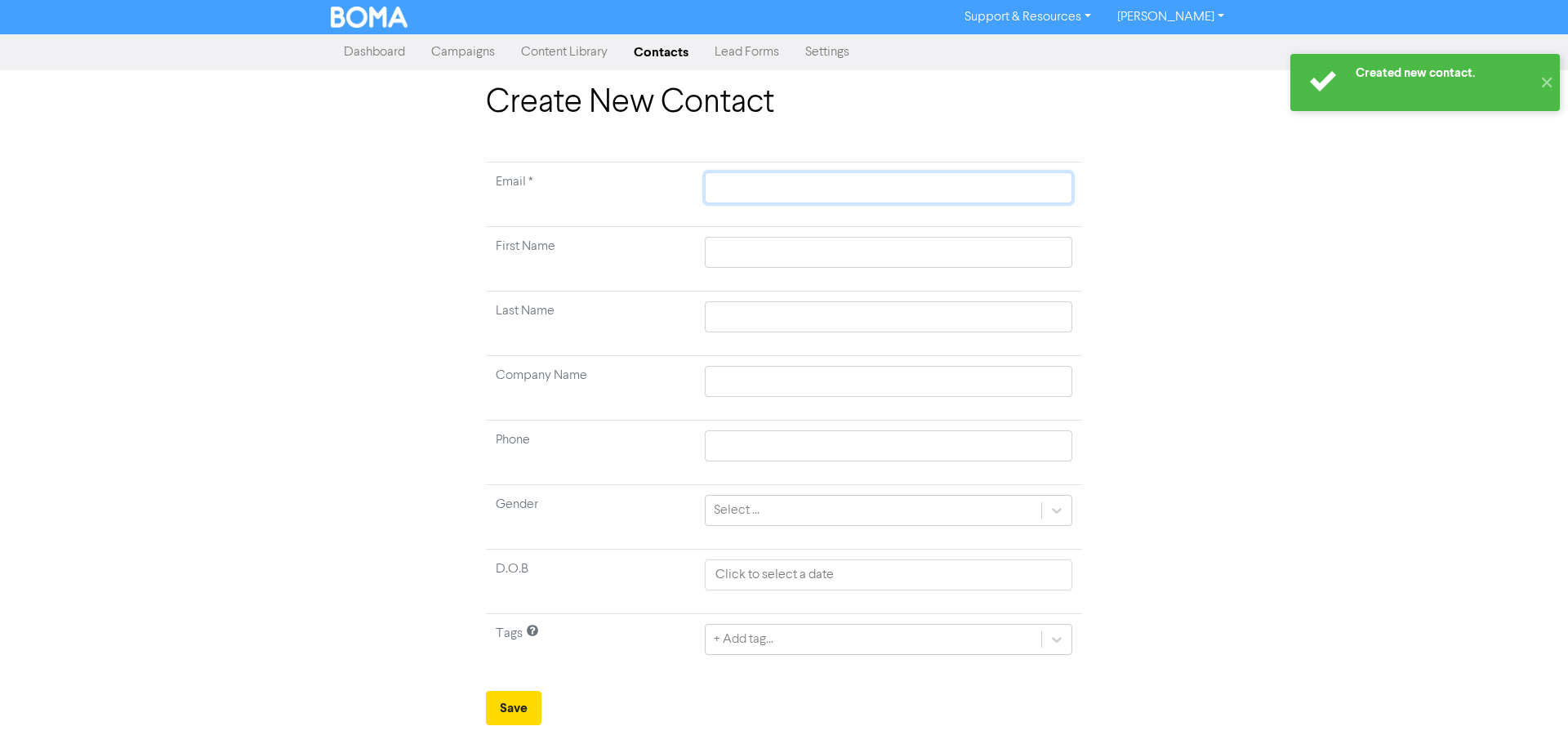
click at [744, 192] on input "text" at bounding box center [889, 188] width 368 height 31
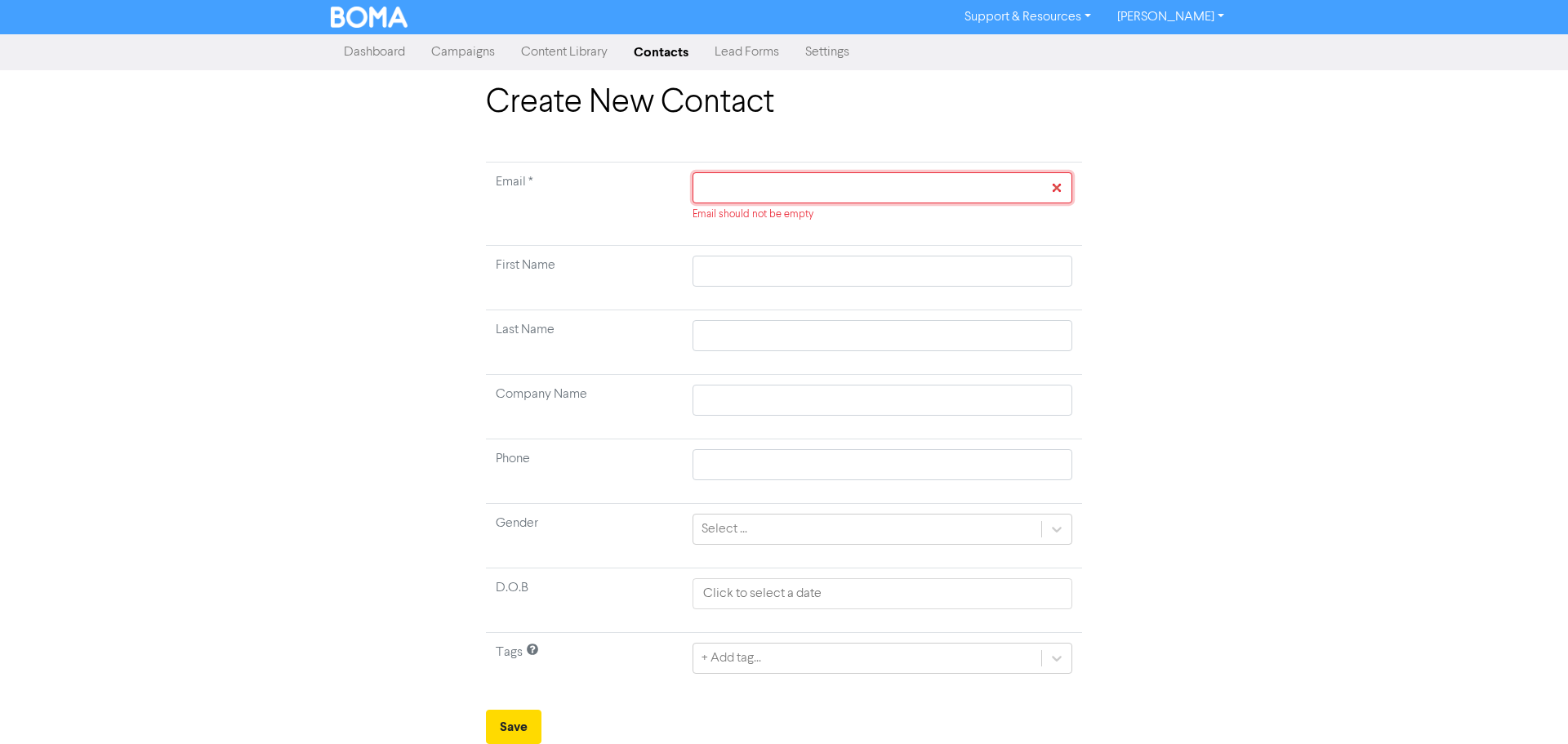
click at [857, 188] on input "text" at bounding box center [882, 188] width 380 height 31
paste input "[PERSON_NAME][EMAIL_ADDRESS][DOMAIN_NAME]"
type input "[PERSON_NAME][EMAIL_ADDRESS][DOMAIN_NAME]"
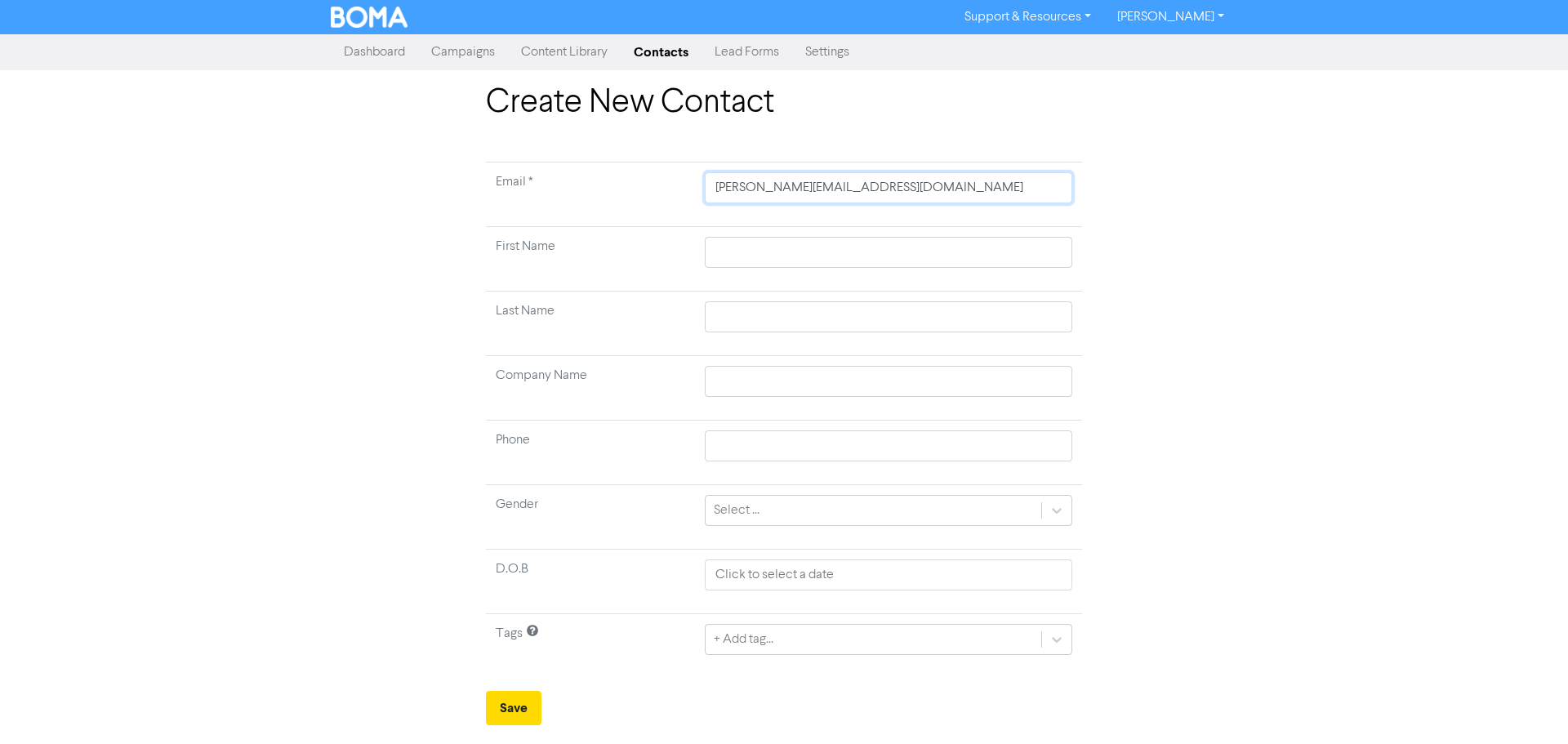
type input "[PERSON_NAME][EMAIL_ADDRESS][DOMAIN_NAME]"
click at [800, 253] on input "text" at bounding box center [889, 253] width 368 height 31
type input "M"
type input "ME"
type input "[PERSON_NAME]"
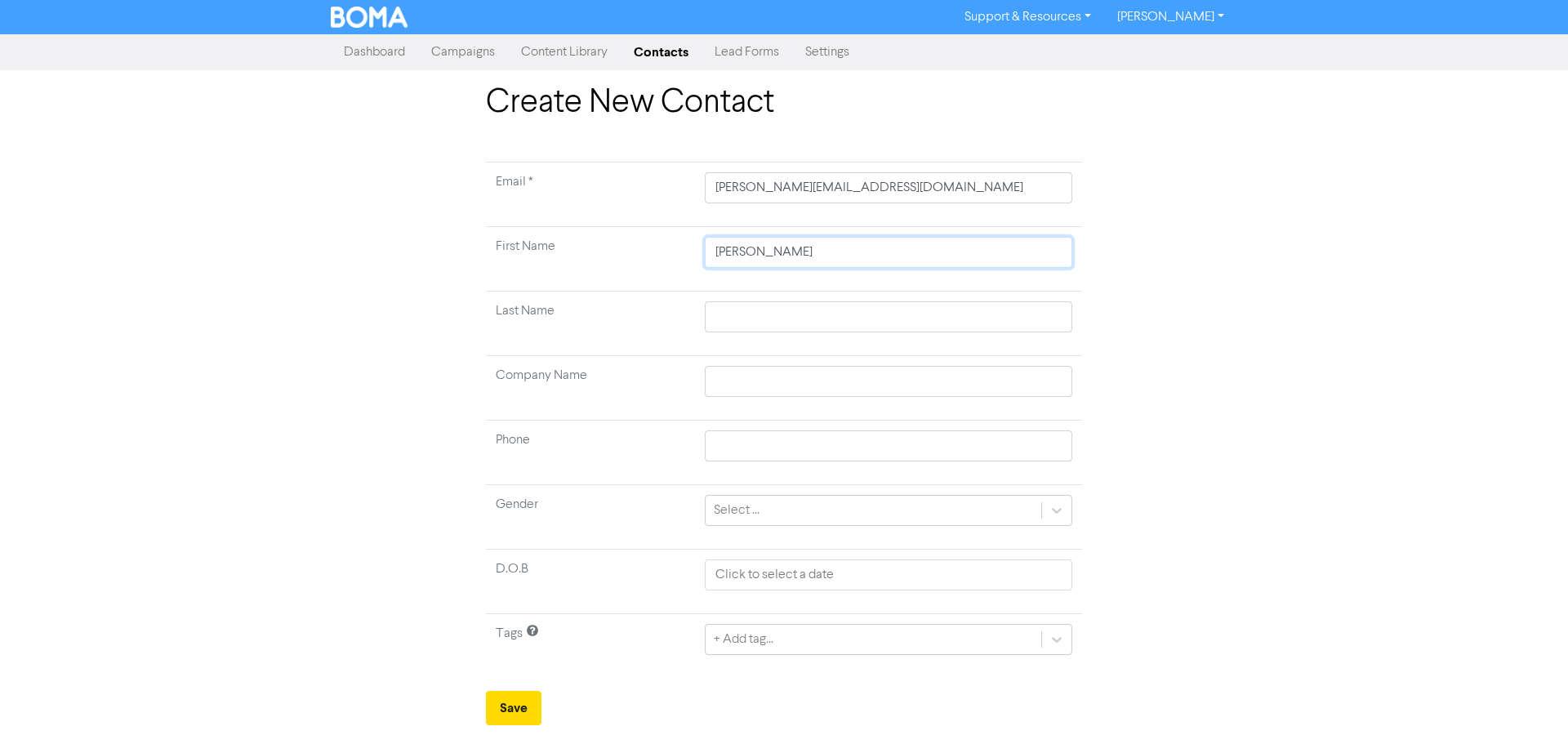
type input "MEli"
type input "[PERSON_NAME]"
type input "MElind"
type input "[PERSON_NAME]"
type input "MElind"
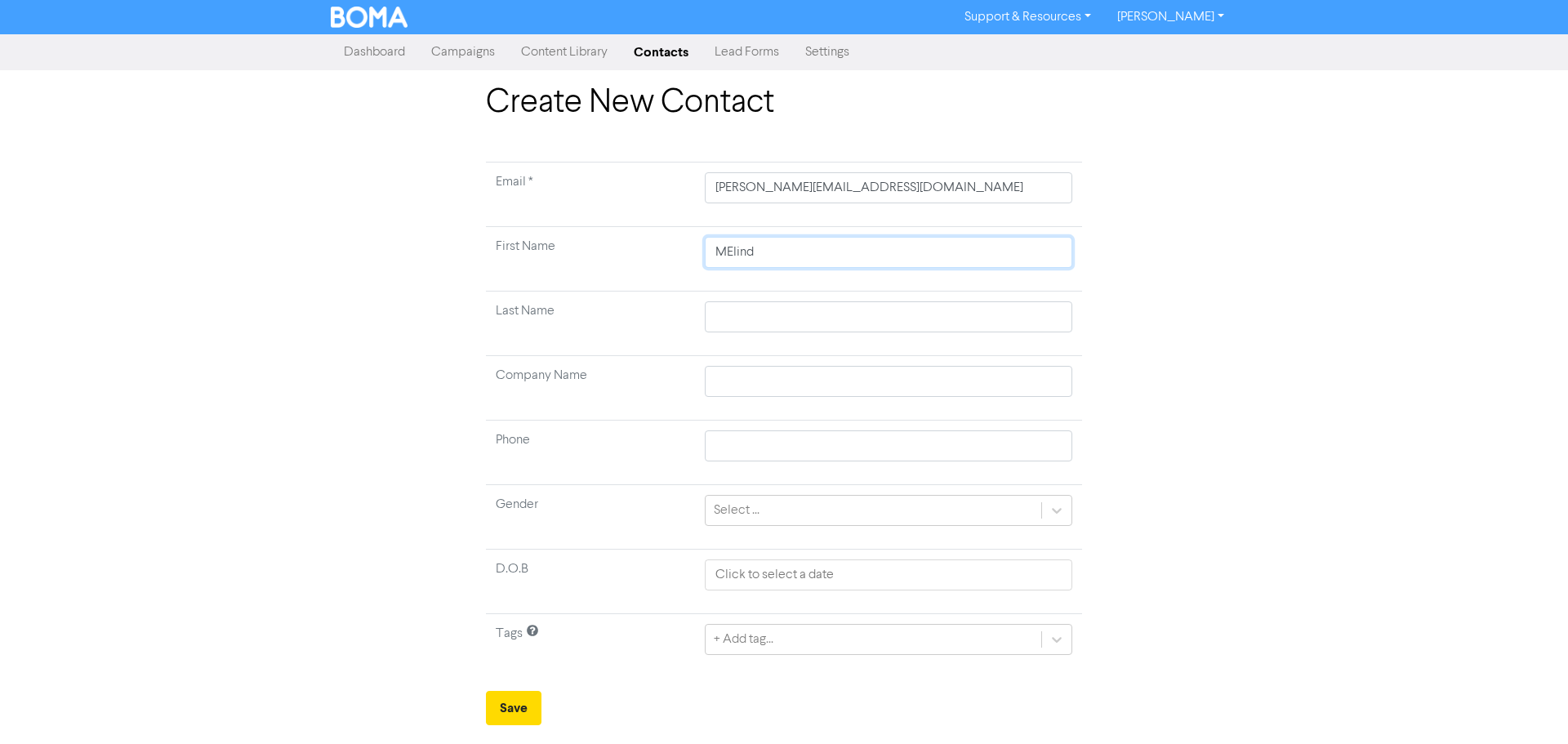
type input "[PERSON_NAME]"
type input "MEli"
type input "[PERSON_NAME]"
type input "ME"
type input "MEe"
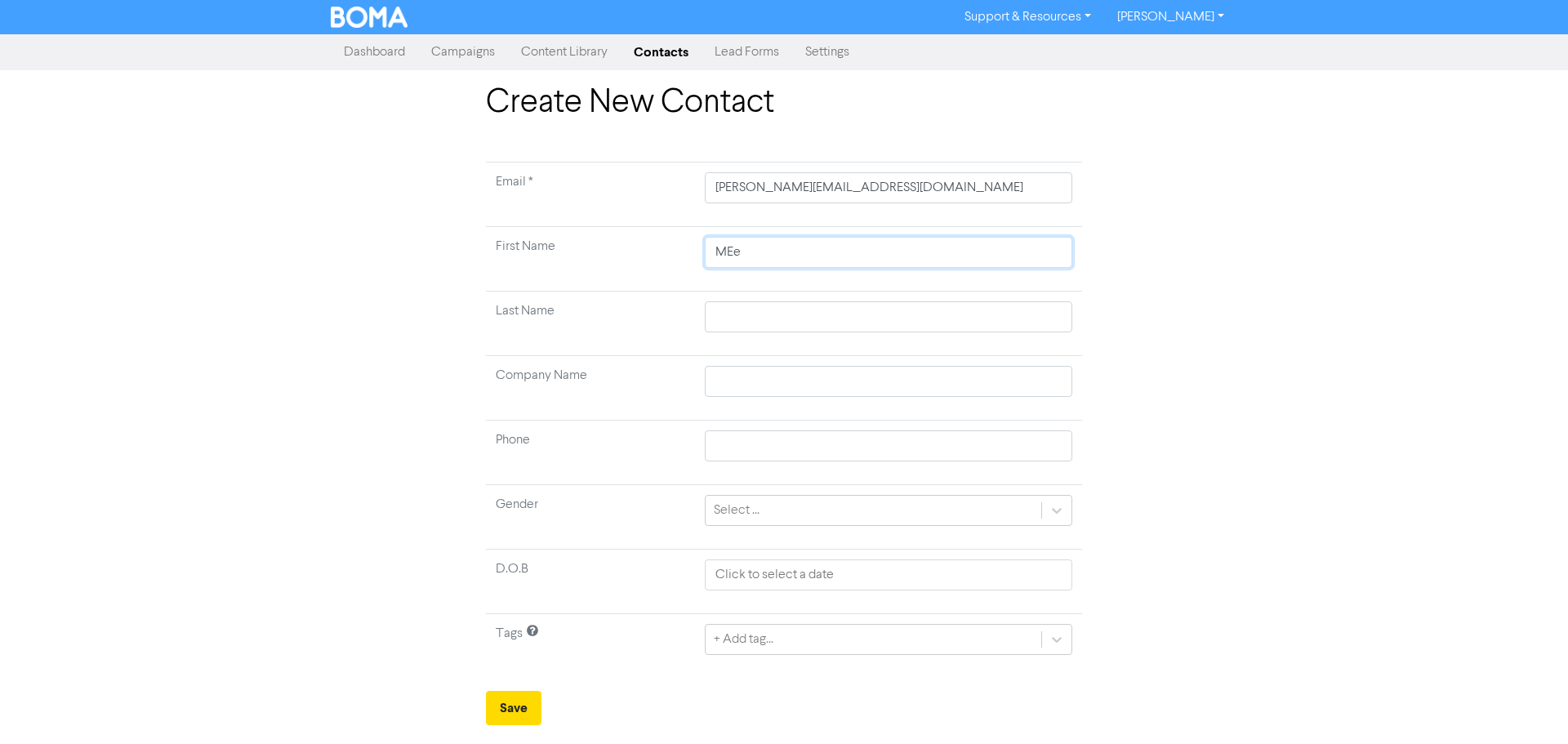
type input "MEel"
type input "MEe"
type input "ME"
type input "M"
type input "Me"
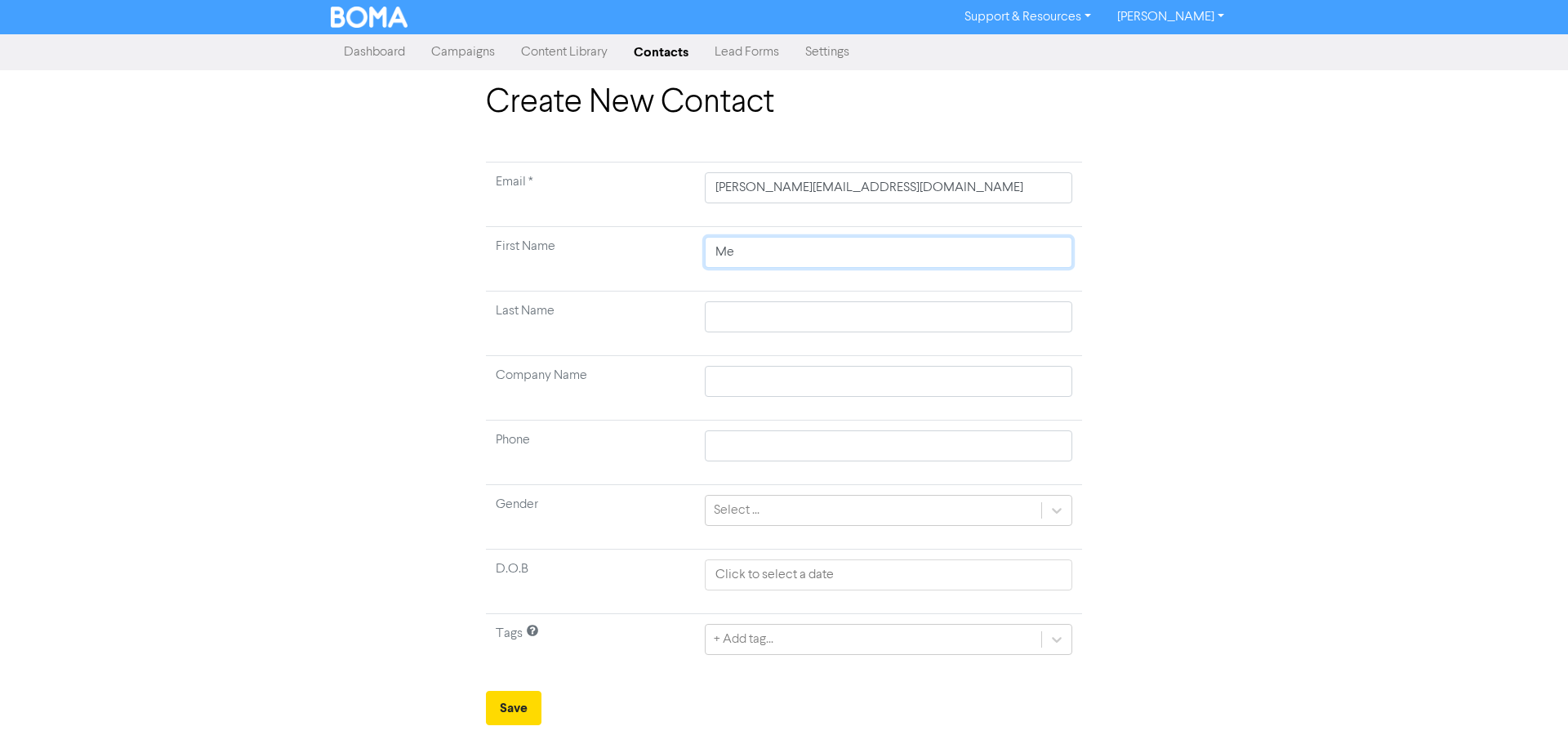
type input "[PERSON_NAME]"
type input "Meli"
type input "[PERSON_NAME]"
type input "Melind"
type input "[PERSON_NAME]"
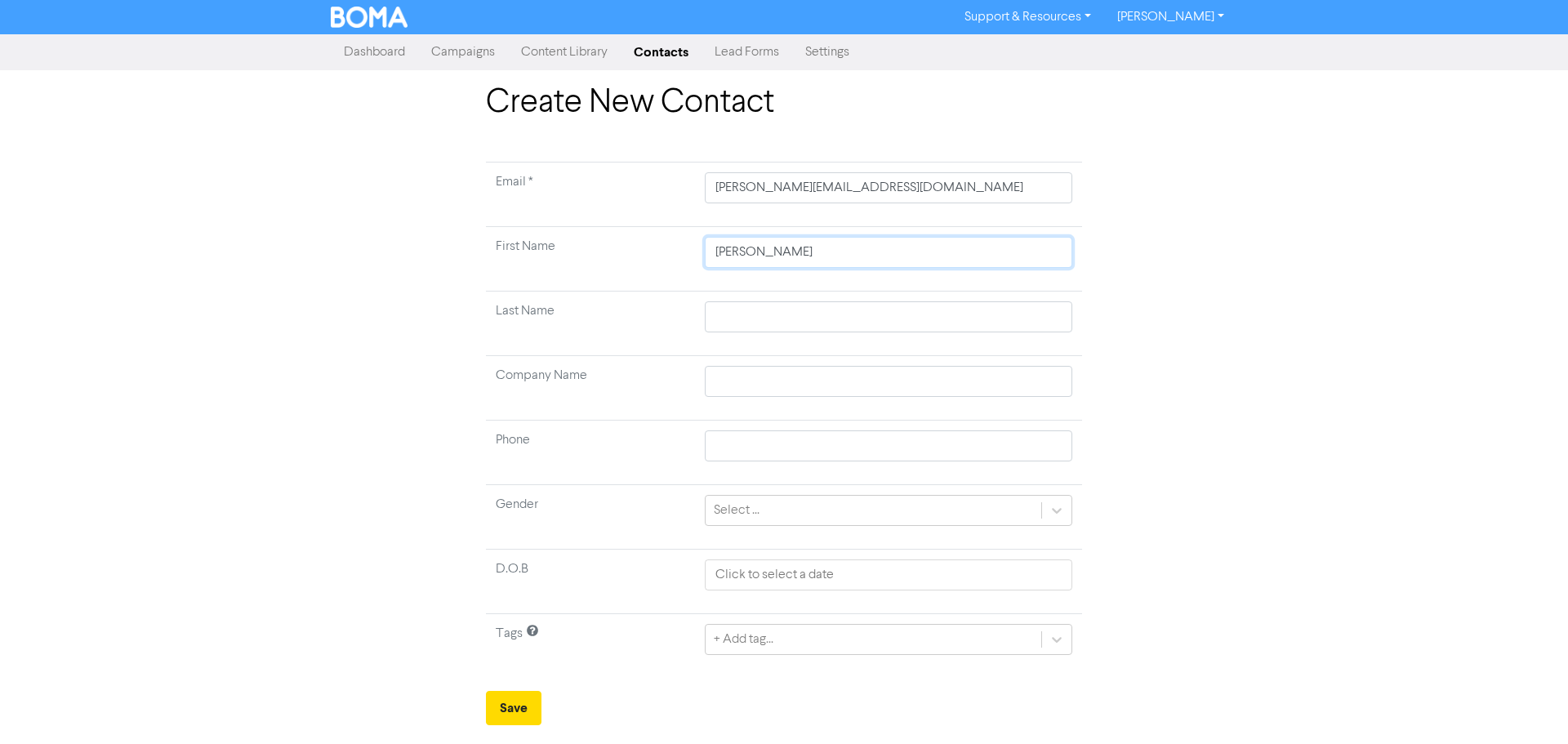
type input "[PERSON_NAME]"
type input "A"
type input "An"
type input "And"
type input "Ande"
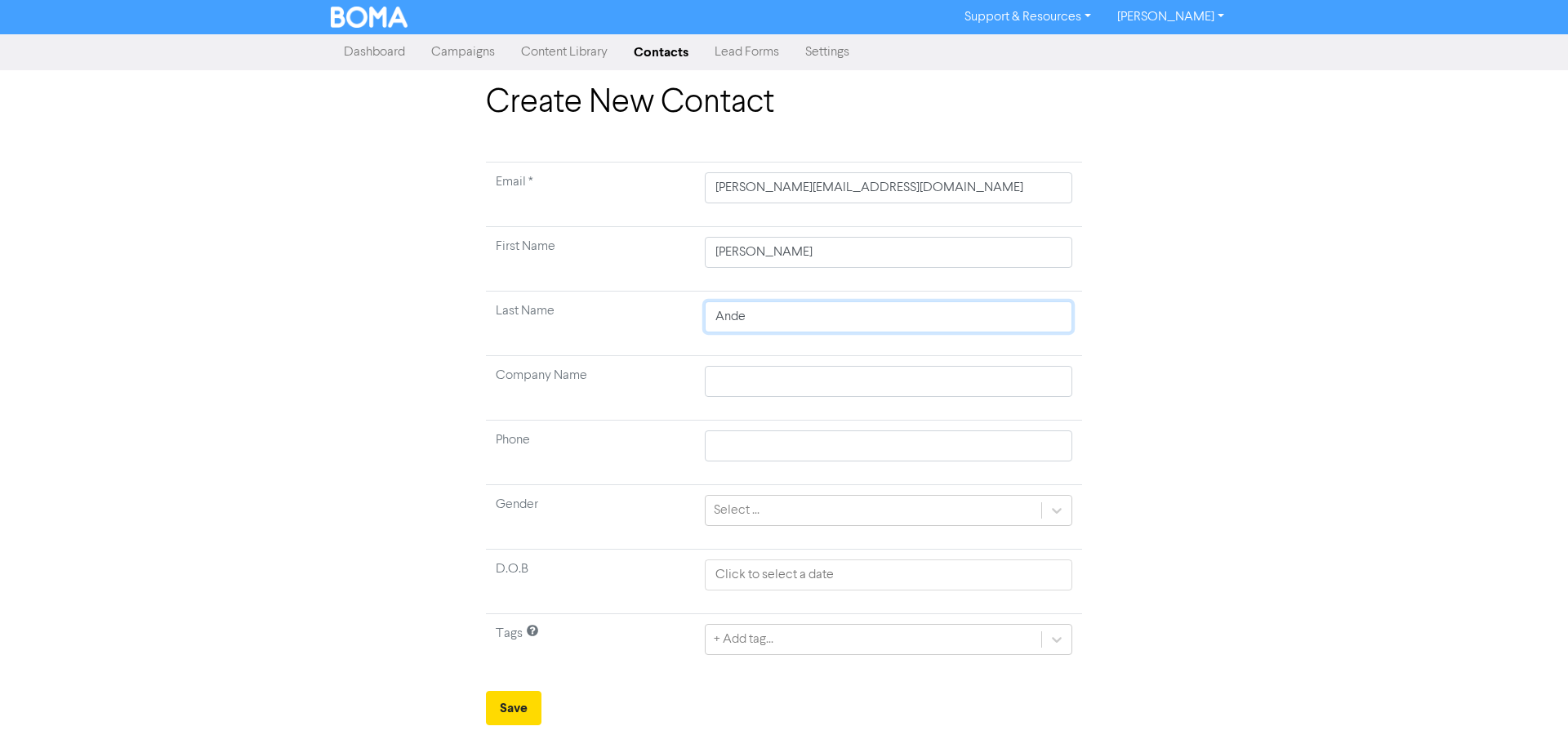
type input "Ander"
type input "Andero"
type input "Anderon"
type input "Andero"
type input "Ander"
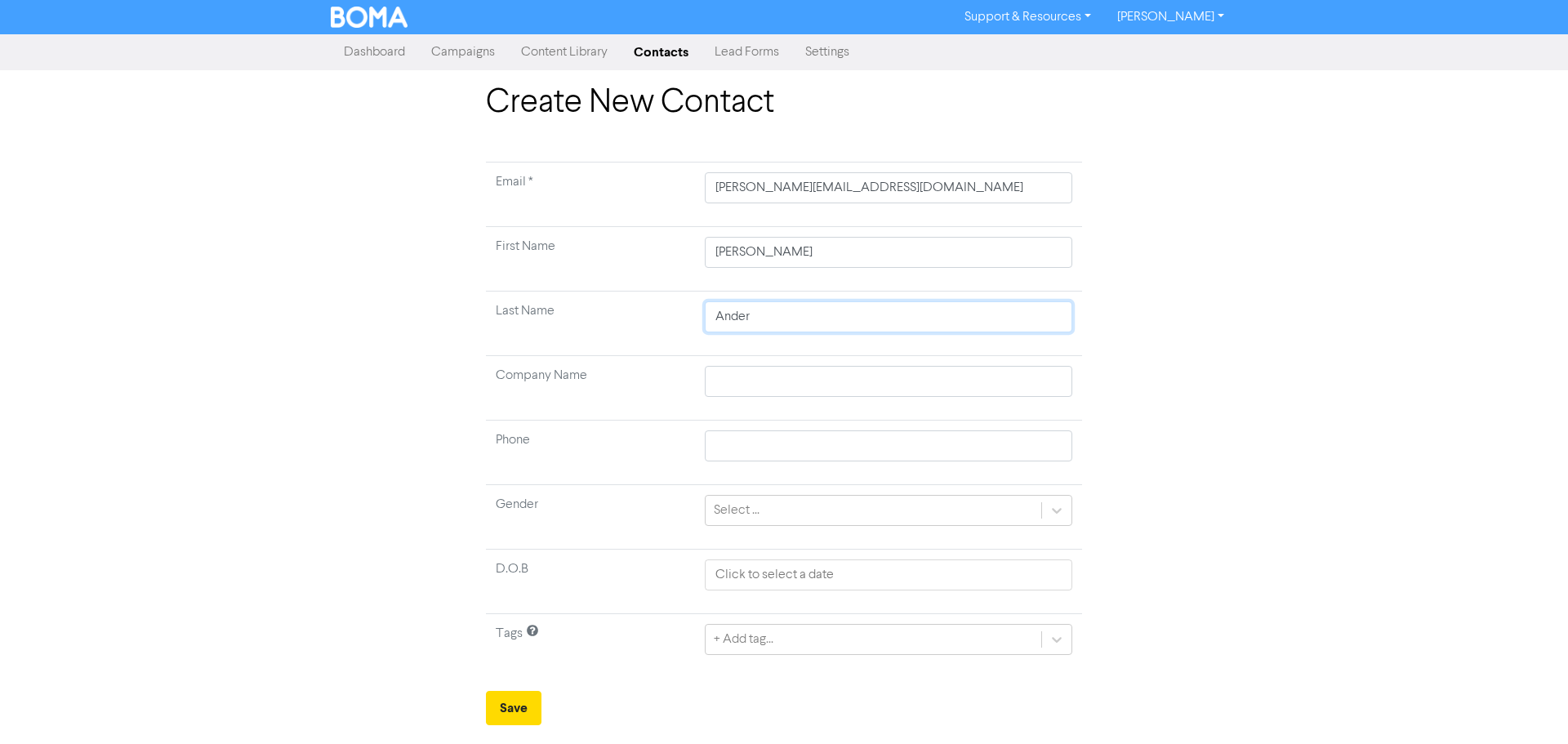
type input "[PERSON_NAME]"
click at [1197, 345] on div "Create New Contact Email * [PERSON_NAME][EMAIL_ADDRESS][DOMAIN_NAME] First Name…" at bounding box center [784, 404] width 931 height 642
click at [848, 648] on div "+ Add tag..." at bounding box center [889, 639] width 368 height 31
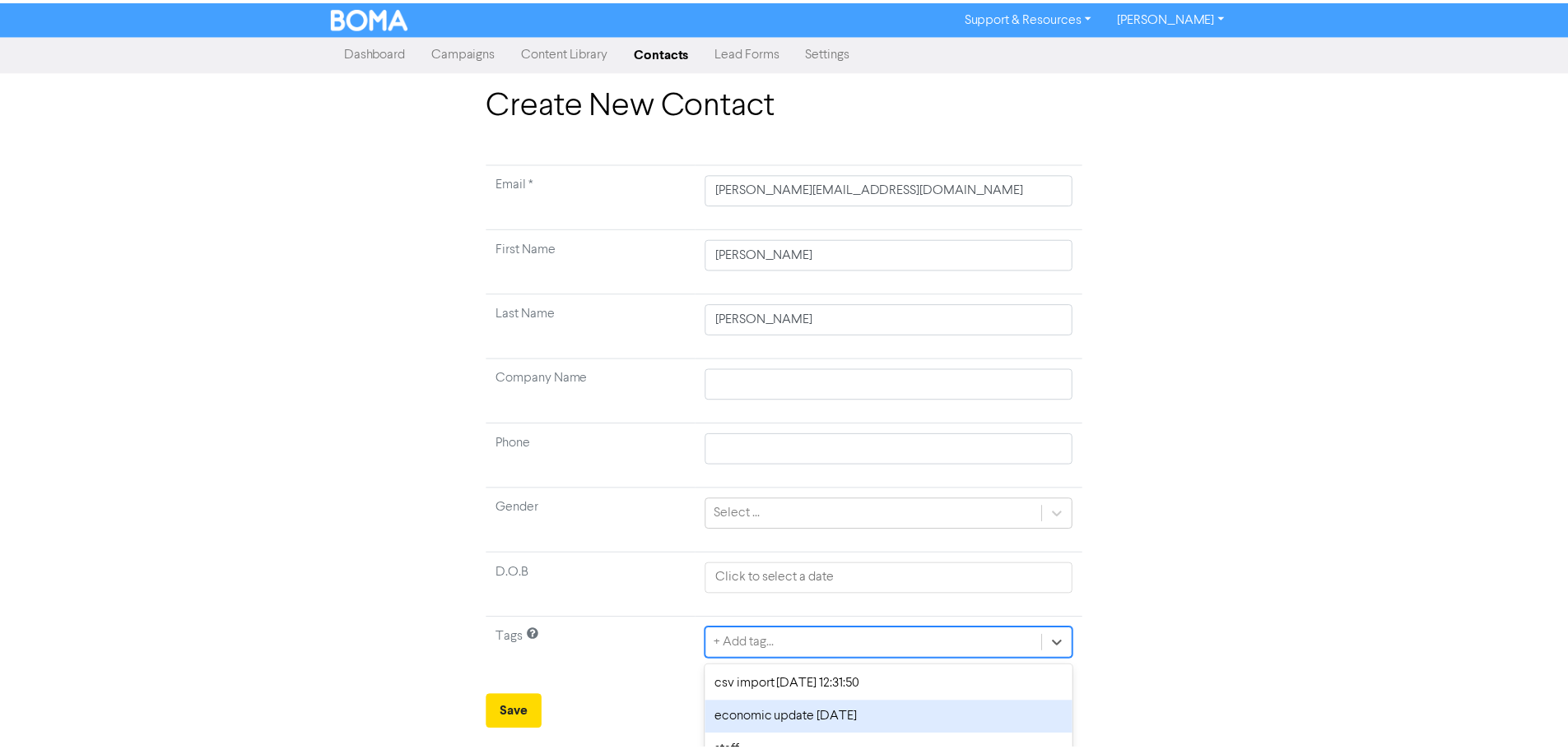
scroll to position [55, 0]
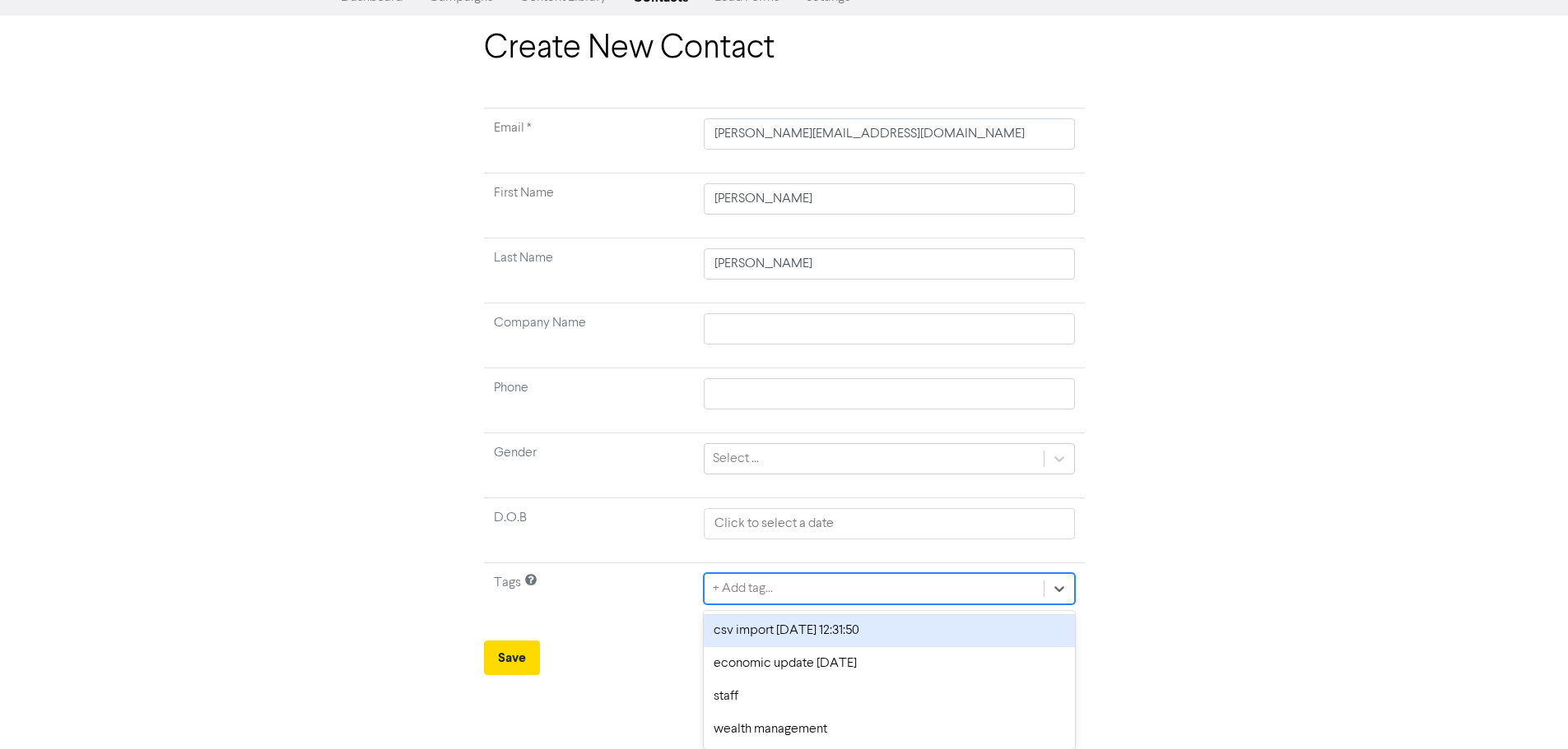
drag, startPoint x: 816, startPoint y: 637, endPoint x: 565, endPoint y: 644, distance: 251.1
click at [814, 637] on div "csv import [DATE] 12:31:50" at bounding box center [889, 631] width 371 height 33
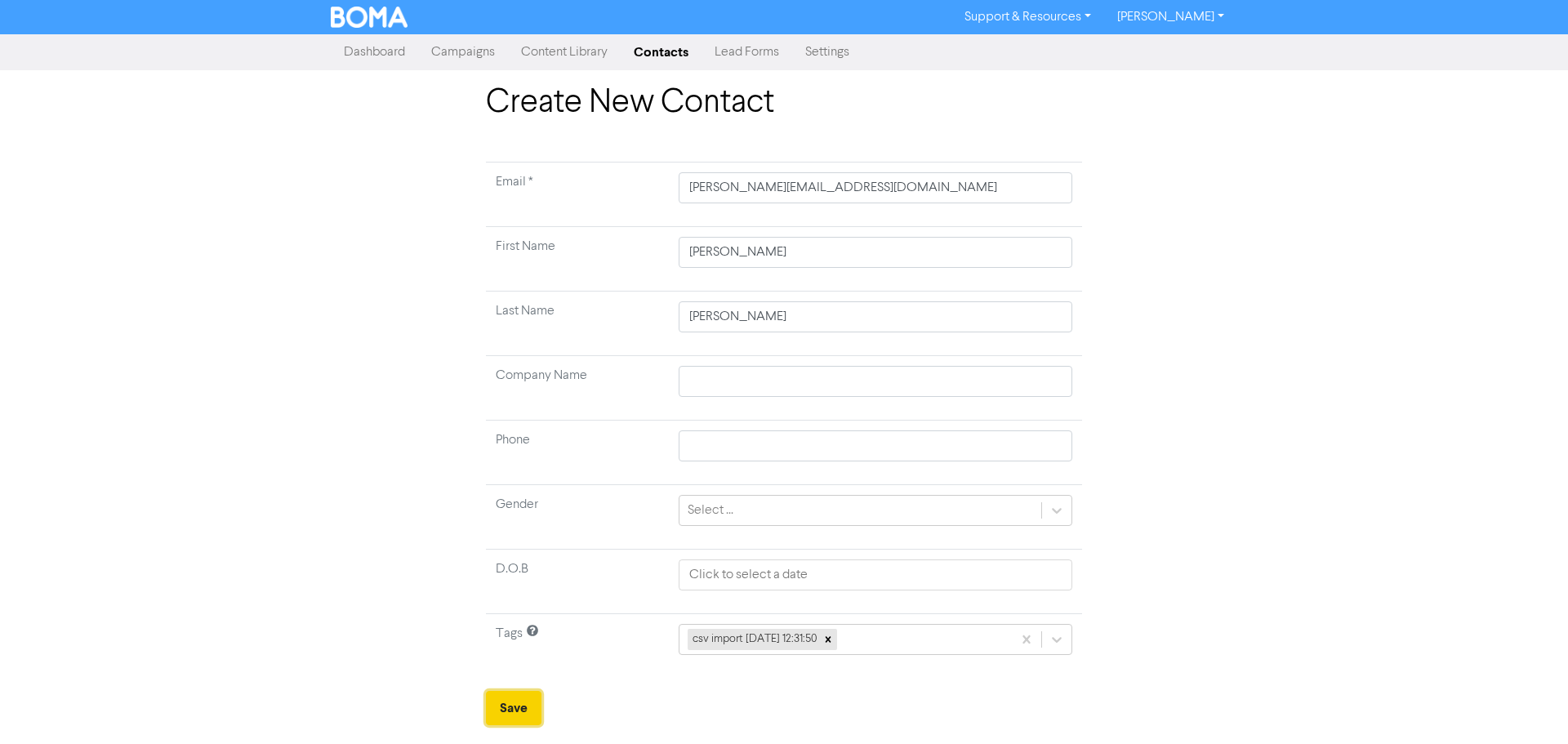
click at [524, 708] on button "Save" at bounding box center [514, 708] width 56 height 34
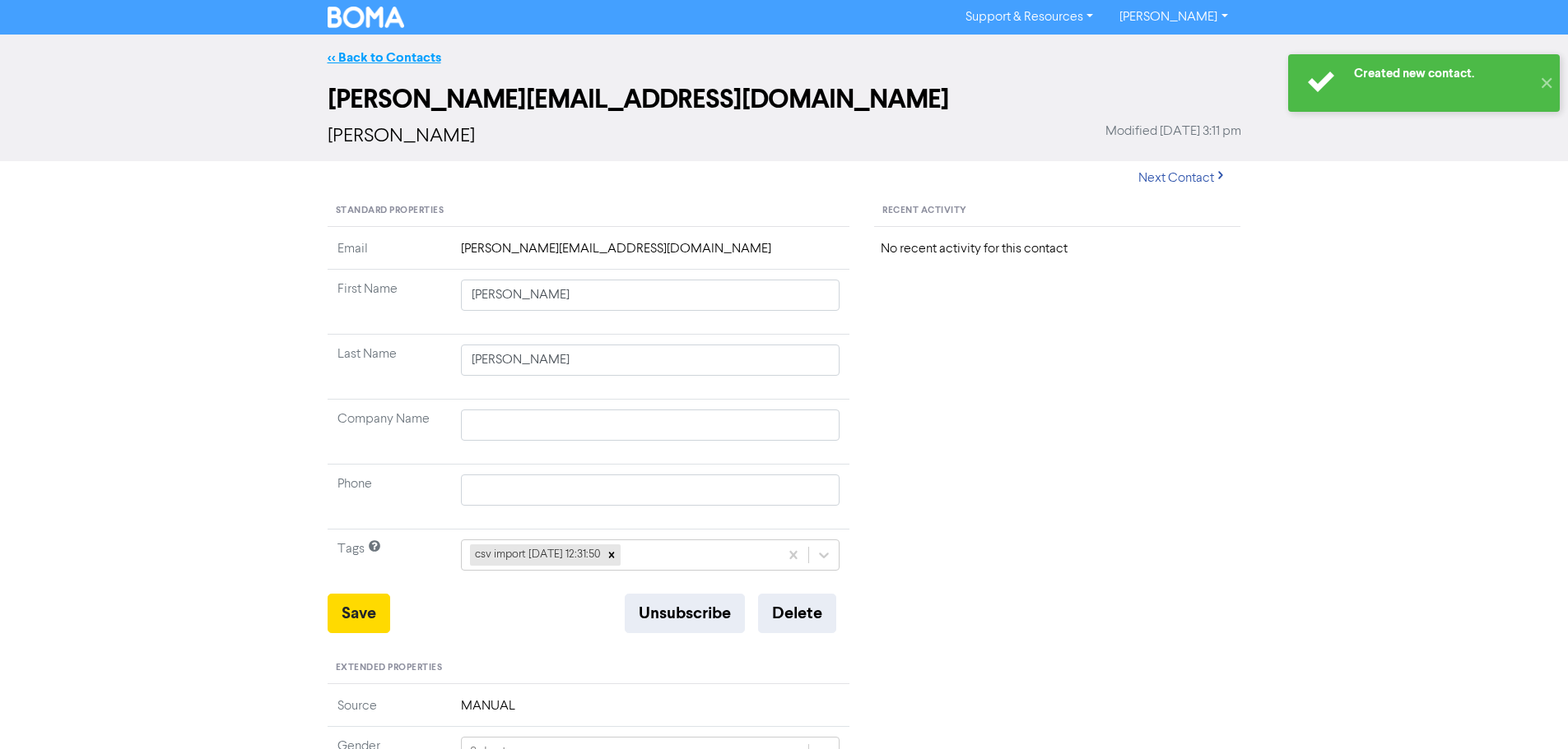
click at [398, 54] on link "<< Back to Contacts" at bounding box center [384, 57] width 114 height 16
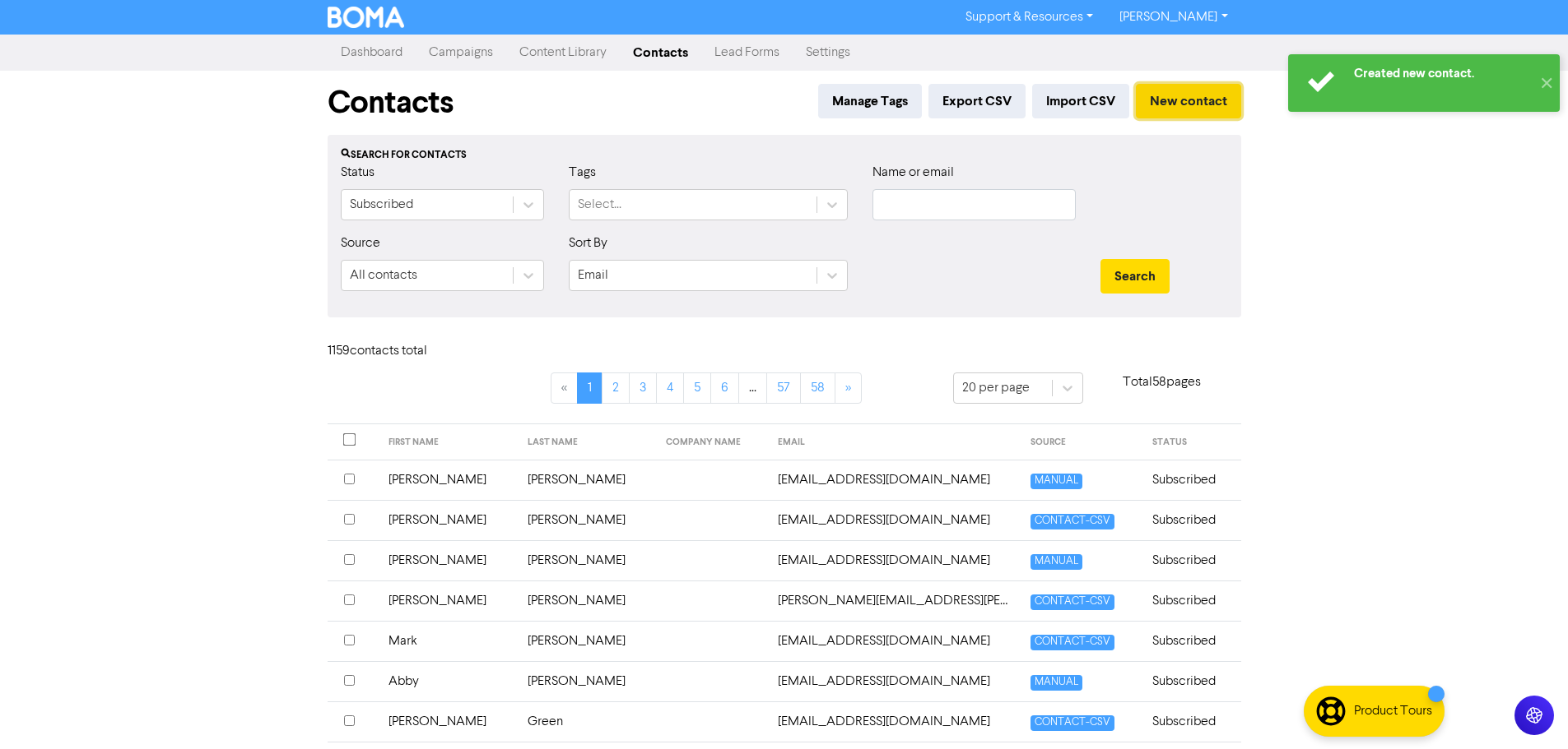
click at [1195, 84] on button "New contact" at bounding box center [1188, 101] width 105 height 34
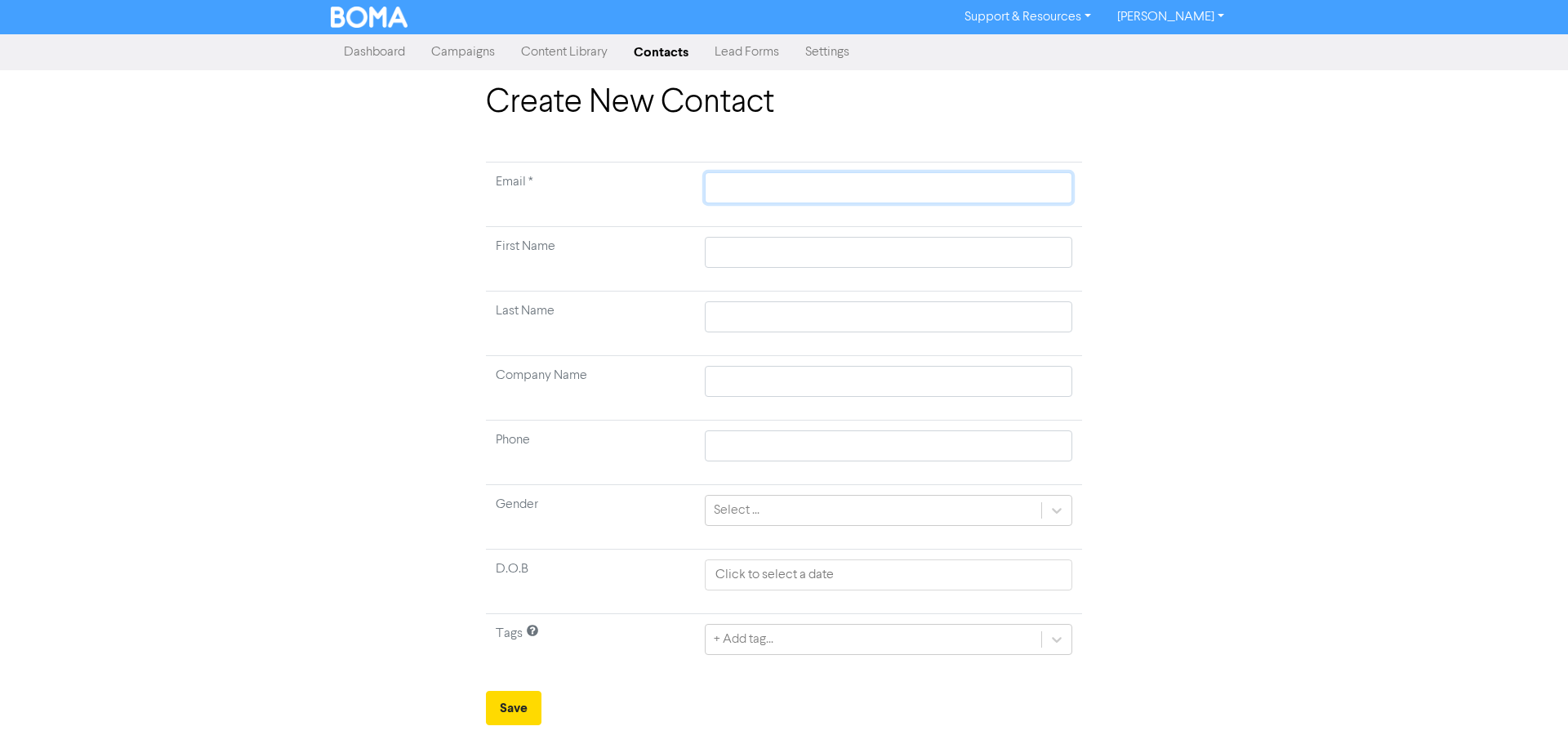
click at [844, 197] on input "text" at bounding box center [889, 188] width 368 height 31
paste input "[PERSON_NAME][EMAIL_ADDRESS][DOMAIN_NAME]"
click at [601, 269] on td "First Name" at bounding box center [591, 260] width 209 height 65
click at [762, 240] on input "text" at bounding box center [889, 253] width 368 height 31
click at [843, 644] on div "+ Add tag..." at bounding box center [889, 639] width 368 height 31
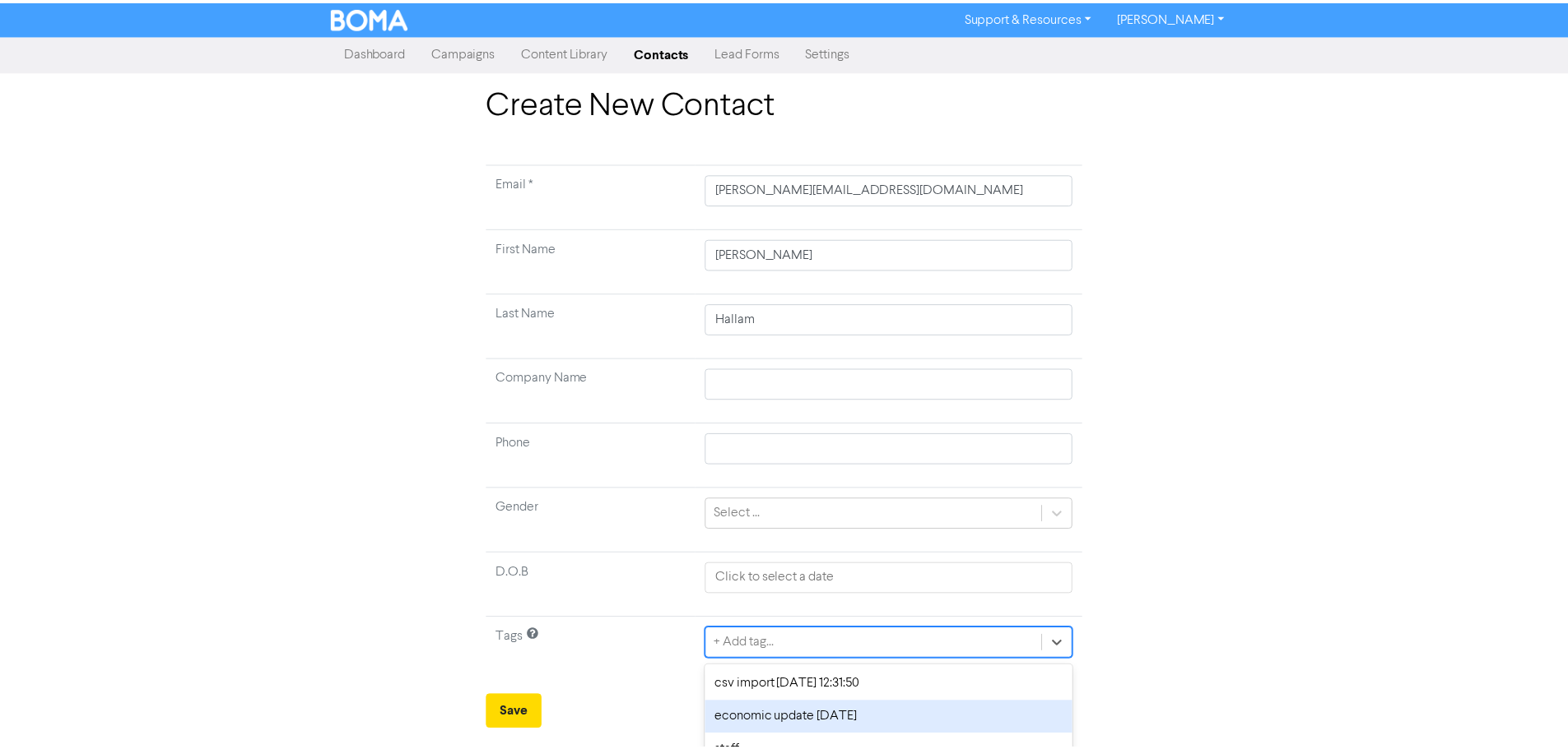
scroll to position [55, 0]
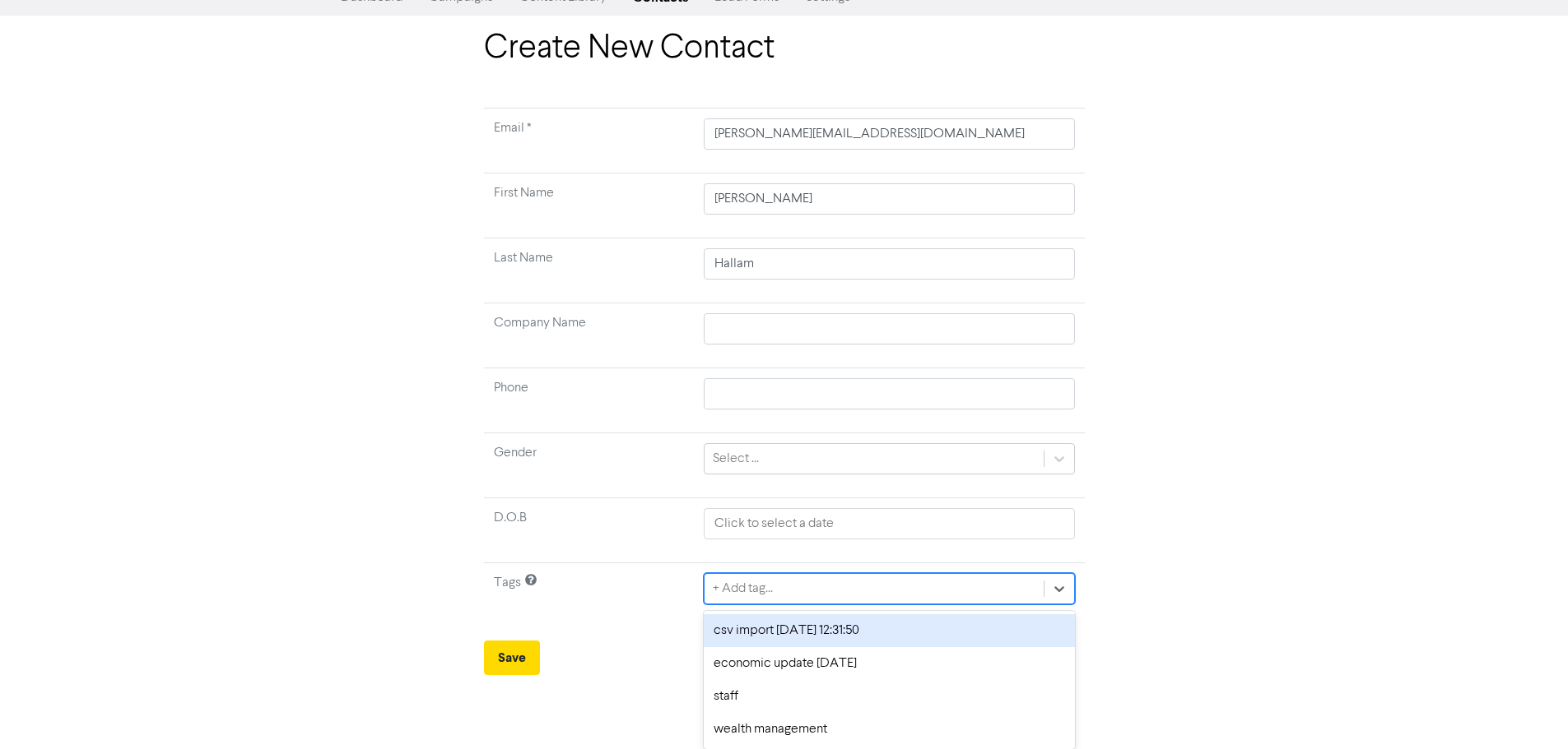
click at [854, 640] on div "csv import [DATE] 12:31:50" at bounding box center [889, 631] width 371 height 33
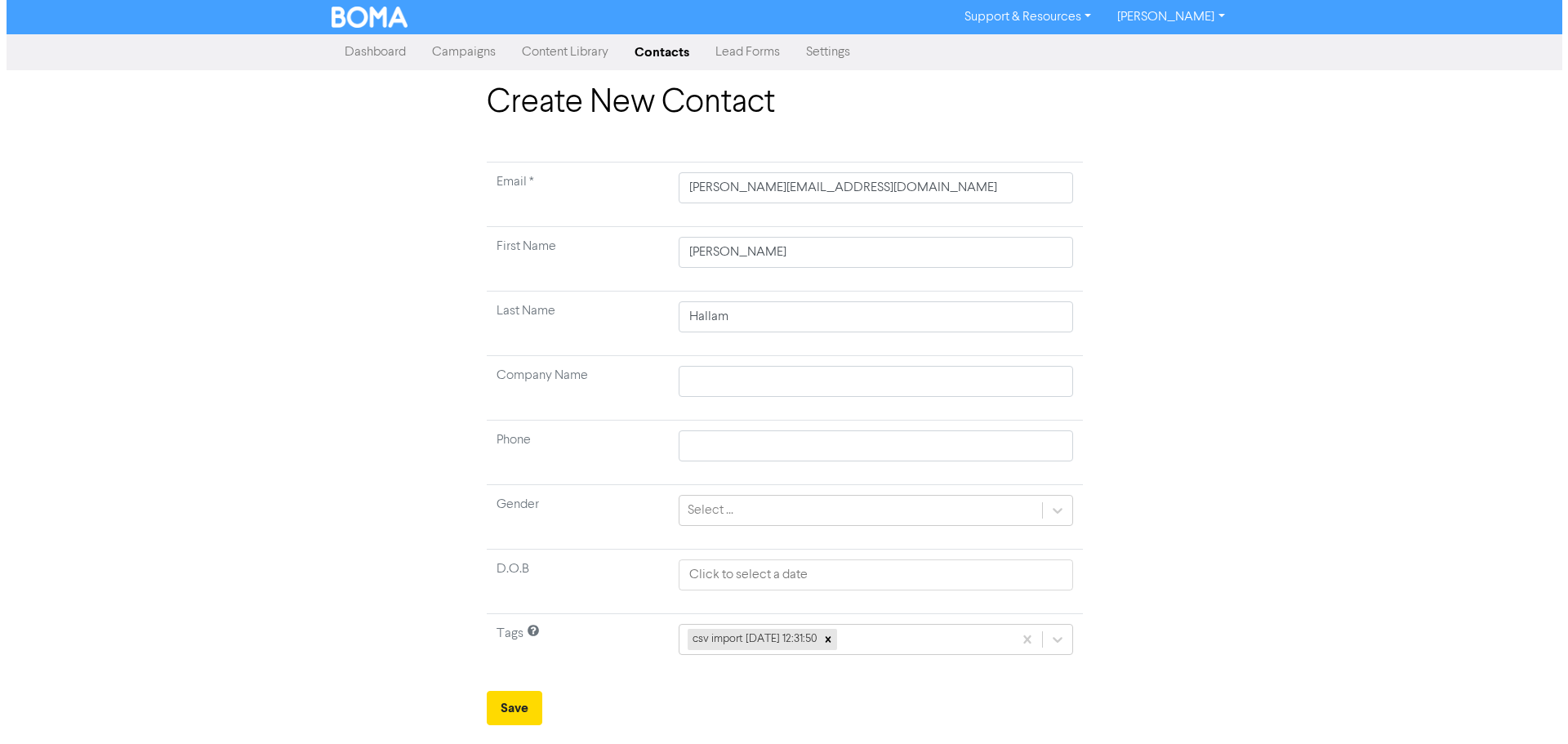
scroll to position [0, 0]
click at [514, 716] on button "Save" at bounding box center [514, 708] width 56 height 34
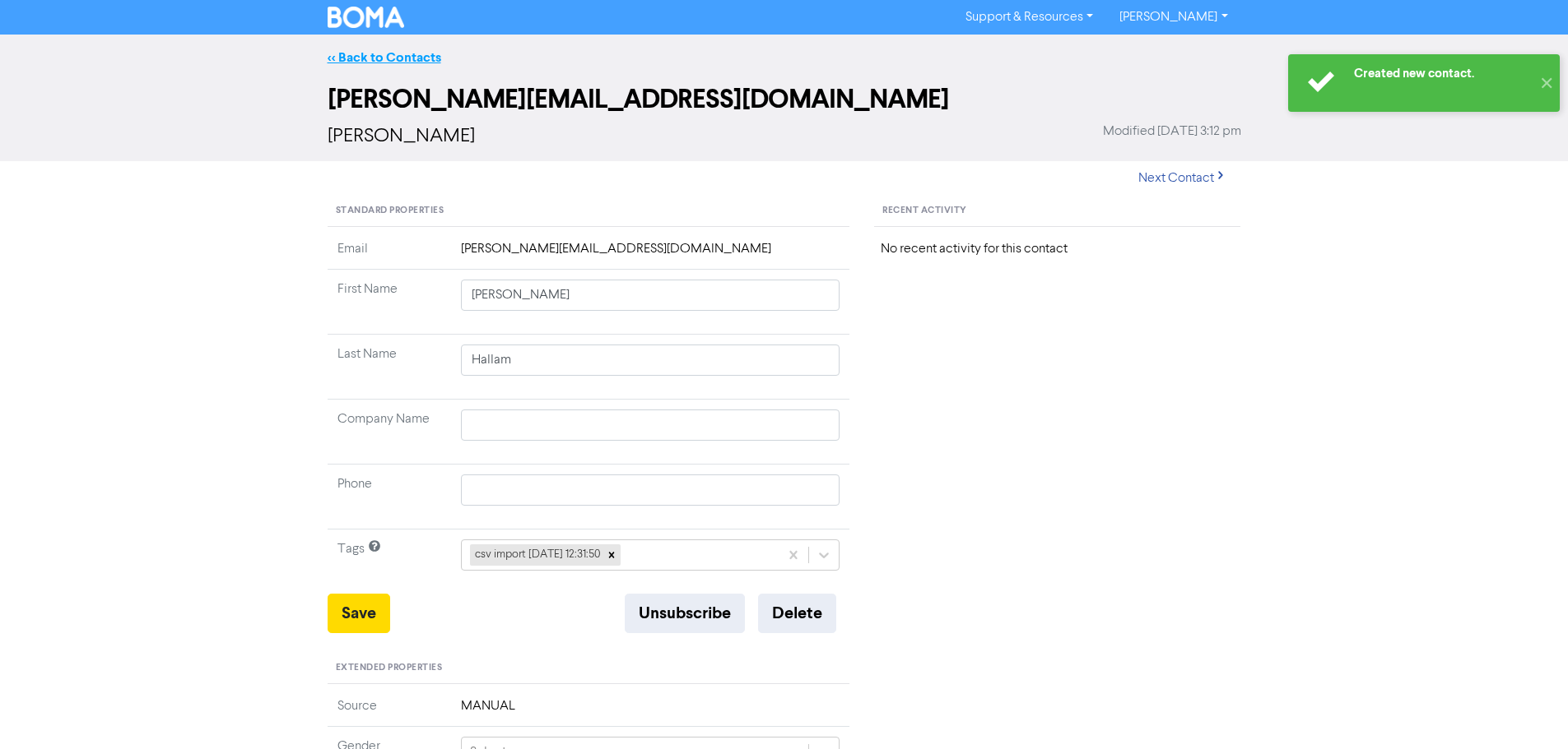
click at [388, 53] on link "<< Back to Contacts" at bounding box center [384, 57] width 114 height 16
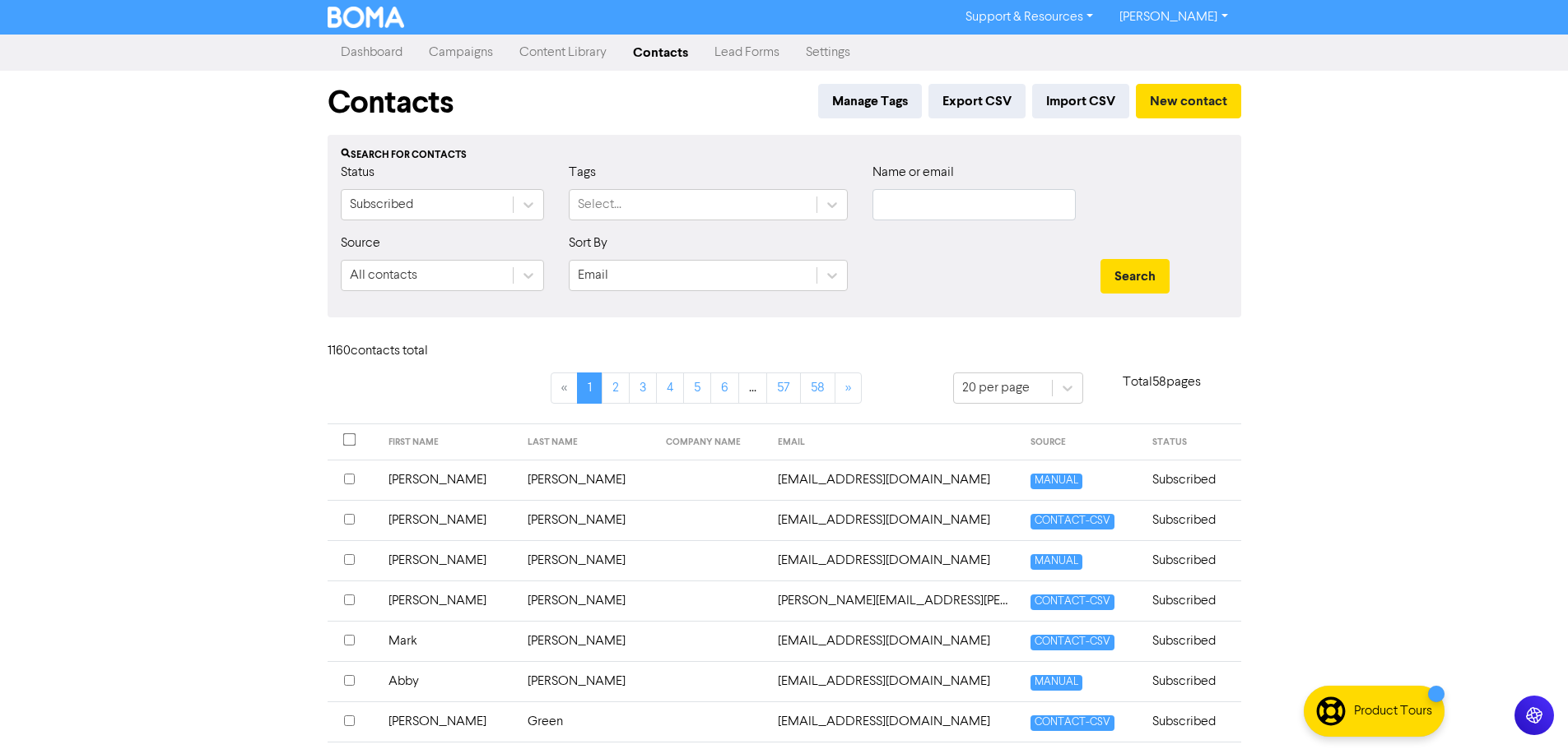
click at [466, 53] on link "Campaigns" at bounding box center [461, 53] width 91 height 33
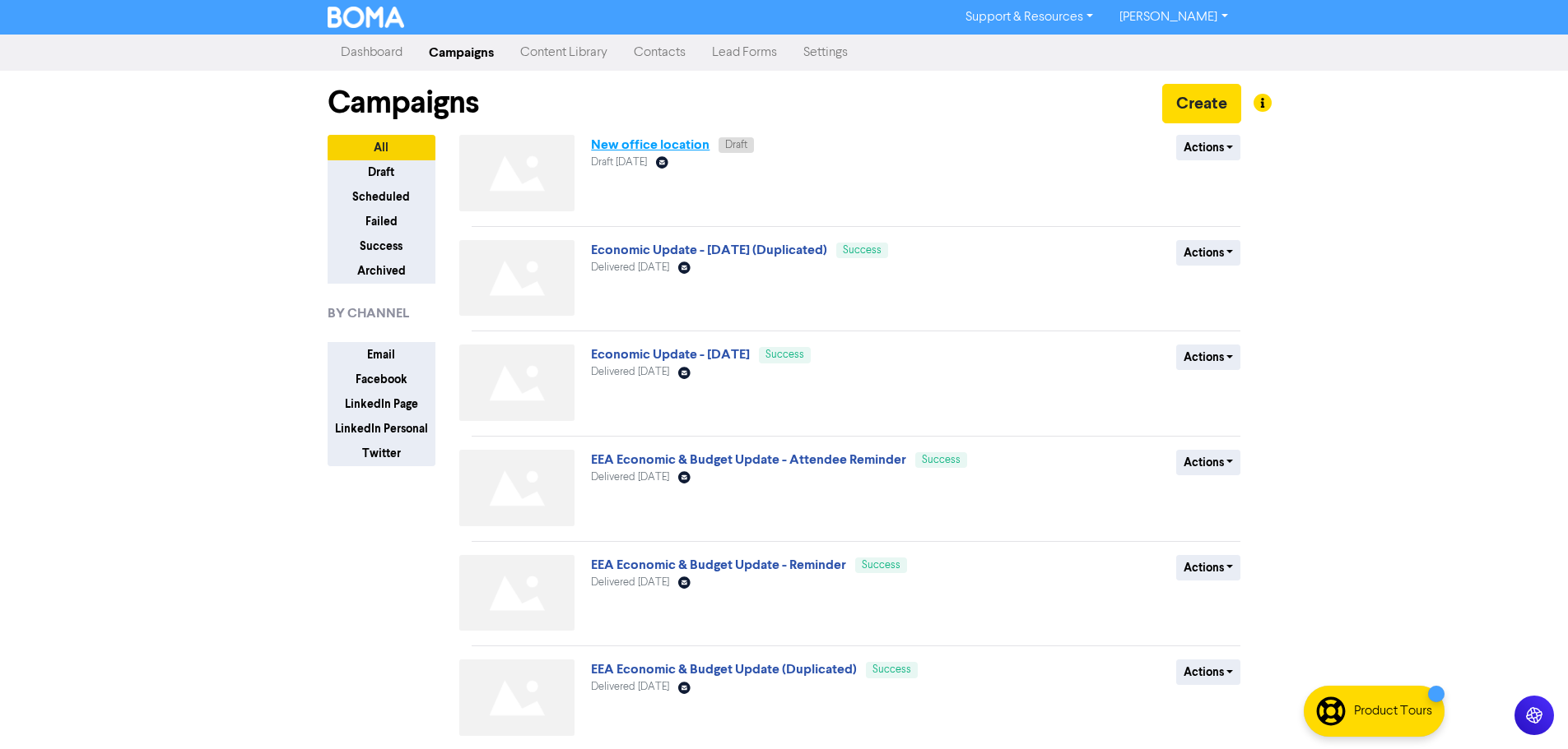
click at [667, 141] on link "New office location" at bounding box center [650, 144] width 118 height 16
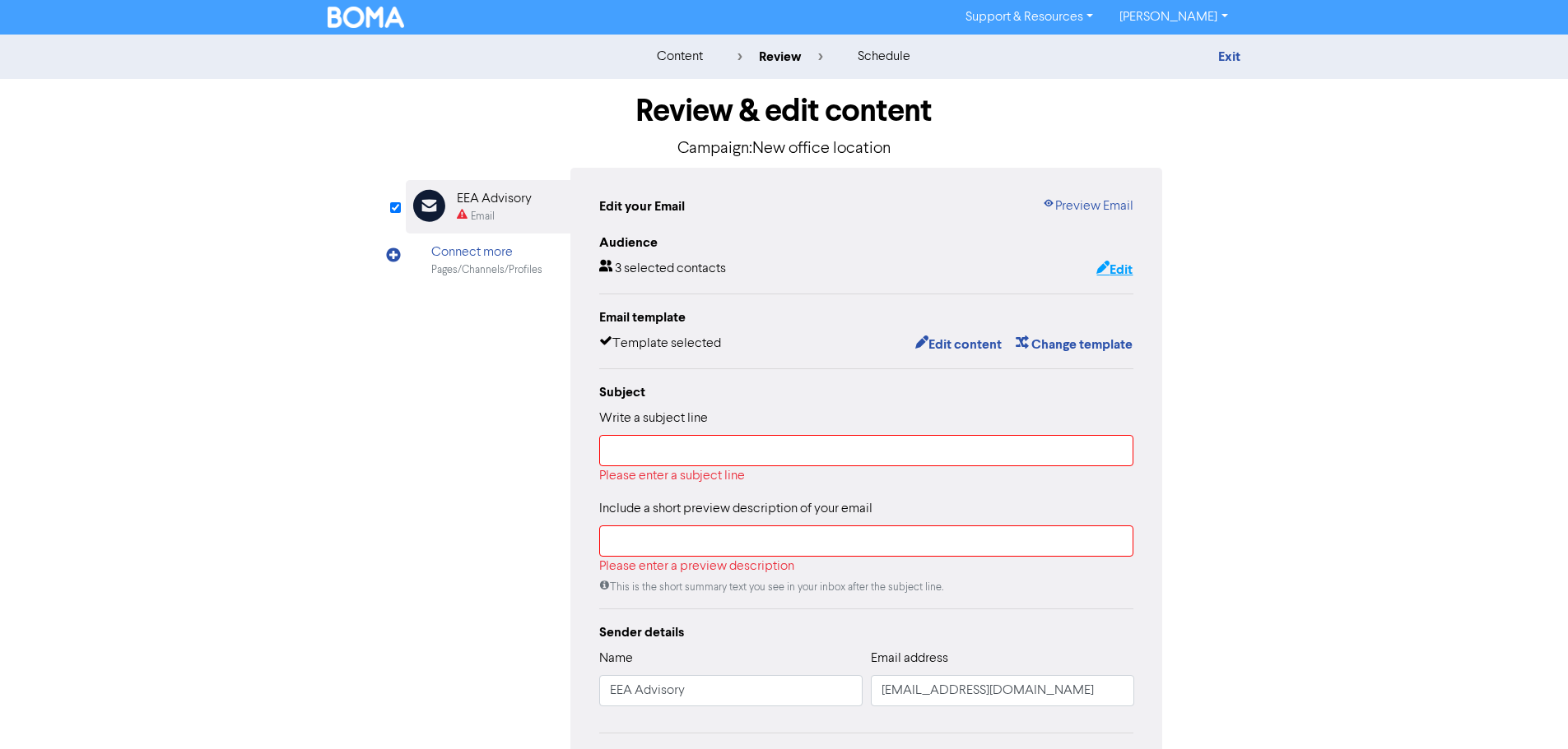
click at [1120, 269] on button "Edit" at bounding box center [1115, 270] width 38 height 22
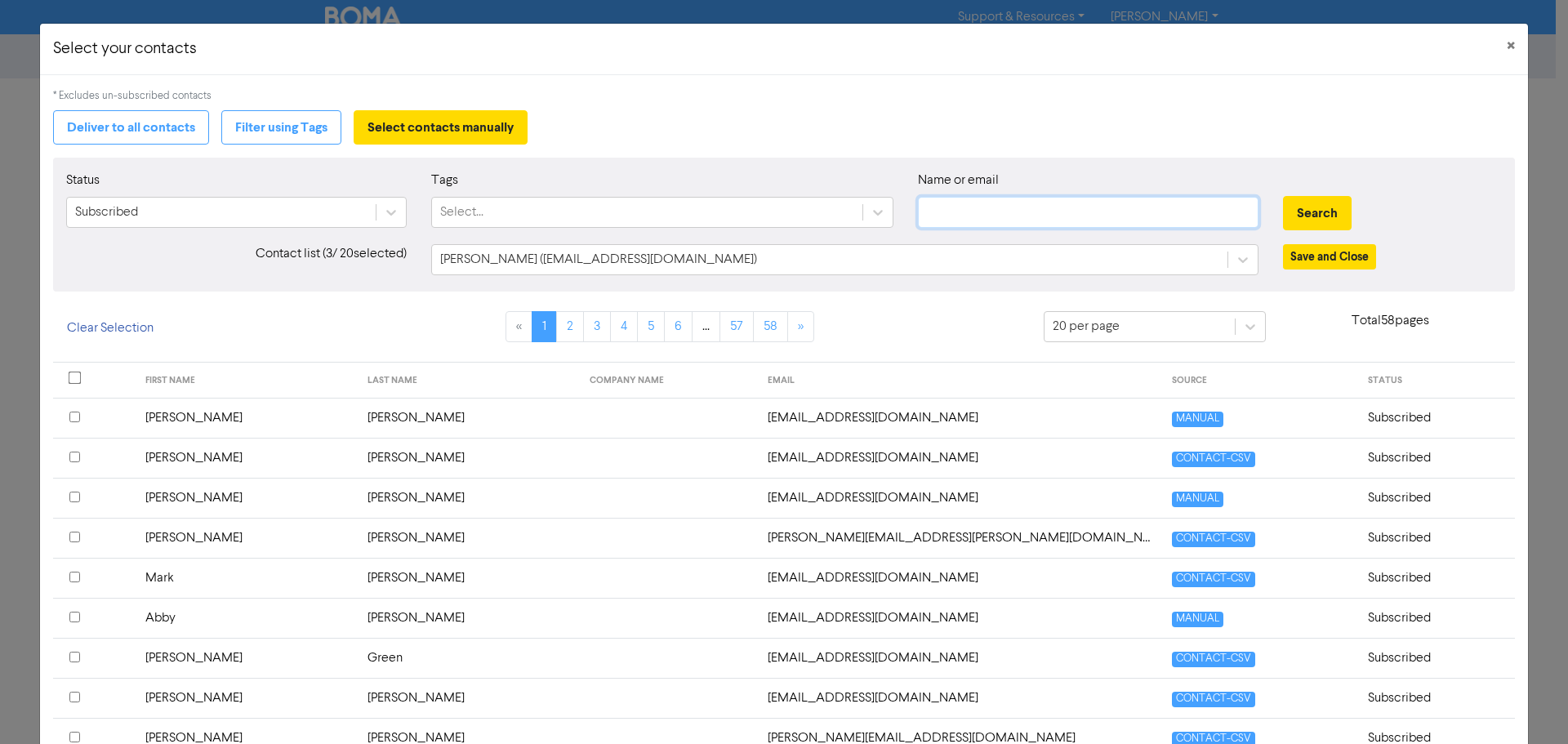
click at [1077, 222] on input "text" at bounding box center [1088, 212] width 341 height 31
click at [1317, 208] on button "Search" at bounding box center [1317, 213] width 69 height 34
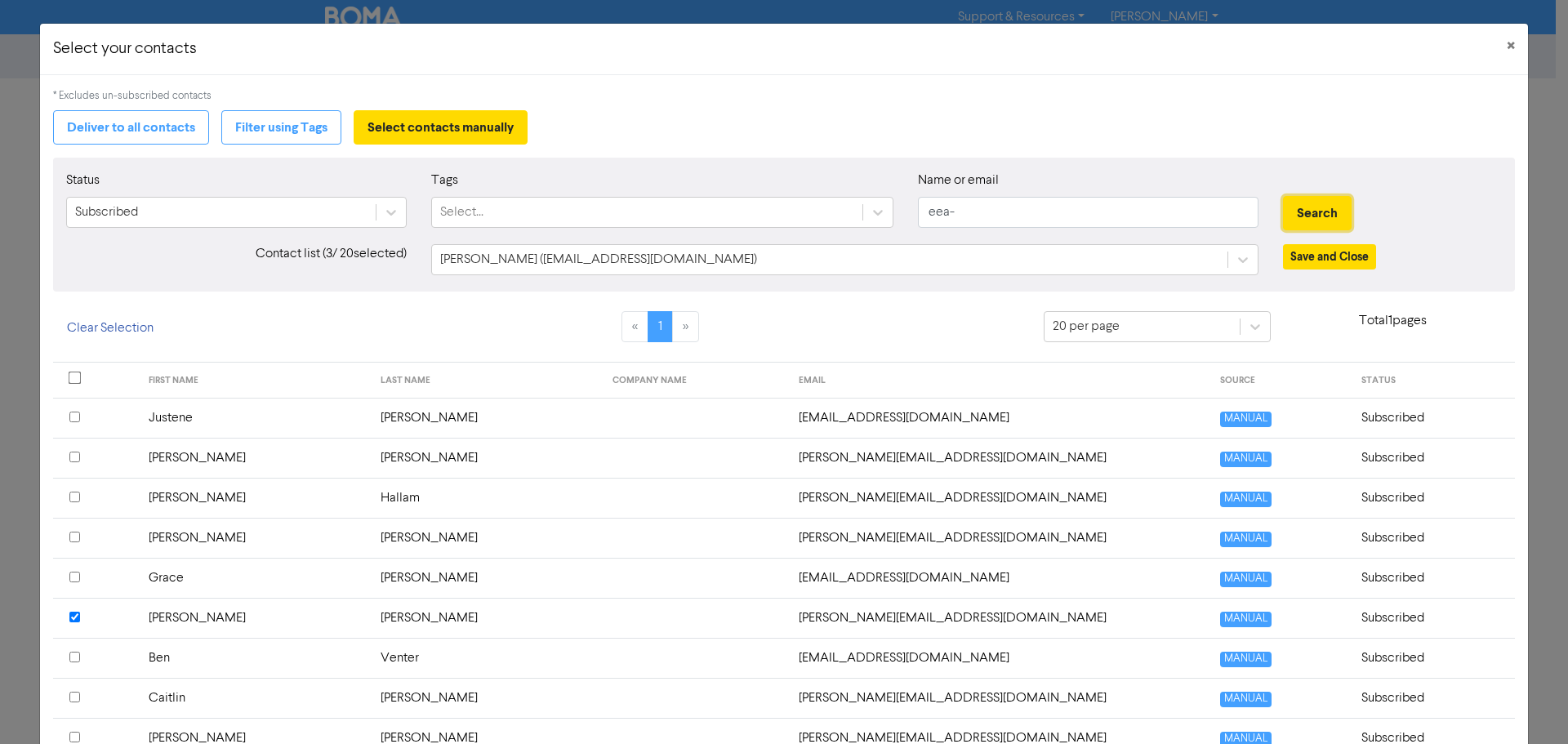
scroll to position [82, 0]
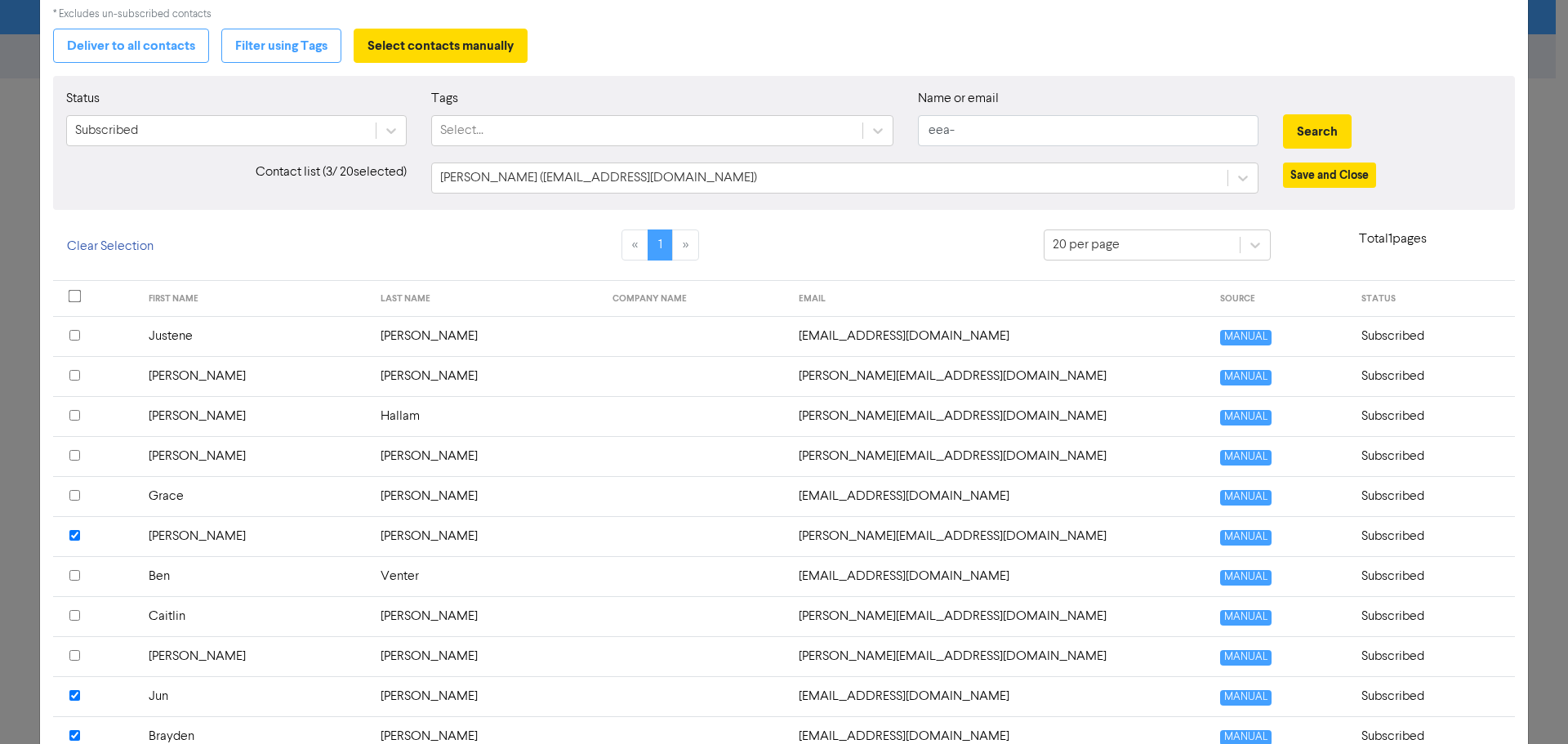
click at [74, 334] on input "checkbox" at bounding box center [75, 335] width 11 height 11
click at [71, 412] on input "checkbox" at bounding box center [75, 416] width 11 height 11
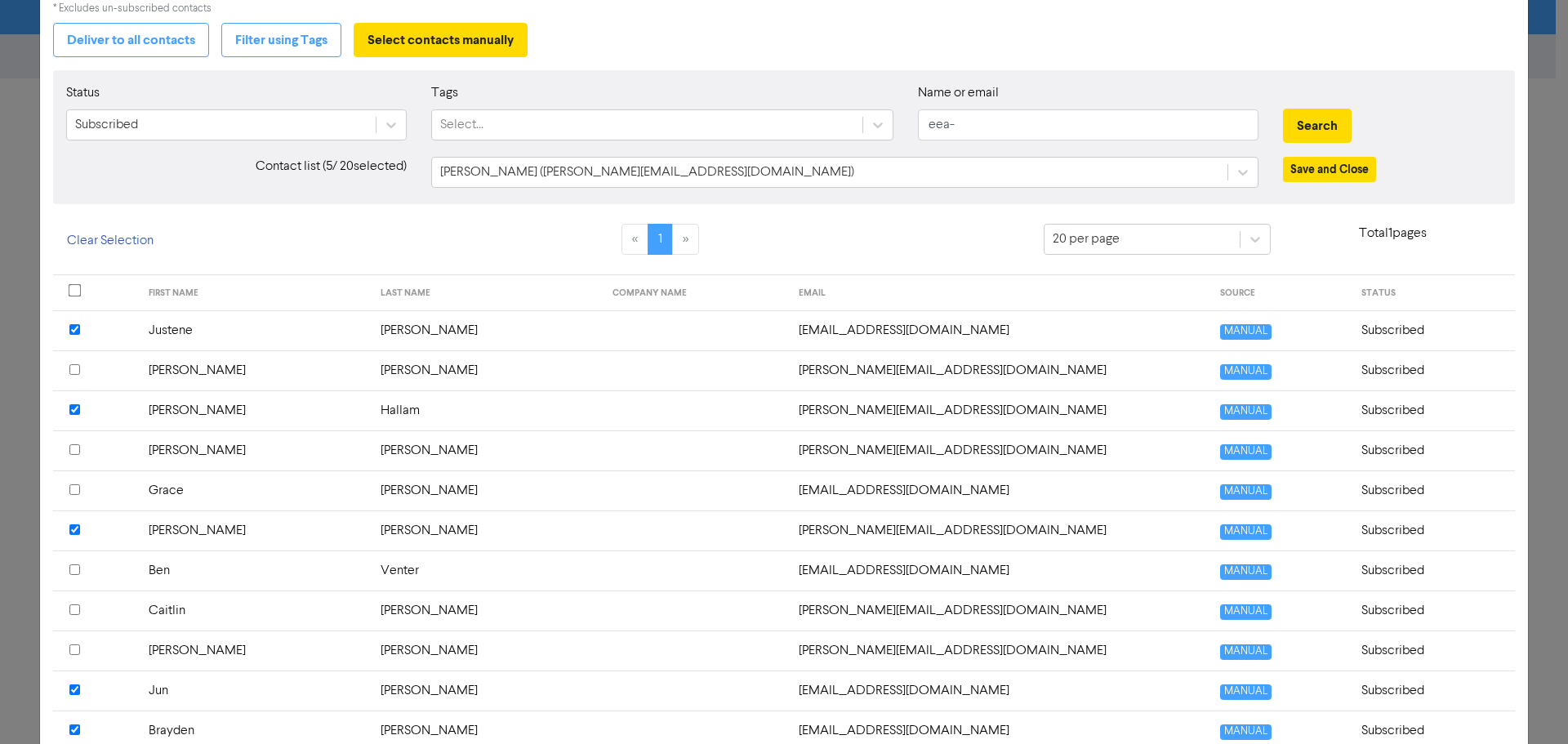
scroll to position [0, 0]
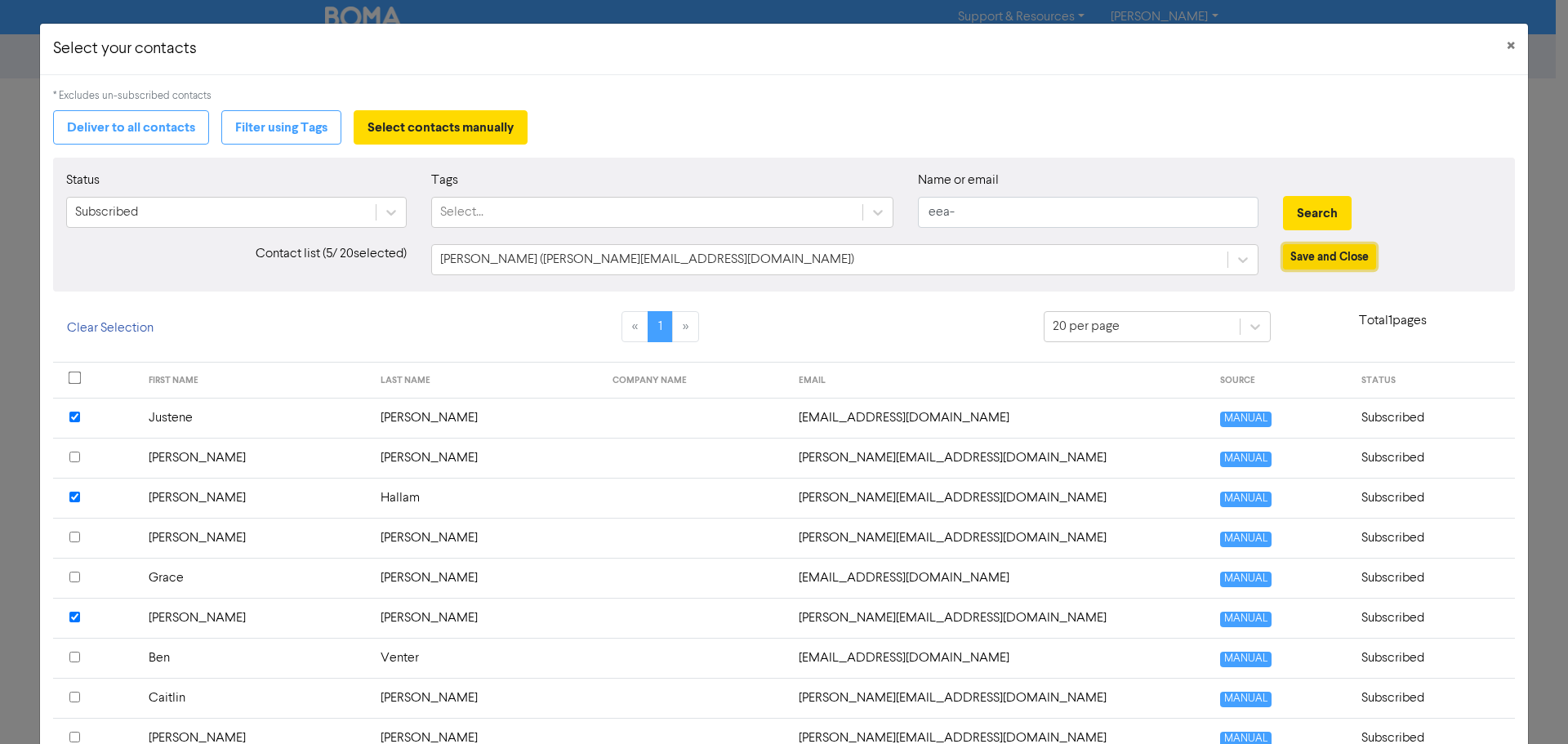
click at [1337, 262] on button "Save and Close" at bounding box center [1329, 257] width 93 height 25
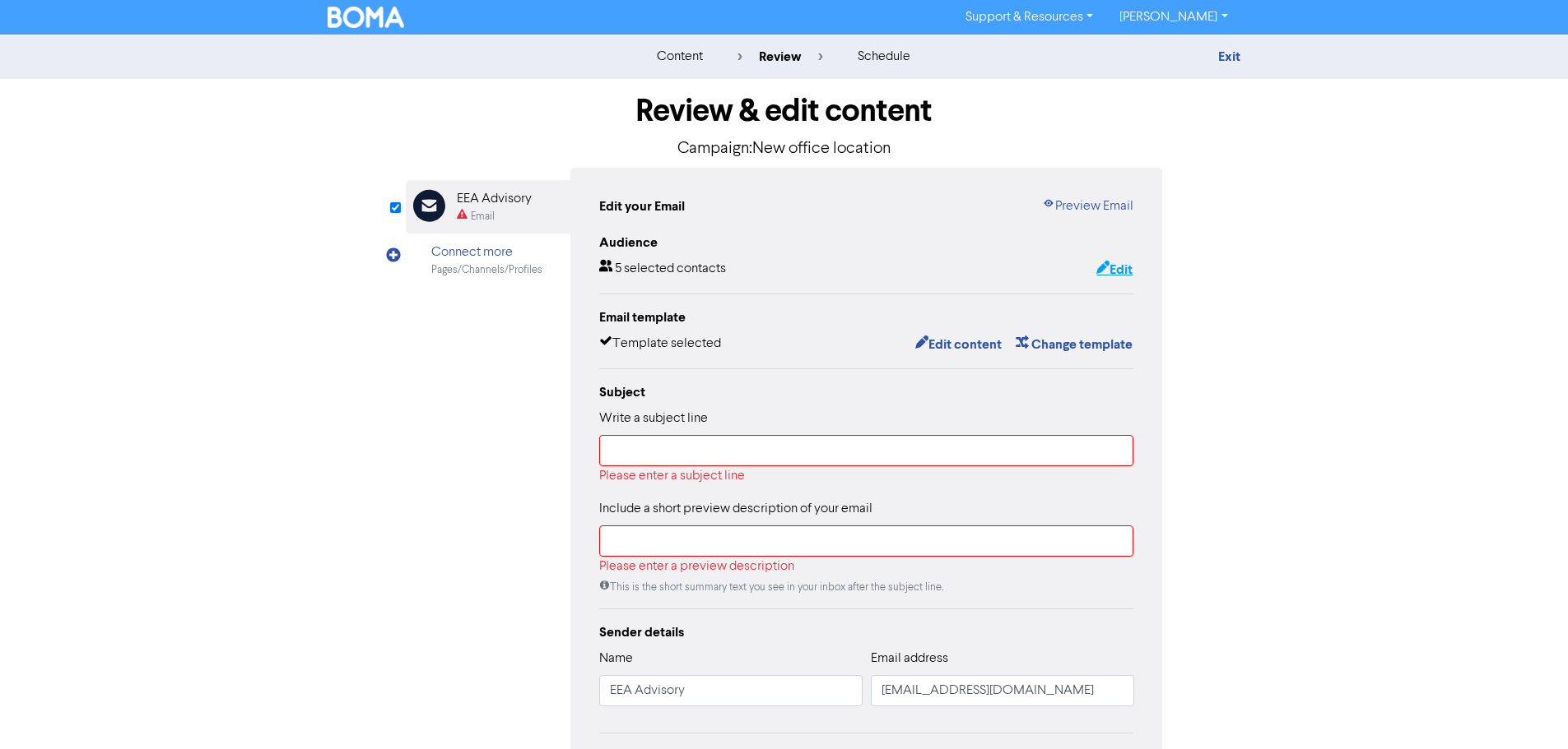
click at [1110, 271] on button "Edit" at bounding box center [1115, 270] width 38 height 22
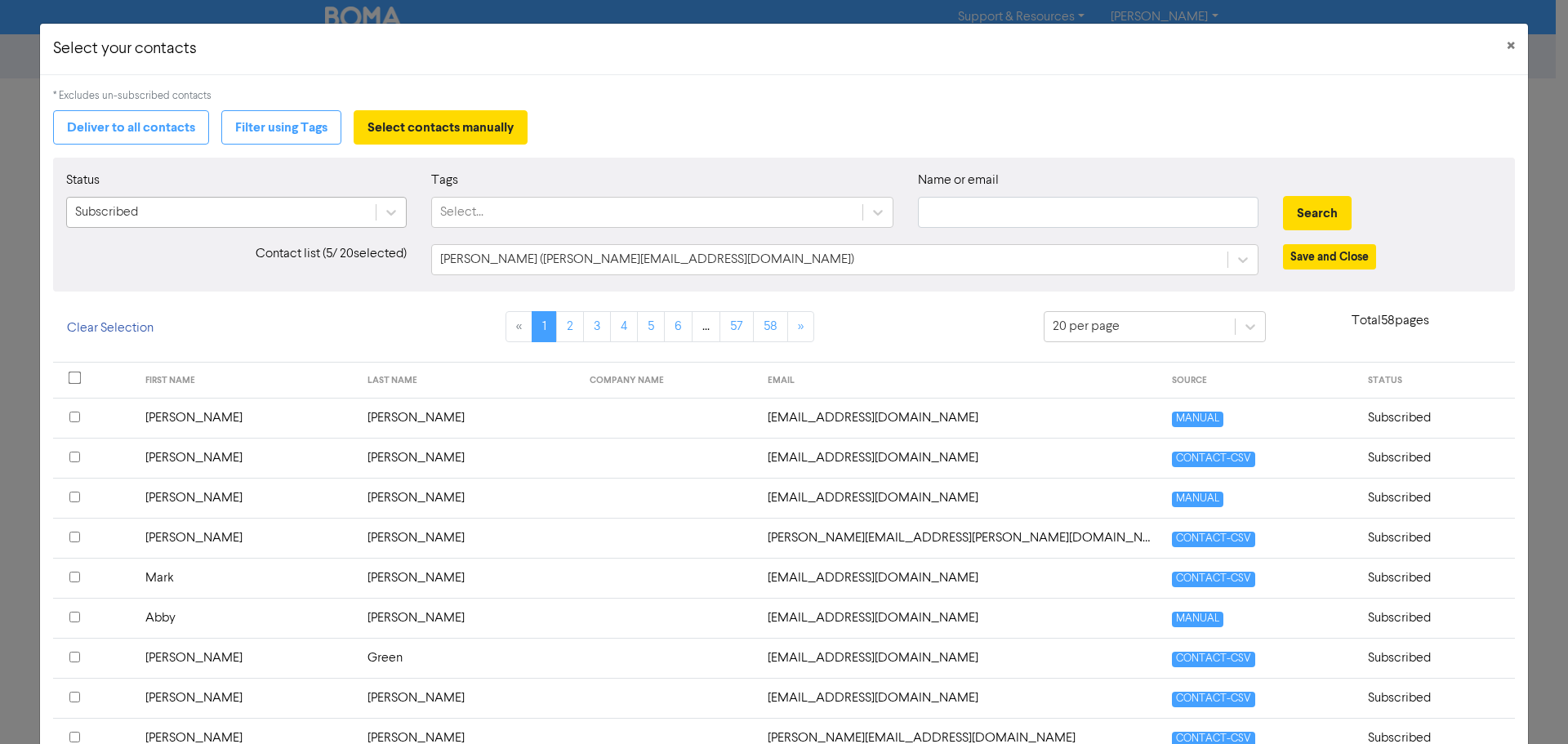
click at [361, 207] on div "Subscribed" at bounding box center [221, 212] width 308 height 30
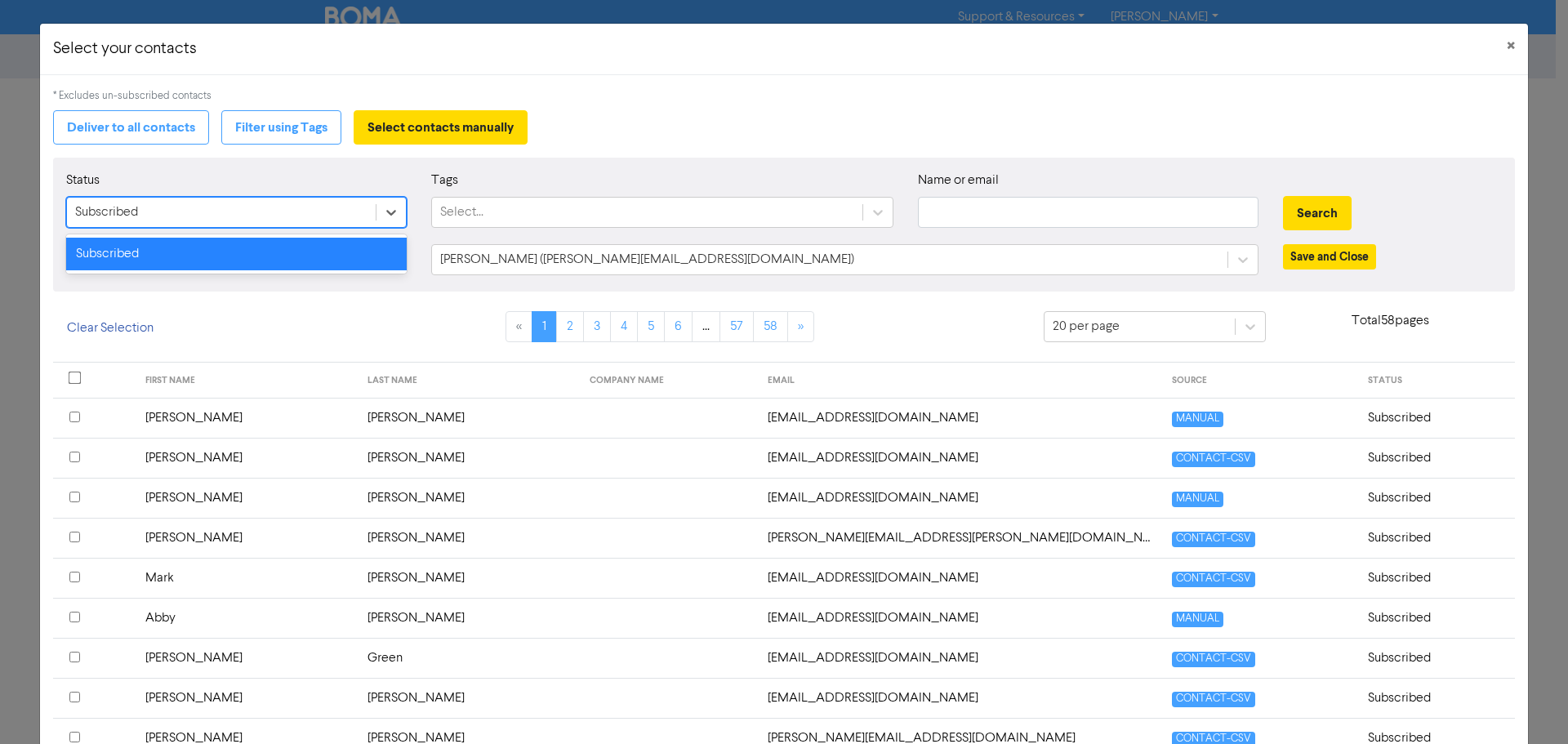
click at [296, 209] on div "Subscribed" at bounding box center [221, 212] width 308 height 30
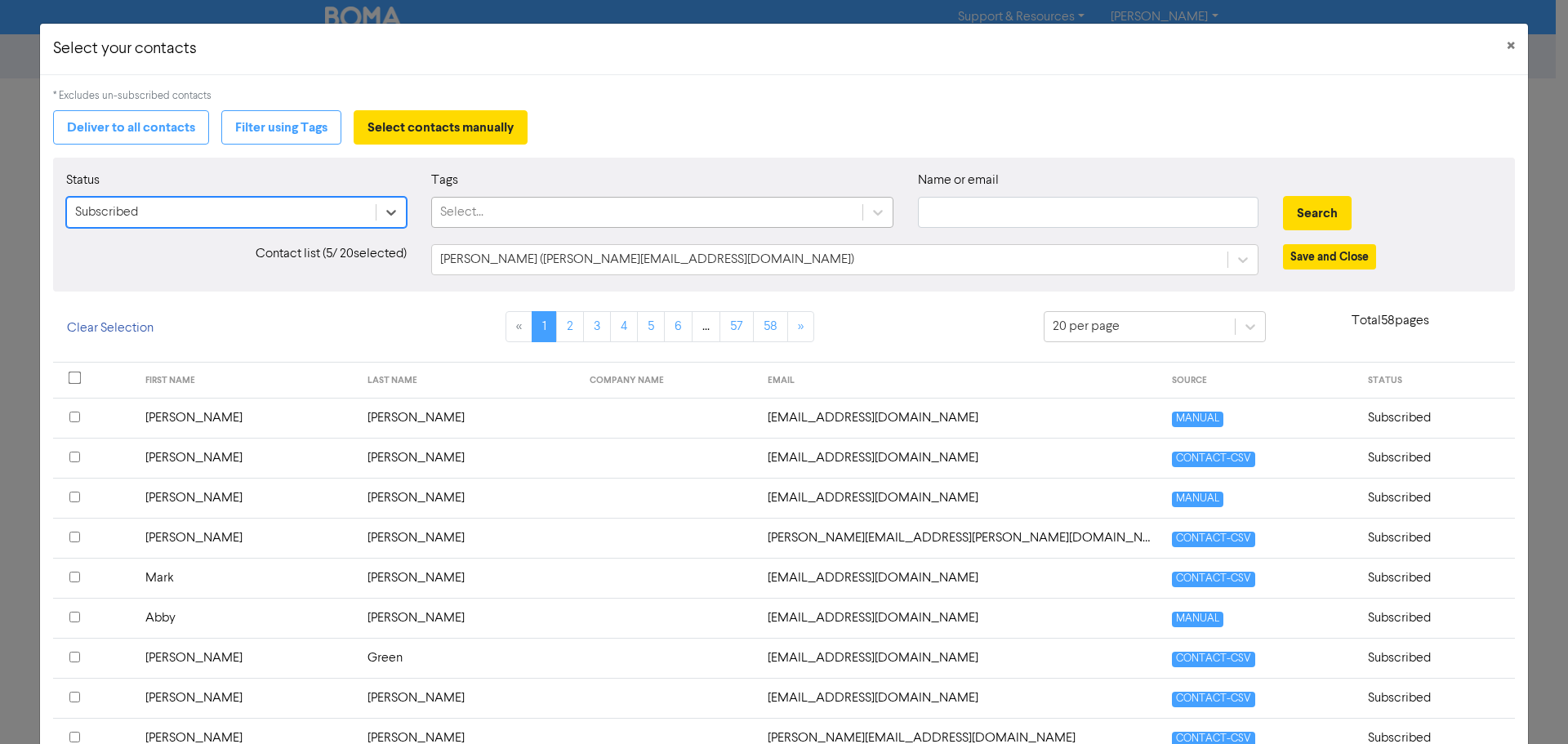
click at [782, 214] on div "Select..." at bounding box center [646, 212] width 430 height 30
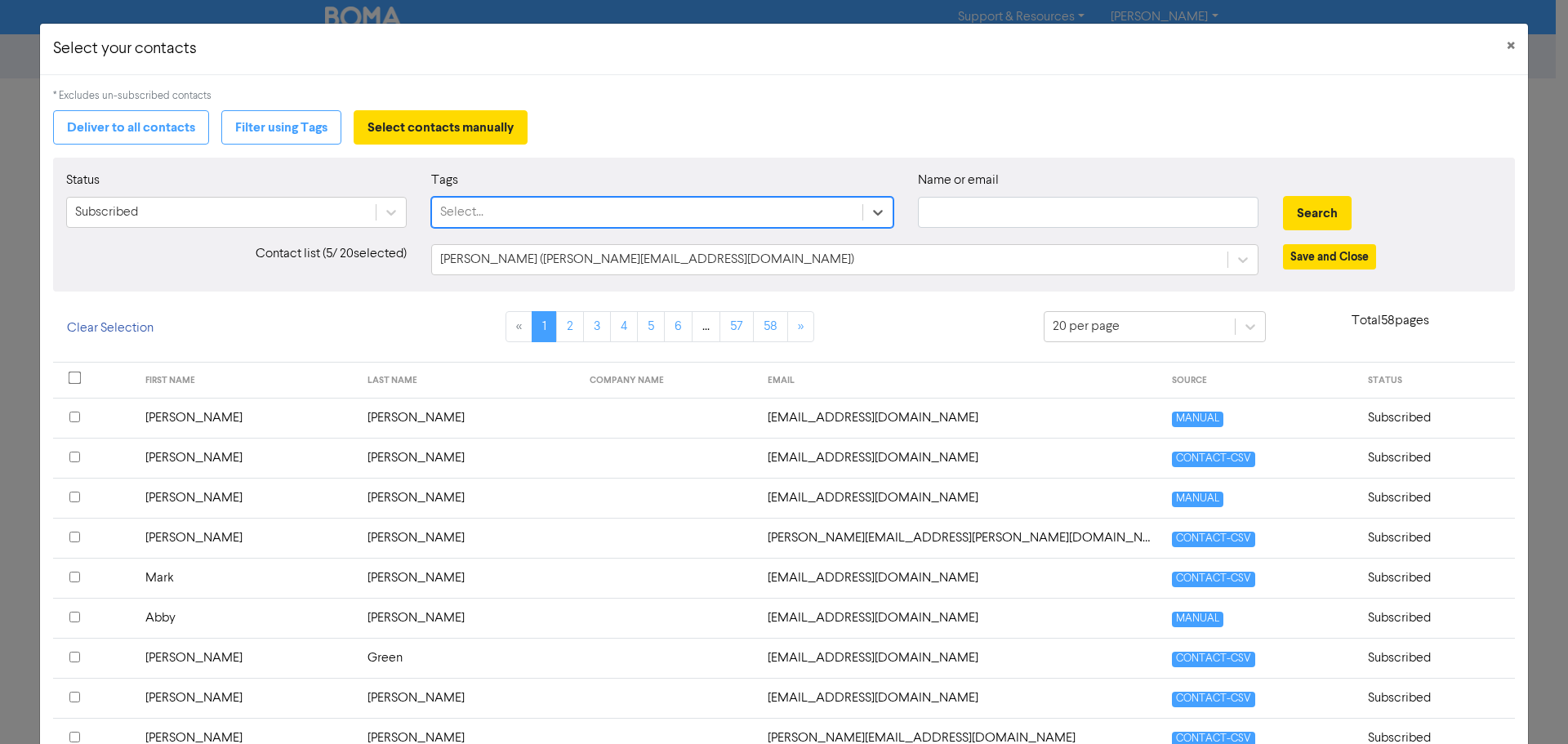
click at [782, 214] on div "Select..." at bounding box center [646, 212] width 430 height 30
click at [871, 258] on div "[PERSON_NAME] ([PERSON_NAME][EMAIL_ADDRESS][DOMAIN_NAME])" at bounding box center [830, 260] width 795 height 30
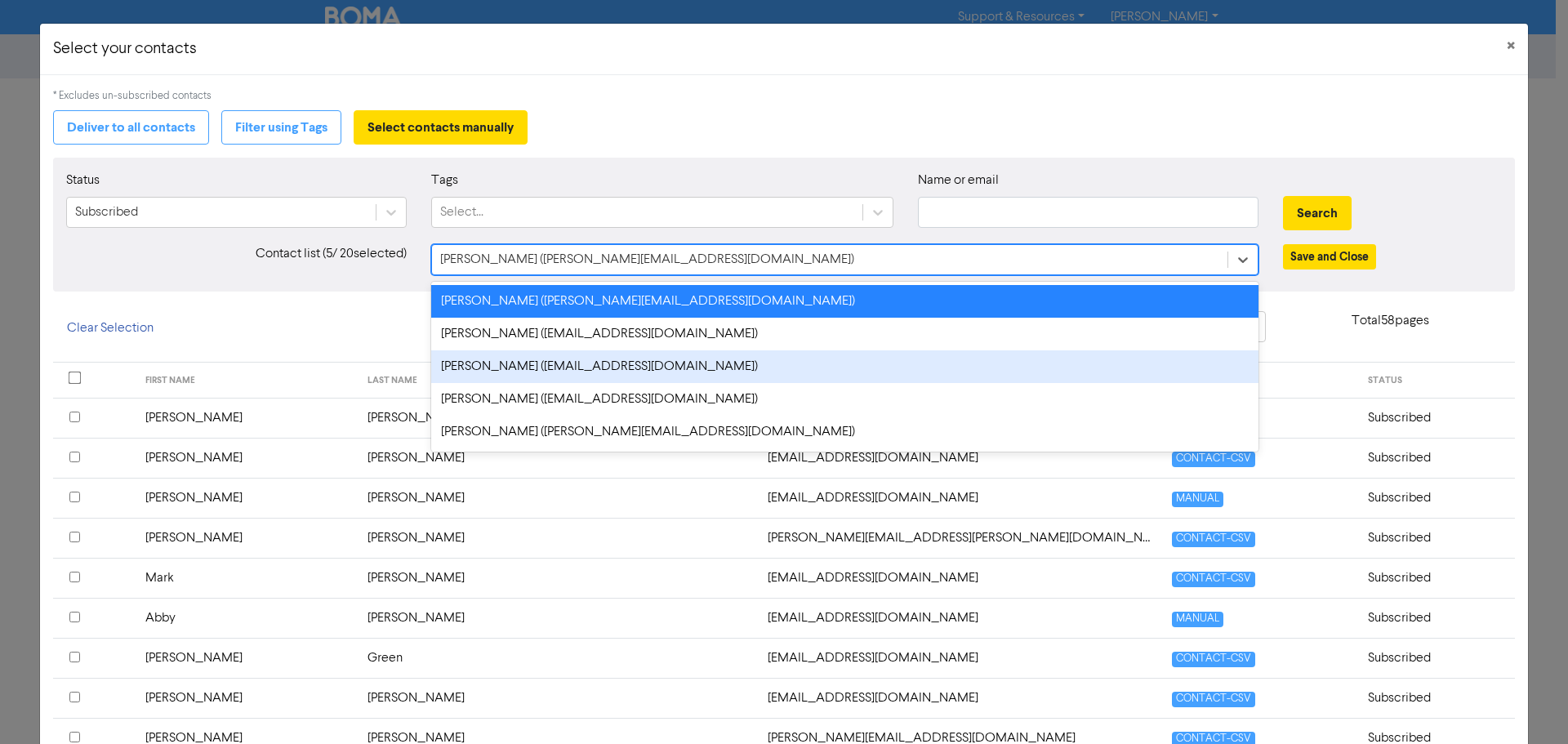
click at [1015, 108] on div "* Excludes un-subscribed contacts Deliver to all contacts Filter using Tags Sel…" at bounding box center [784, 675] width 1463 height 1174
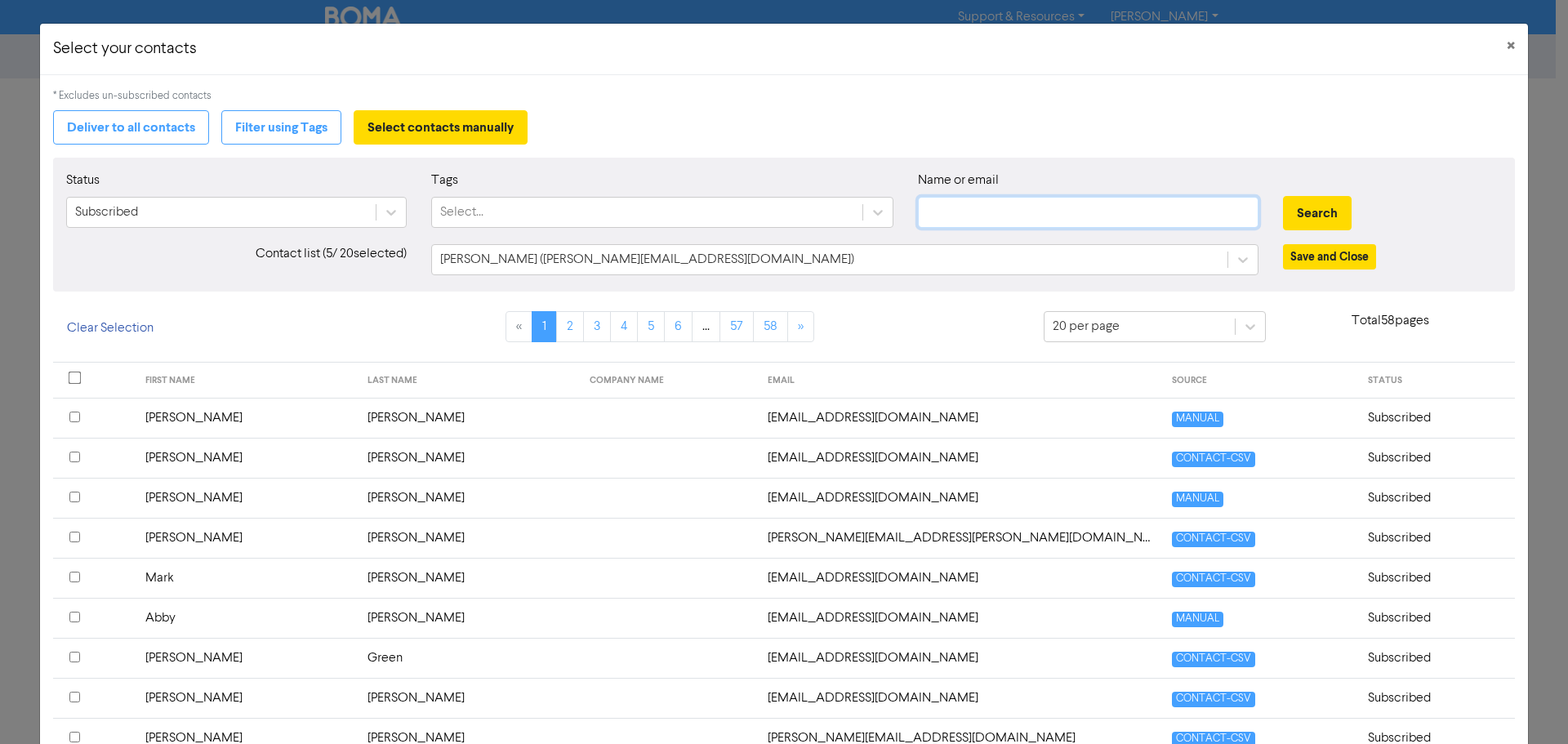
click at [1038, 221] on input "text" at bounding box center [1088, 212] width 341 height 31
click at [1283, 196] on button "Search" at bounding box center [1317, 213] width 69 height 34
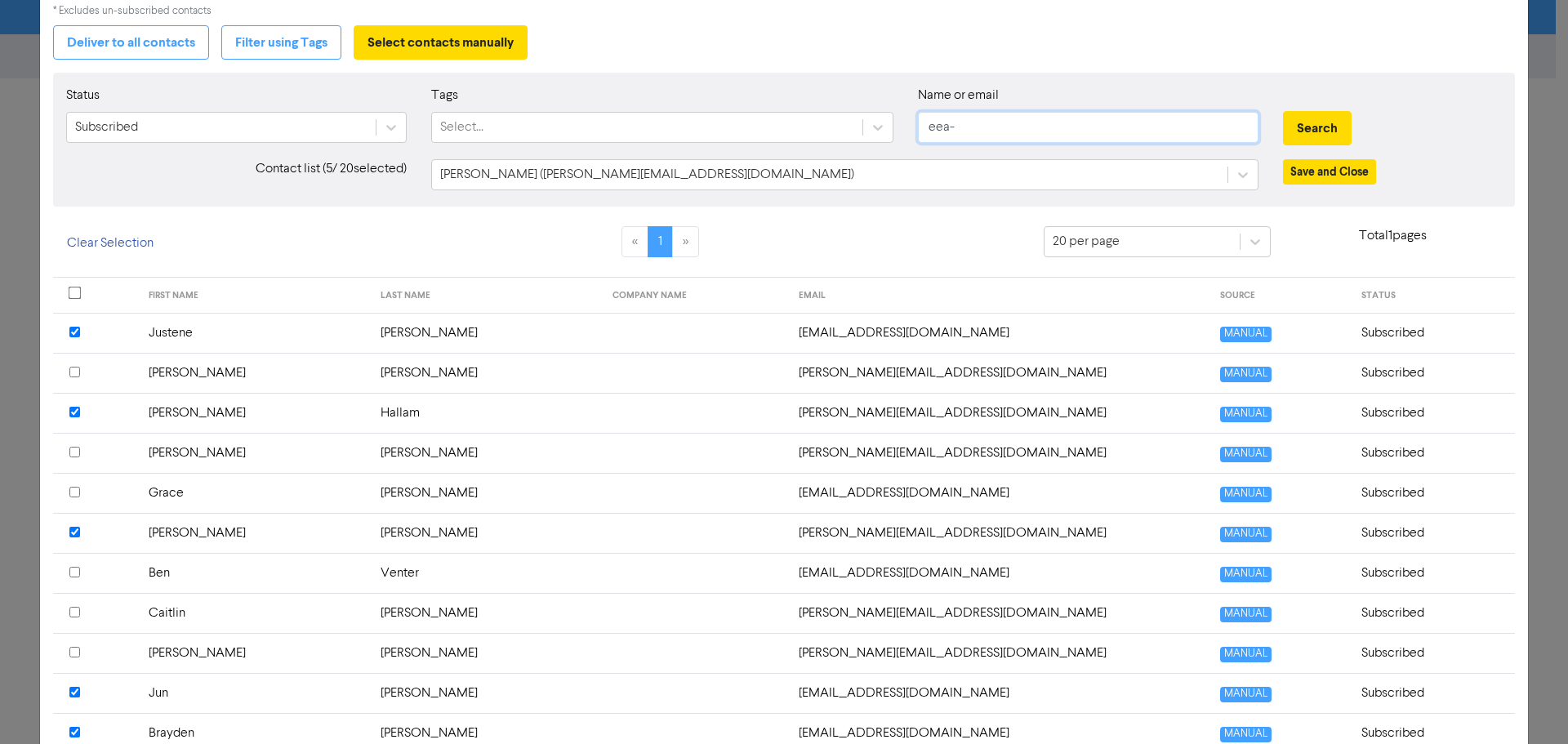
scroll to position [163, 0]
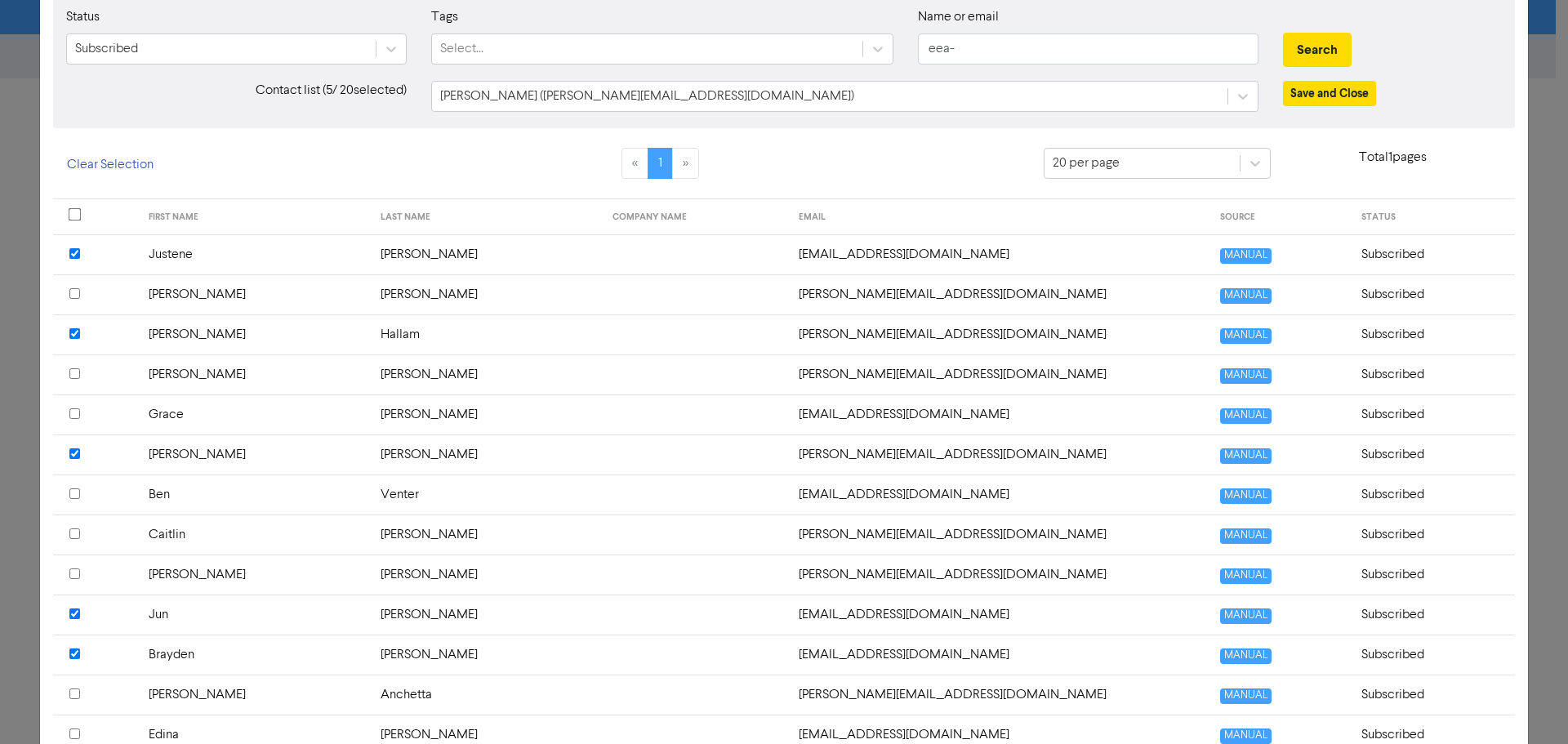
click at [74, 538] on input "checkbox" at bounding box center [75, 534] width 11 height 11
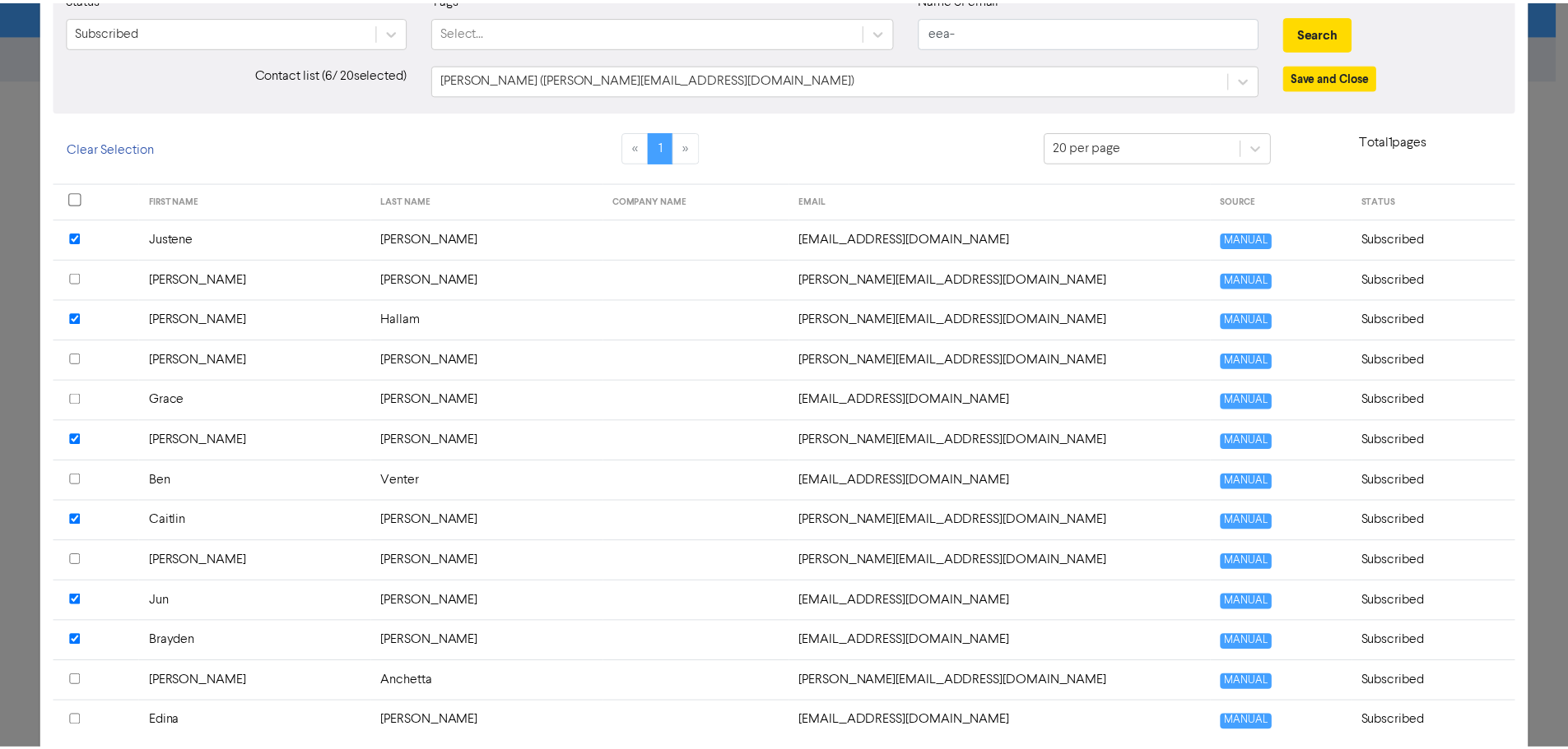
scroll to position [20, 0]
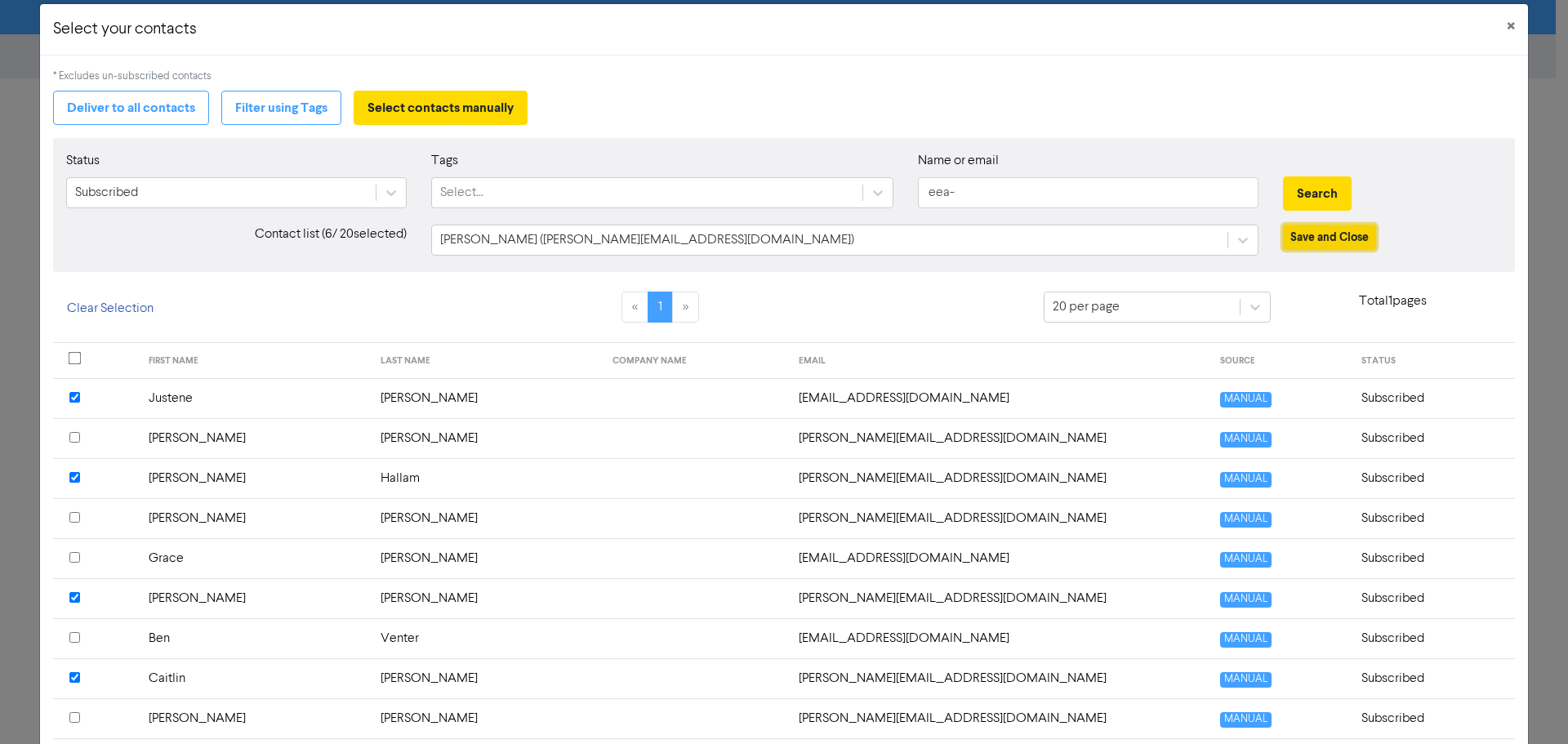
click at [1326, 236] on button "Save and Close" at bounding box center [1329, 237] width 93 height 25
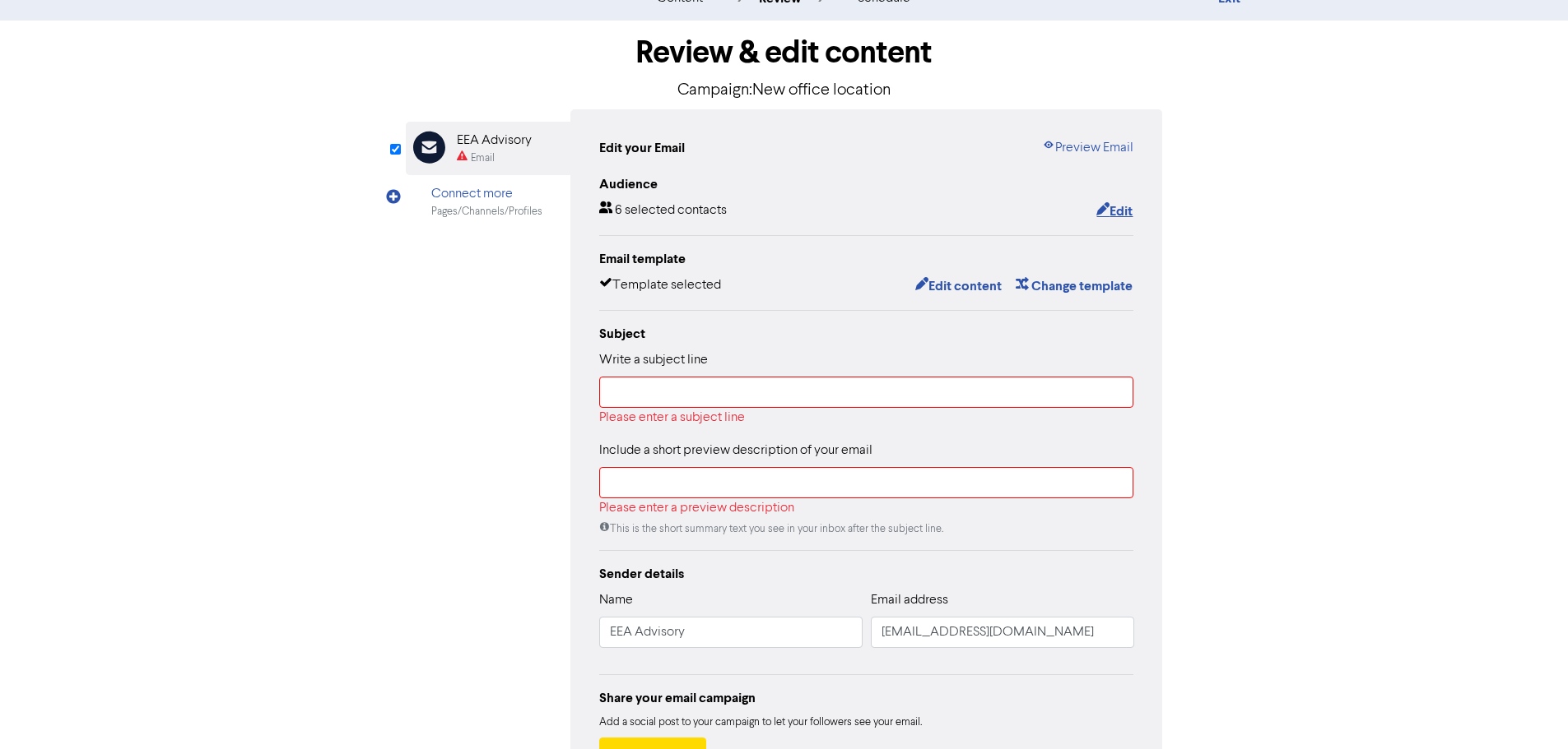
scroll to position [83, 0]
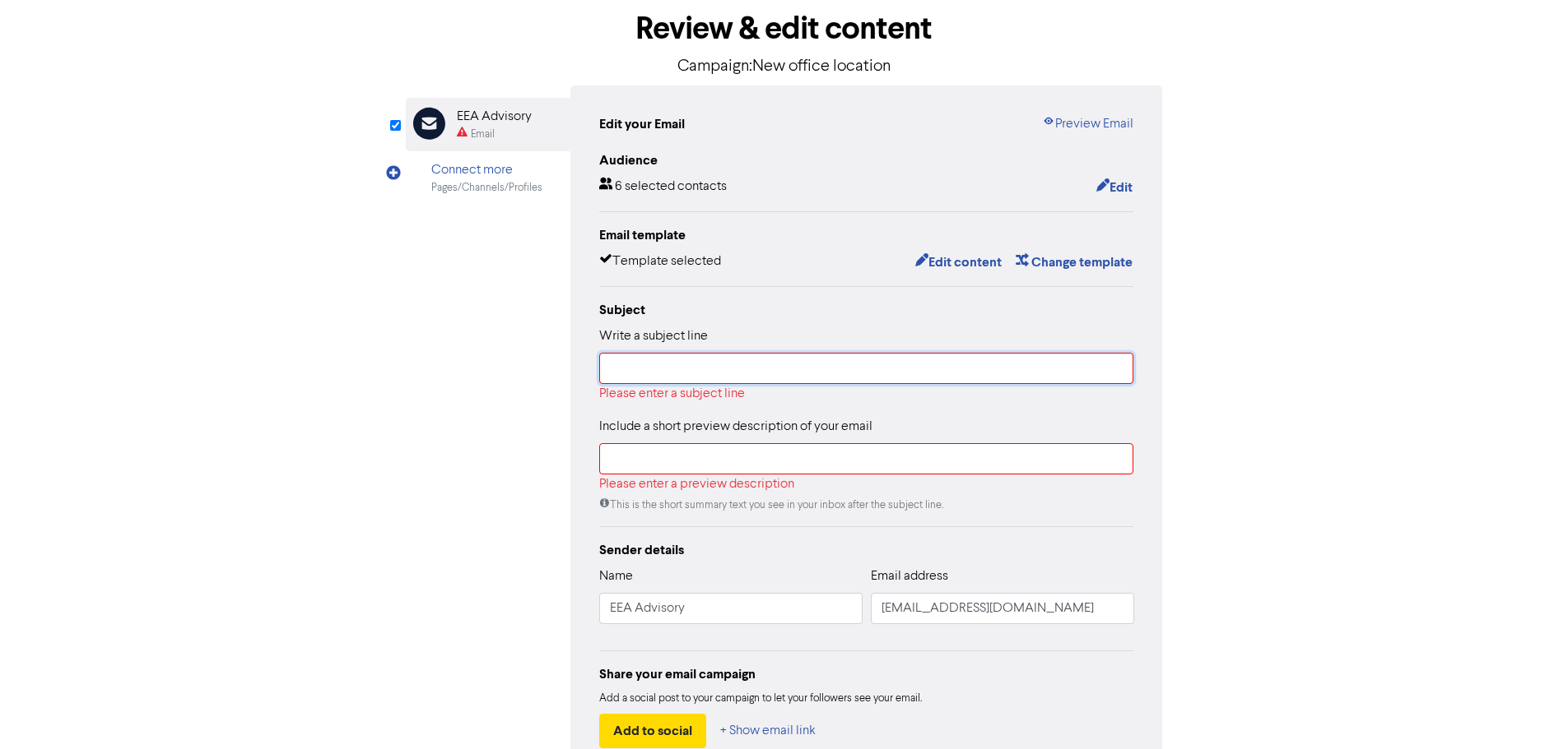
drag, startPoint x: 690, startPoint y: 371, endPoint x: 699, endPoint y: 374, distance: 9.5
click at [690, 371] on input "text" at bounding box center [867, 369] width 535 height 31
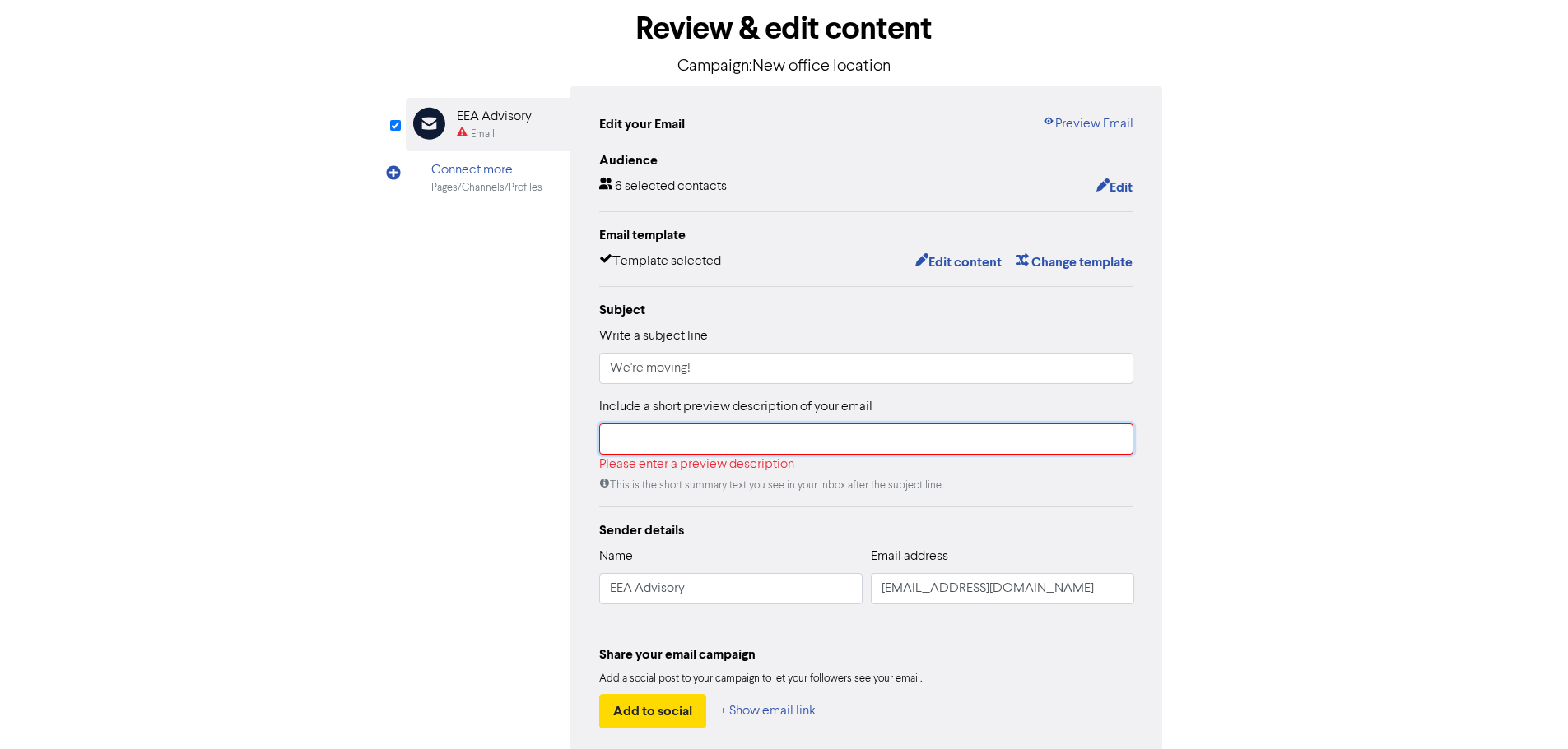
click at [633, 448] on input "text" at bounding box center [867, 439] width 535 height 31
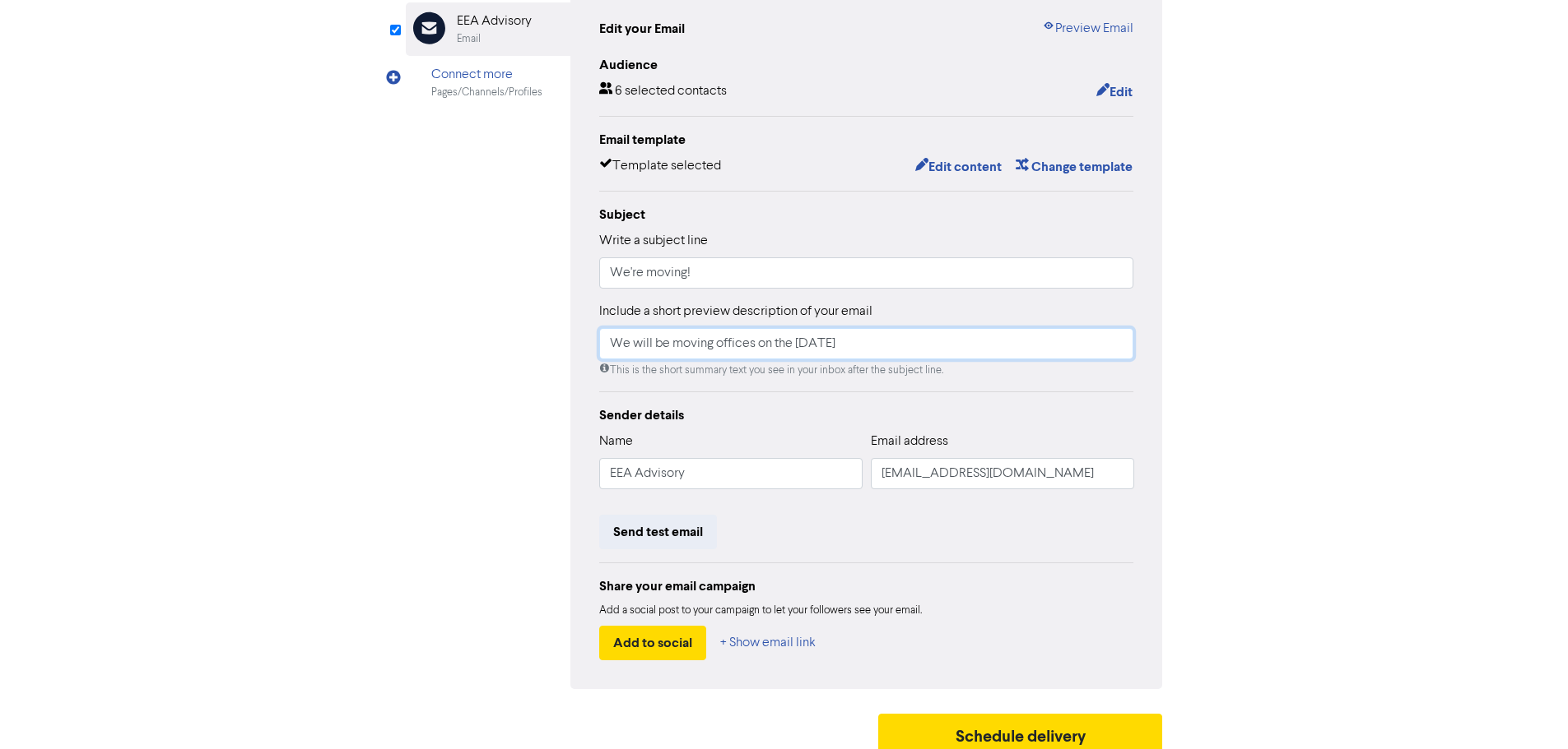
scroll to position [193, 0]
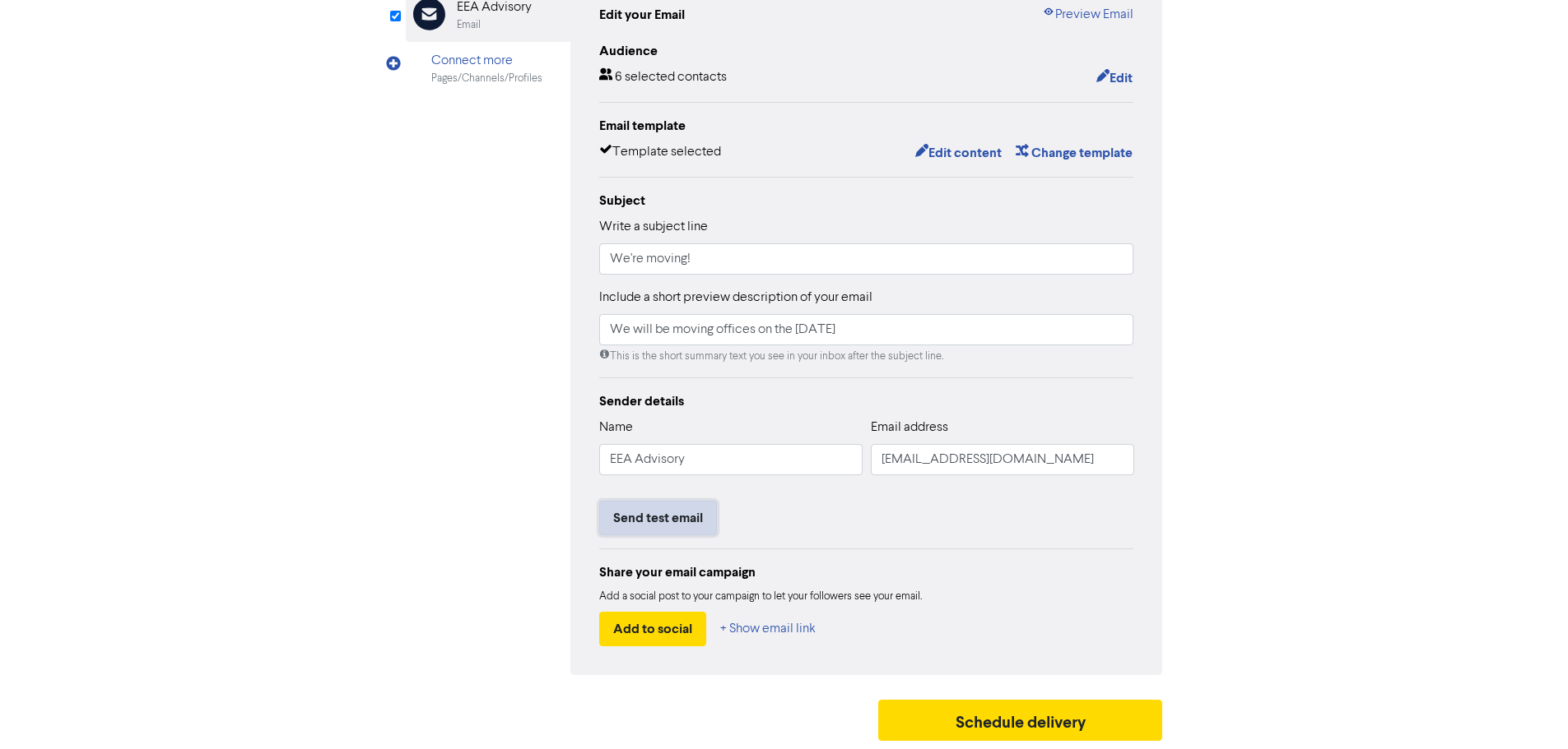
click at [675, 520] on button "Send test email" at bounding box center [659, 518] width 118 height 34
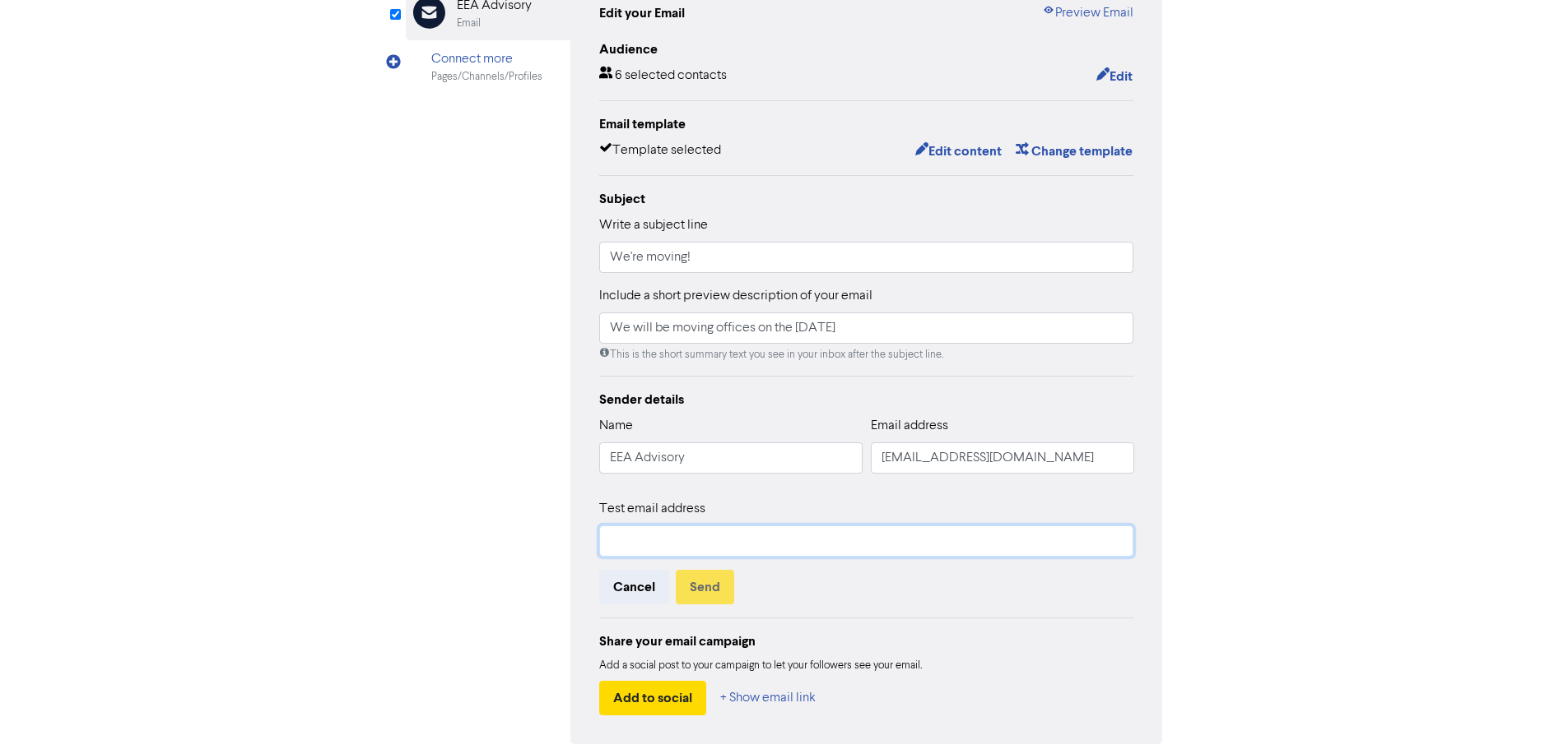
click at [689, 540] on input "text" at bounding box center [867, 541] width 535 height 31
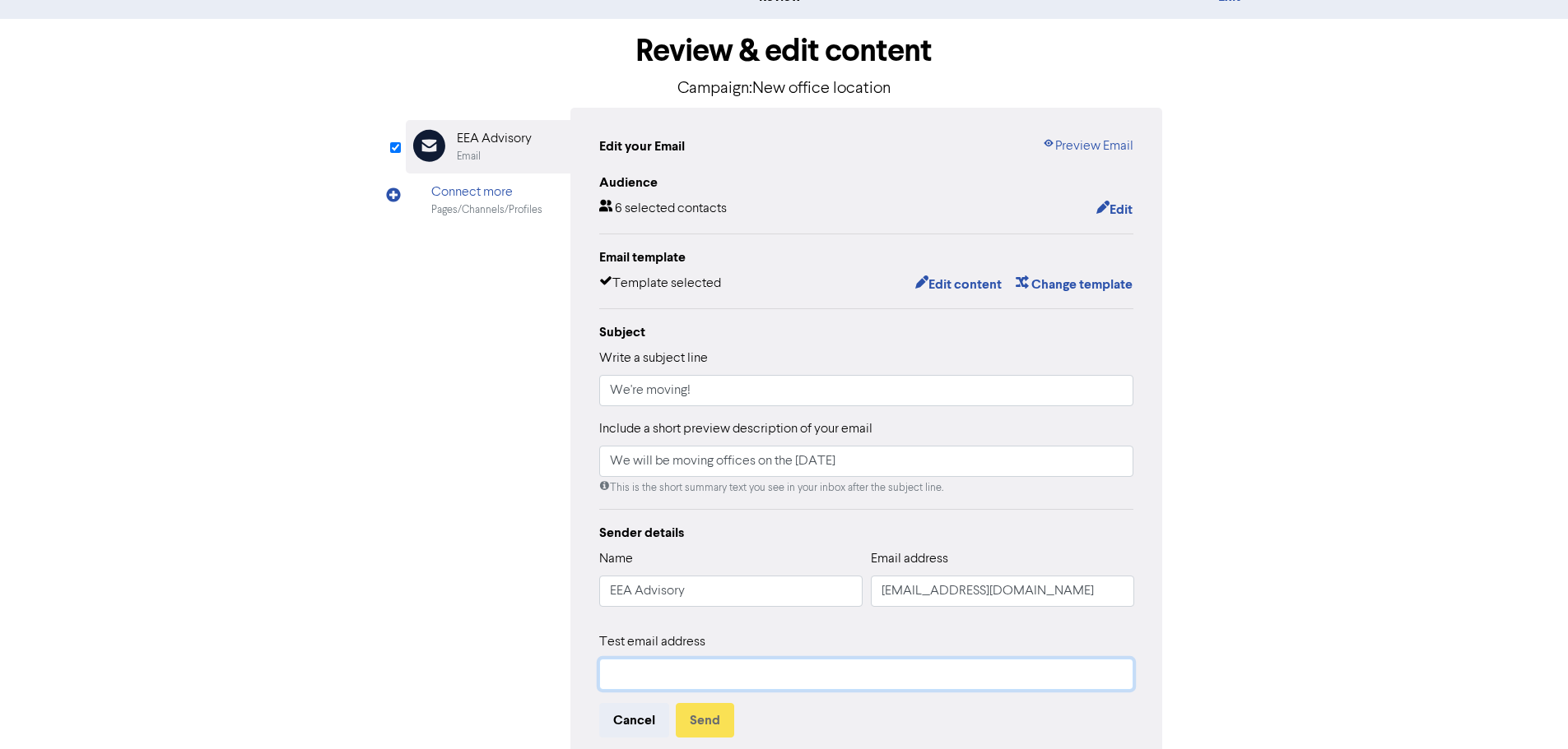
scroll to position [264, 0]
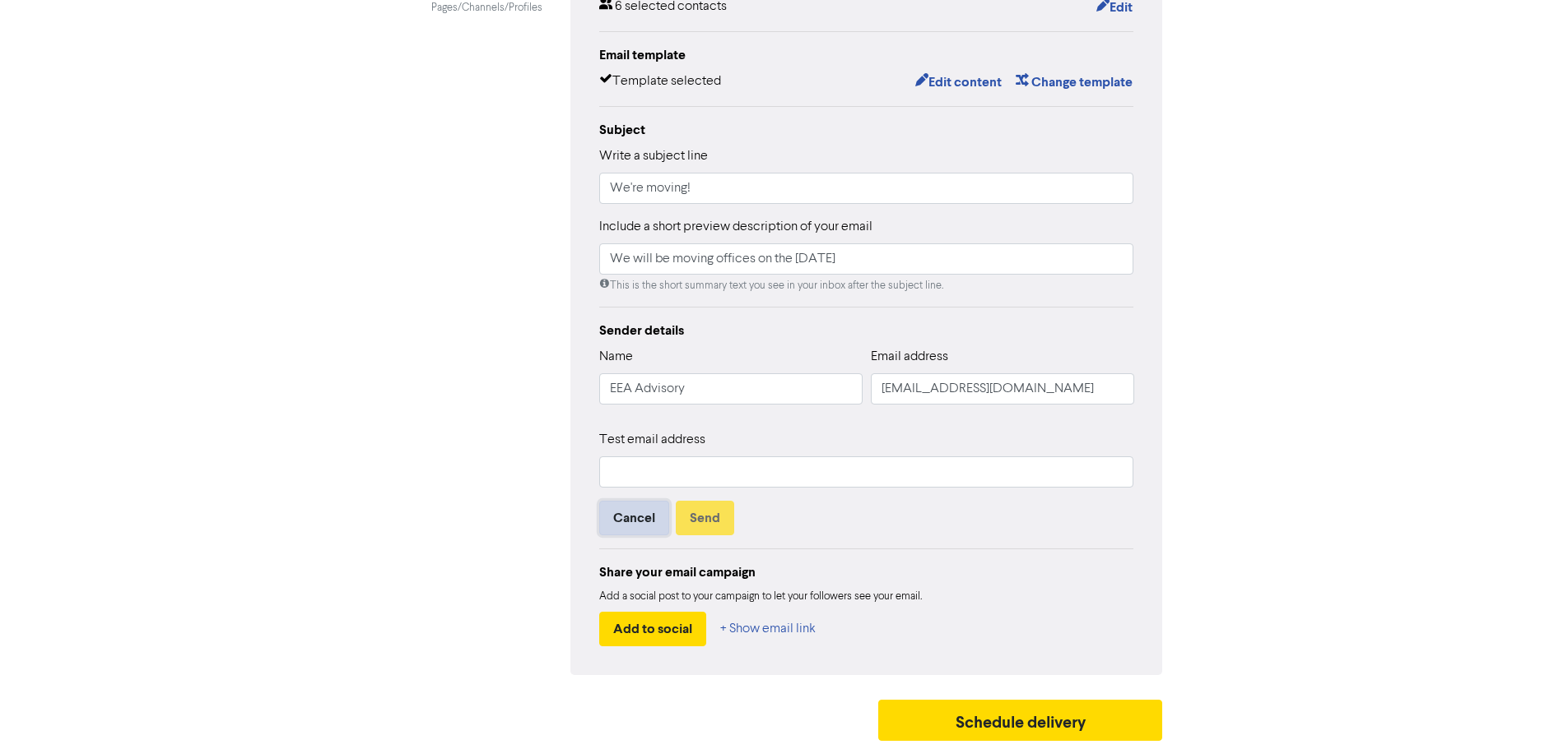
click at [652, 523] on button "Cancel" at bounding box center [634, 518] width 70 height 34
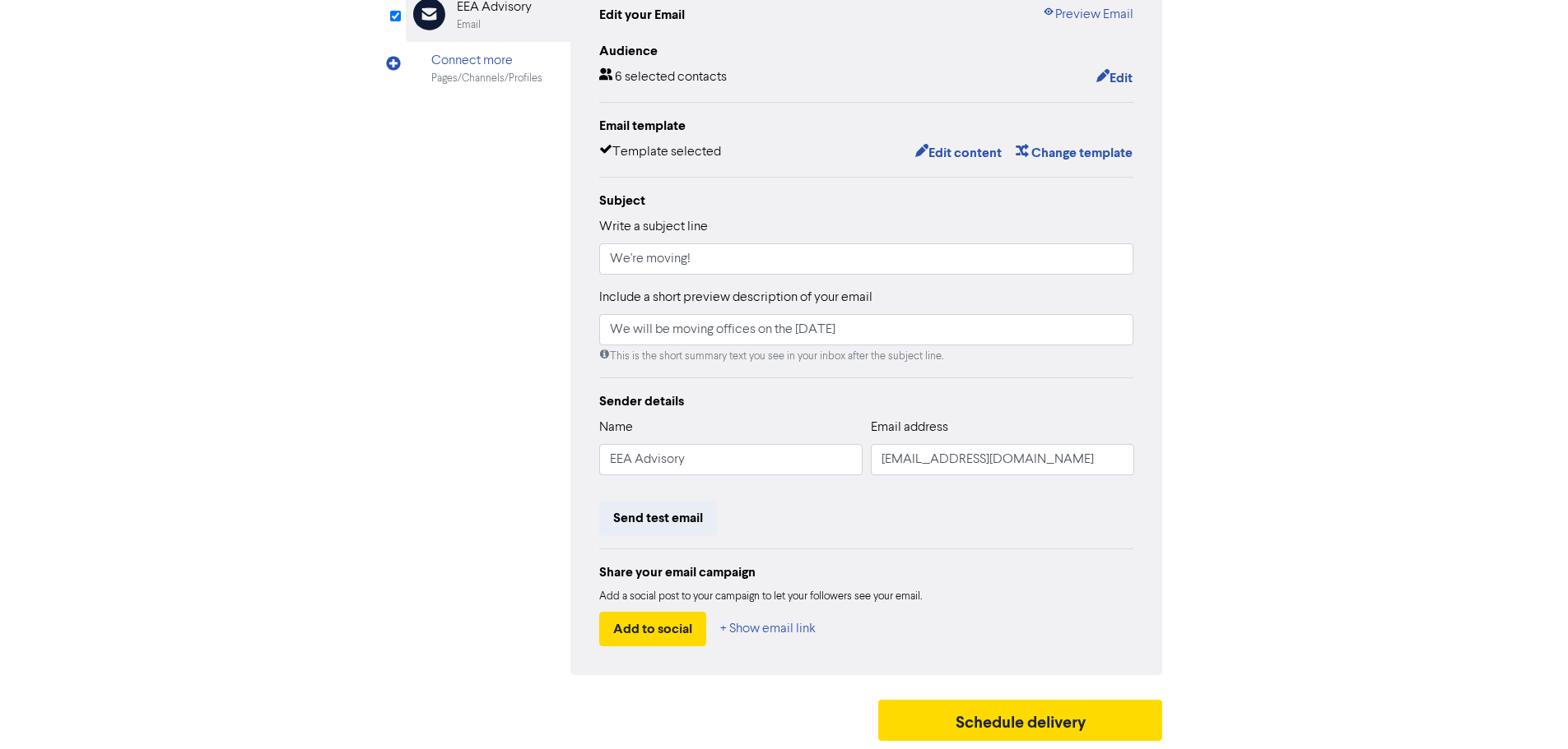
scroll to position [193, 0]
click at [1024, 714] on button "Schedule delivery" at bounding box center [1020, 720] width 284 height 41
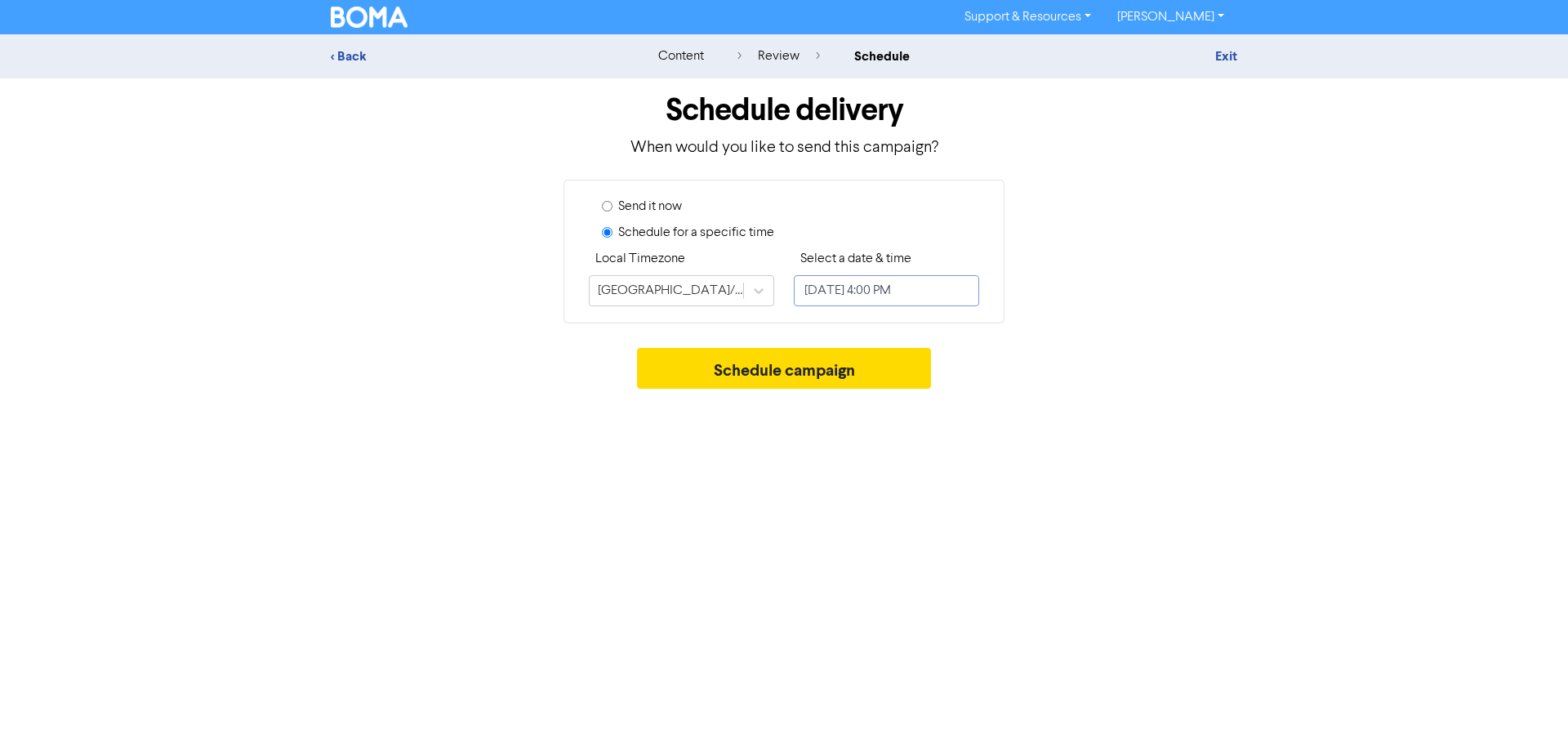
click at [903, 292] on input "[DATE] 4:00 PM" at bounding box center [887, 290] width 186 height 31
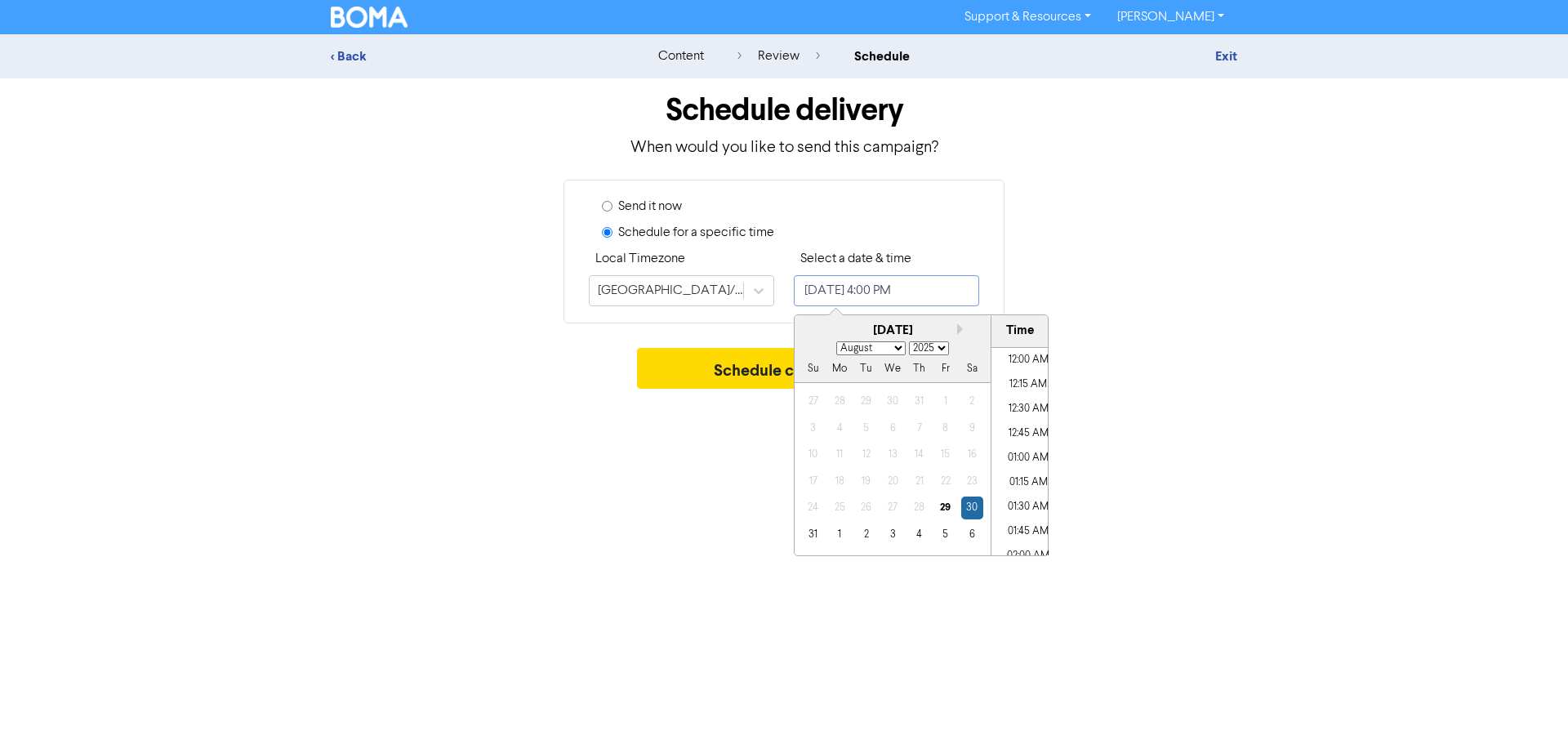
scroll to position [1477, 0]
click at [1004, 261] on div "Send it now Schedule for a specific time Local Timezone [GEOGRAPHIC_DATA]/[GEOG…" at bounding box center [784, 251] width 465 height 143
click at [900, 291] on input "[DATE] 4:00 PM" at bounding box center [887, 290] width 186 height 31
click at [941, 508] on div "29" at bounding box center [945, 508] width 22 height 22
click at [1022, 402] on li "03:30 PM" at bounding box center [1029, 402] width 74 height 24
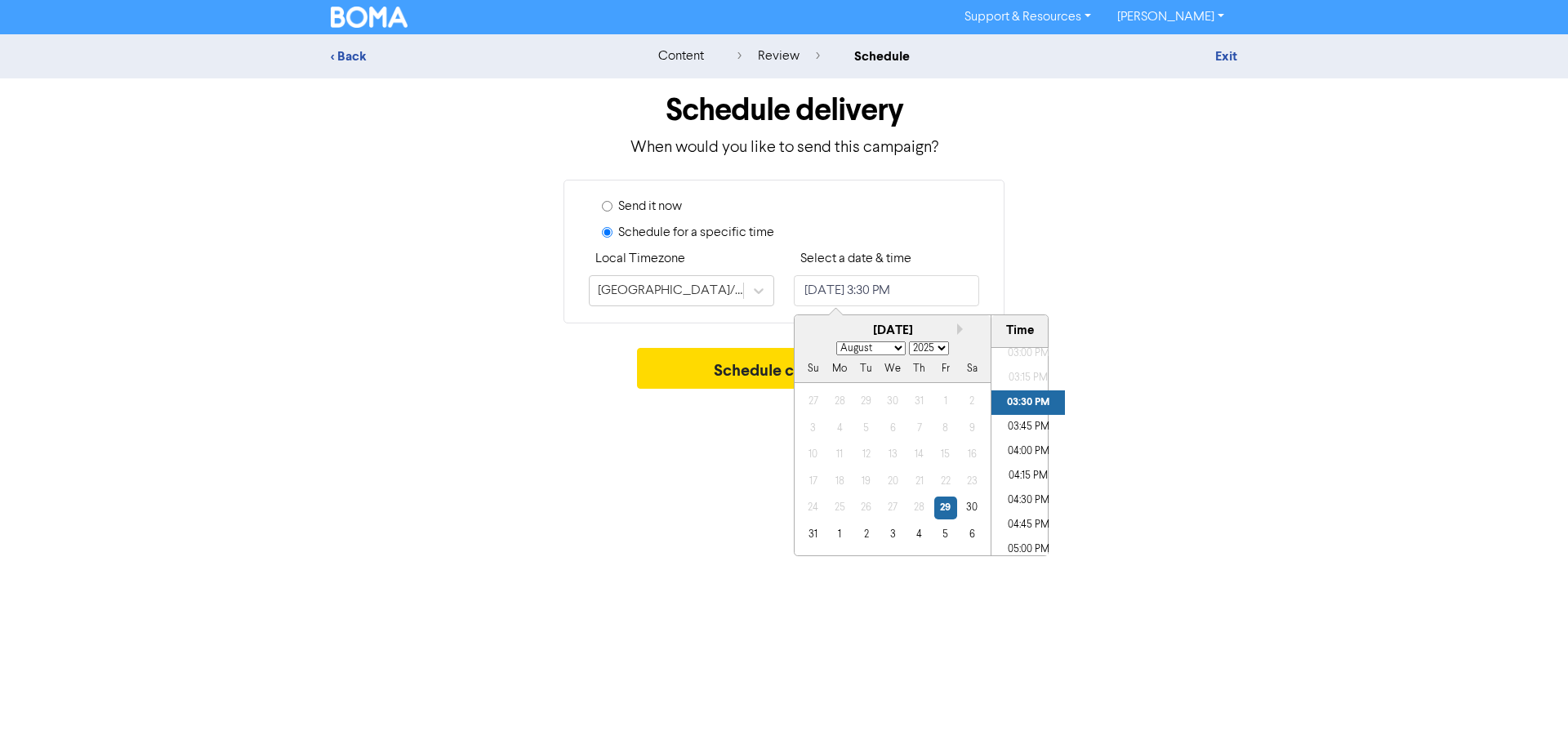
click at [1122, 306] on div "Send it now Schedule for a specific time Local Timezone [GEOGRAPHIC_DATA]/[GEOG…" at bounding box center [784, 251] width 931 height 143
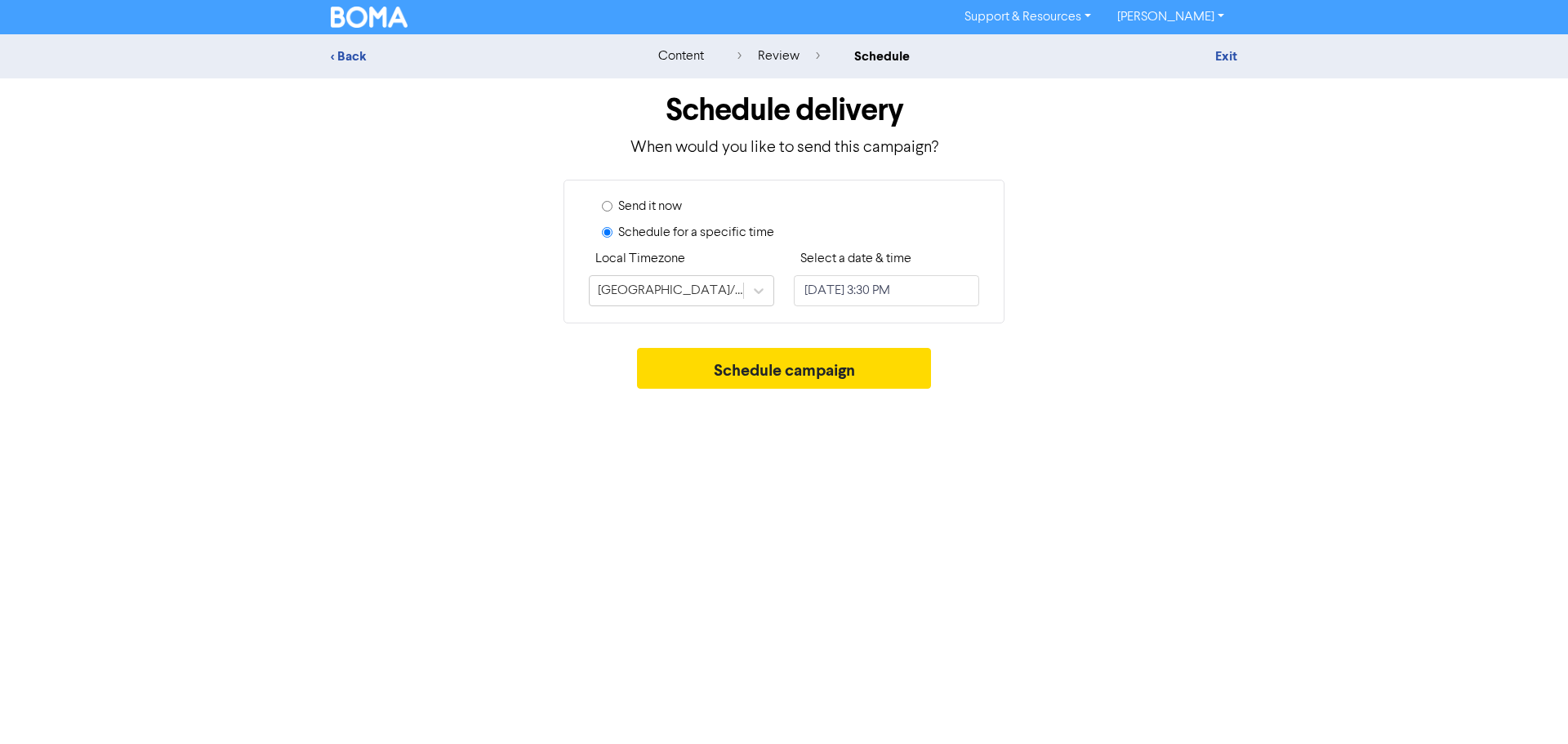
click at [613, 207] on div "Send it now" at bounding box center [791, 209] width 378 height 26
click at [604, 202] on input "Send it now" at bounding box center [608, 207] width 11 height 11
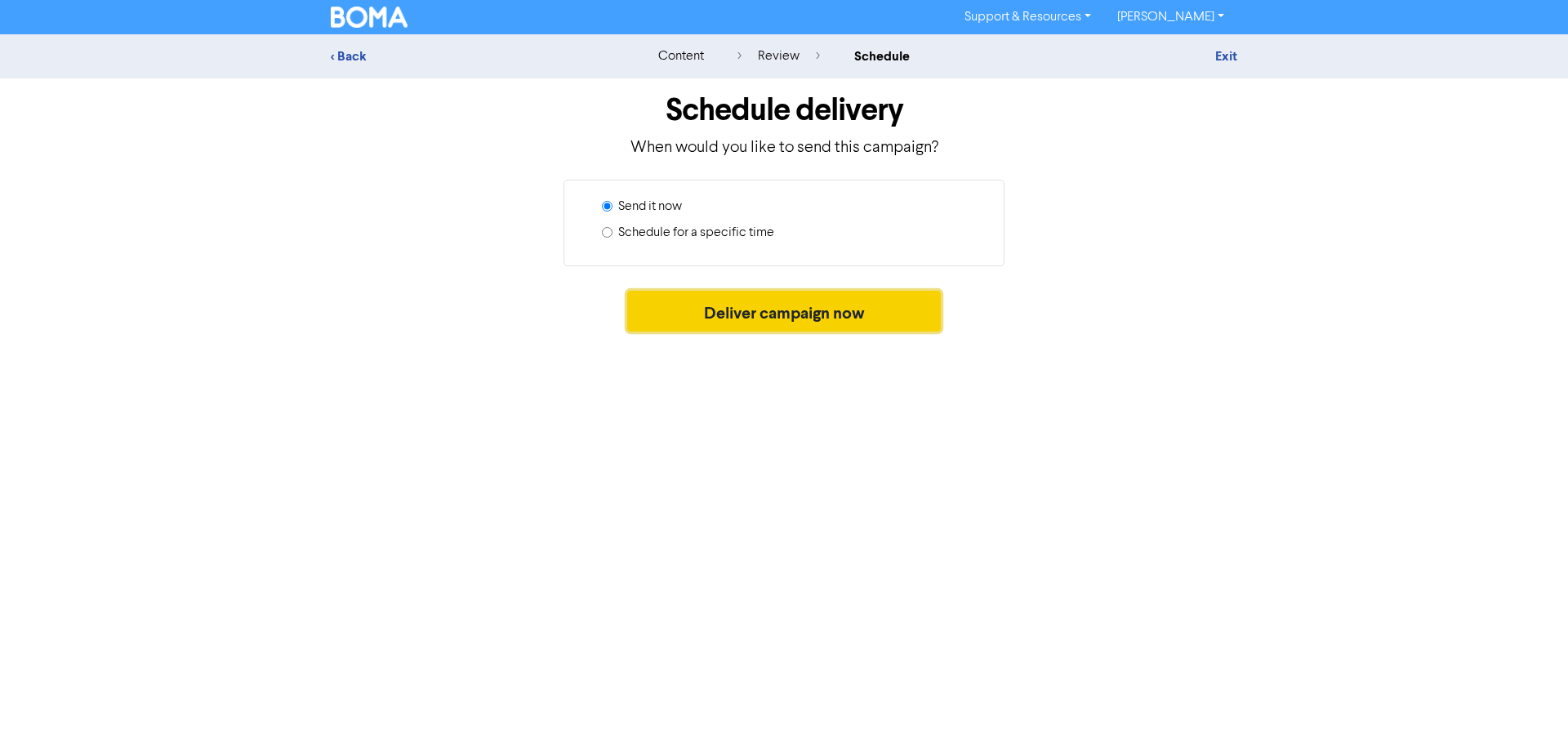
click at [802, 319] on button "Deliver campaign now" at bounding box center [784, 311] width 315 height 41
